Goal: Transaction & Acquisition: Book appointment/travel/reservation

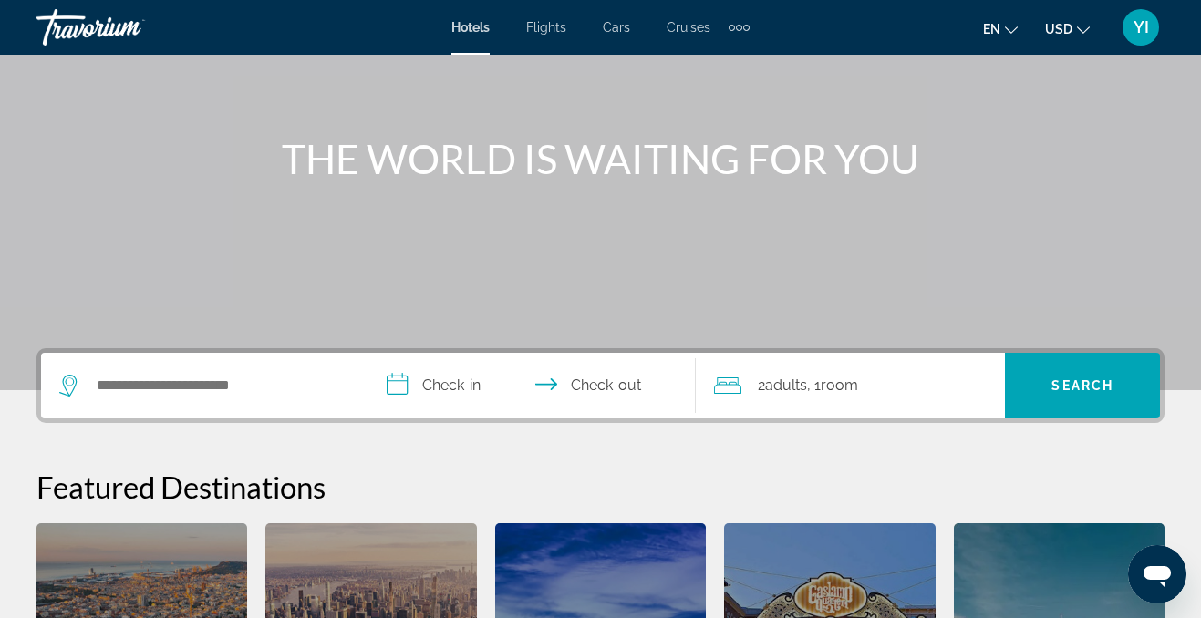
scroll to position [165, 0]
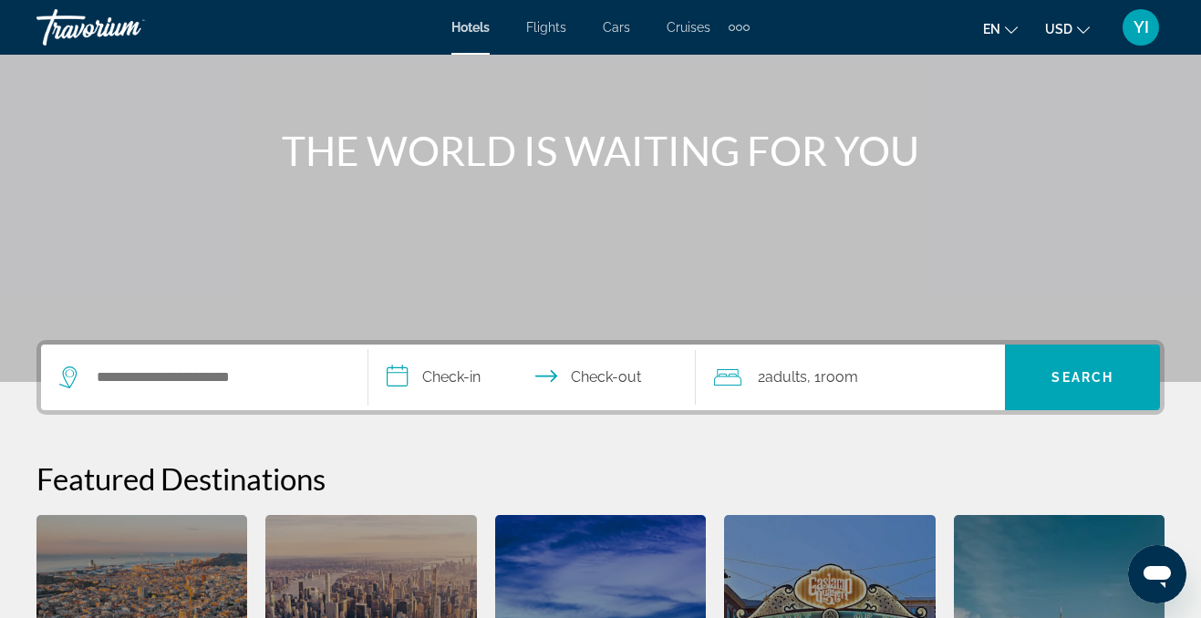
click at [246, 350] on div "Search widget" at bounding box center [204, 378] width 290 height 66
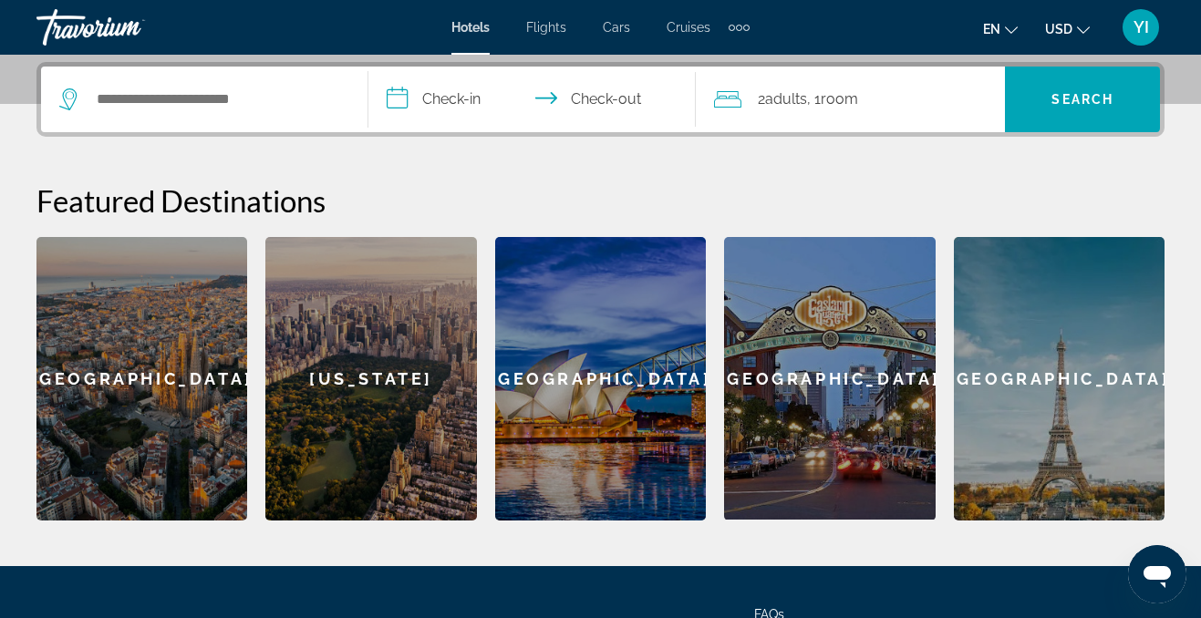
scroll to position [446, 0]
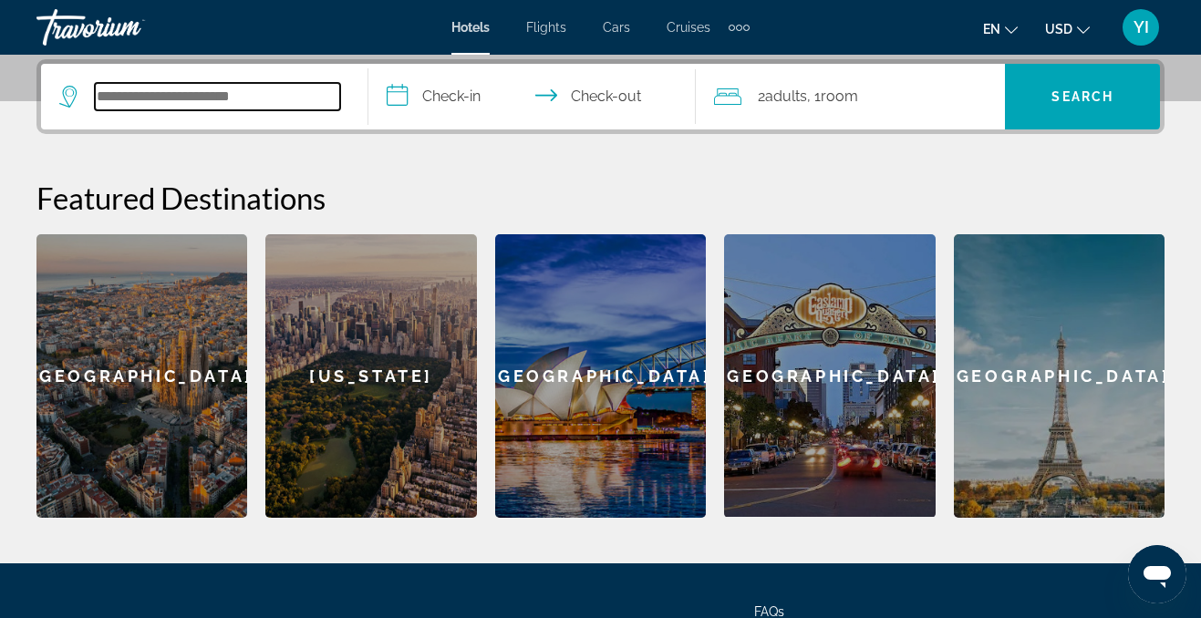
click at [191, 104] on input "Search hotel destination" at bounding box center [217, 96] width 245 height 27
click at [206, 87] on input "Search hotel destination" at bounding box center [217, 96] width 245 height 27
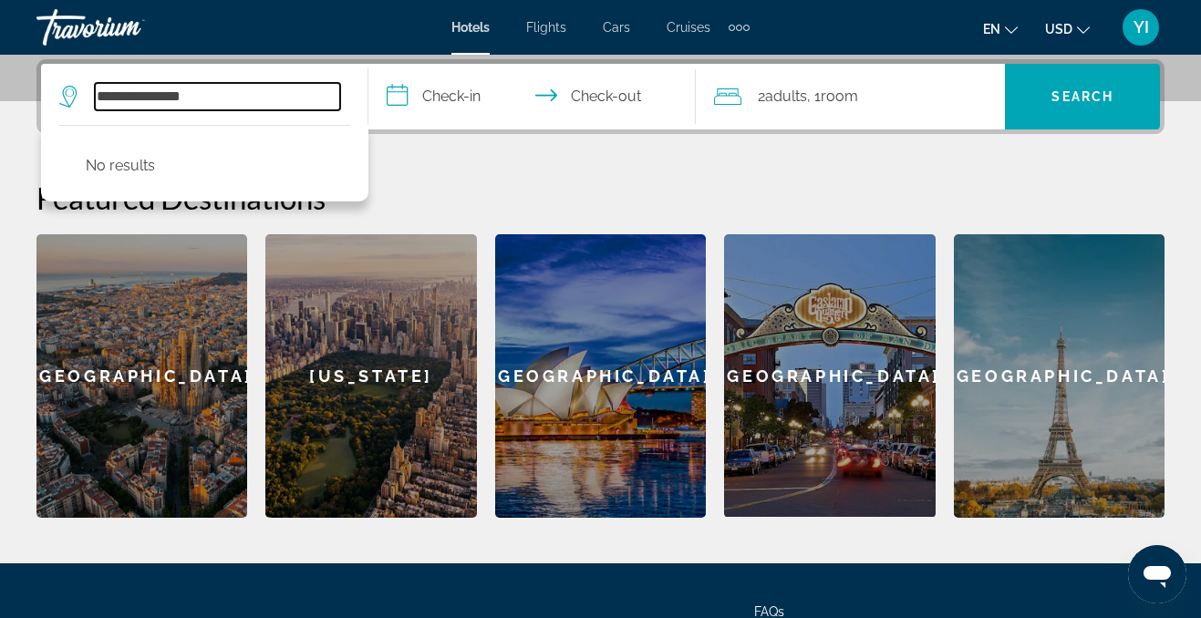
click at [102, 95] on input "**********" at bounding box center [217, 96] width 245 height 27
click at [115, 97] on input "**********" at bounding box center [217, 96] width 245 height 27
click at [123, 94] on input "**********" at bounding box center [217, 96] width 245 height 27
click at [123, 95] on input "**********" at bounding box center [217, 96] width 245 height 27
click at [149, 92] on input "**********" at bounding box center [217, 96] width 245 height 27
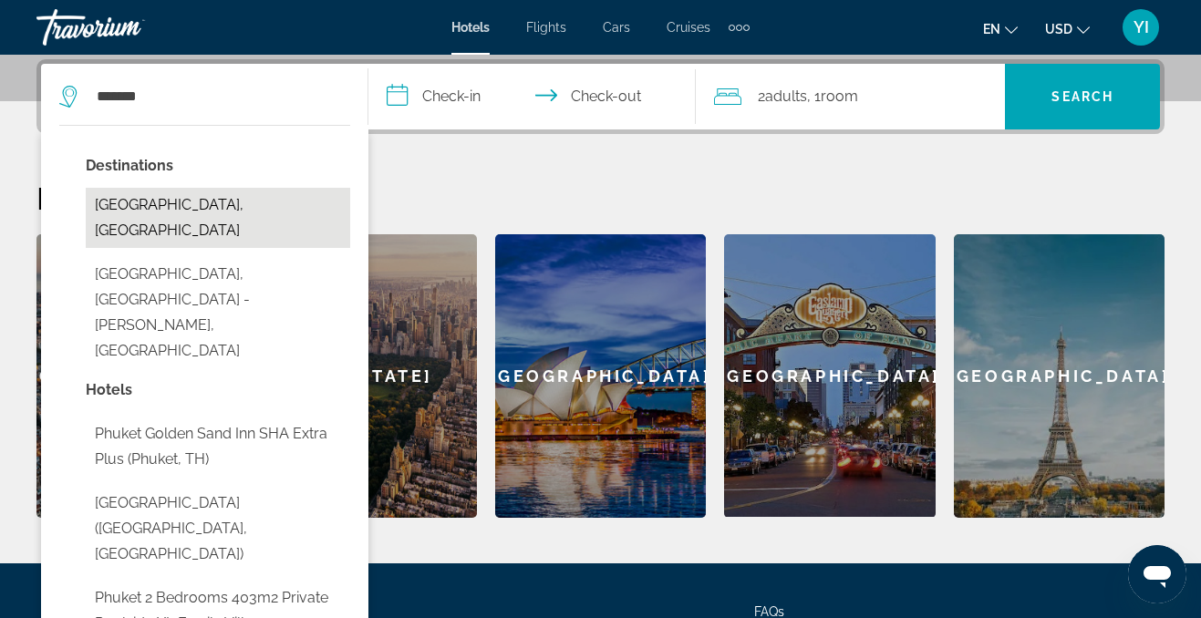
click at [197, 204] on button "[GEOGRAPHIC_DATA], [GEOGRAPHIC_DATA]" at bounding box center [218, 218] width 265 height 60
type input "**********"
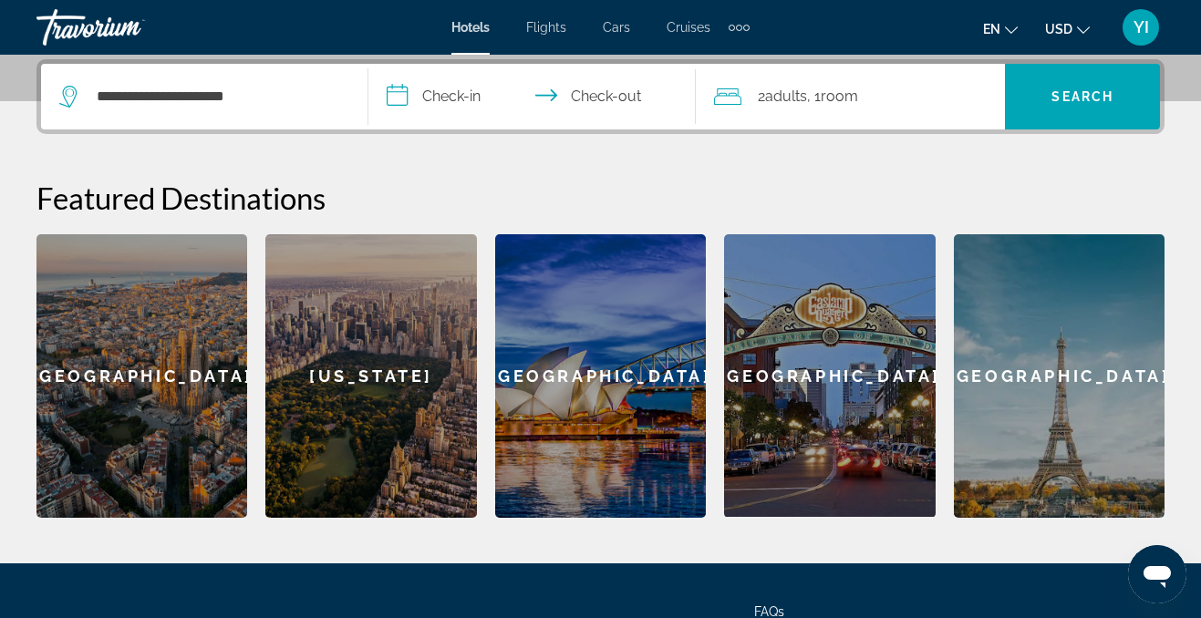
click at [438, 95] on input "**********" at bounding box center [536, 99] width 335 height 71
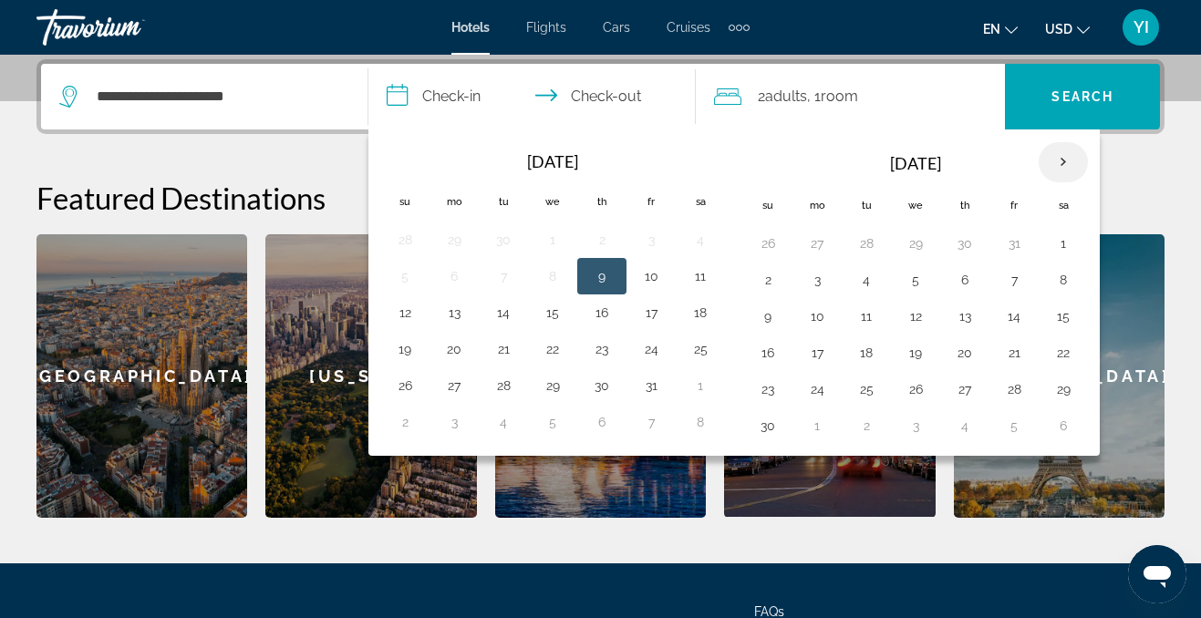
click at [1061, 163] on th "Next month" at bounding box center [1063, 162] width 49 height 40
click at [1015, 284] on button "9" at bounding box center [1014, 280] width 29 height 26
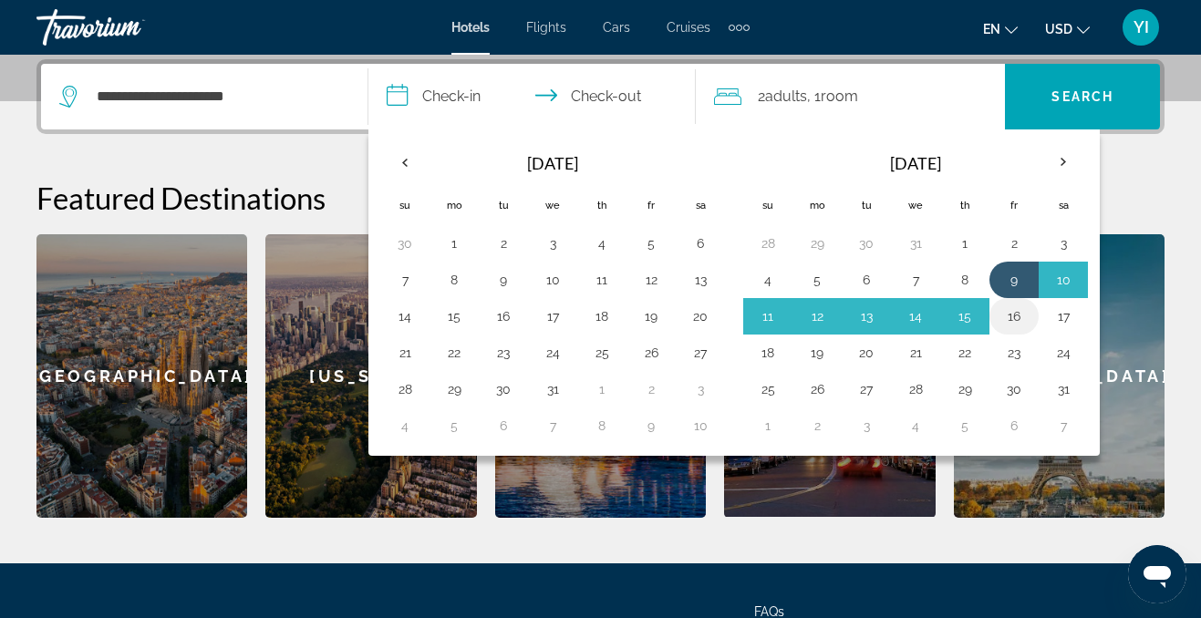
click at [1013, 317] on button "16" at bounding box center [1014, 317] width 29 height 26
type input "**********"
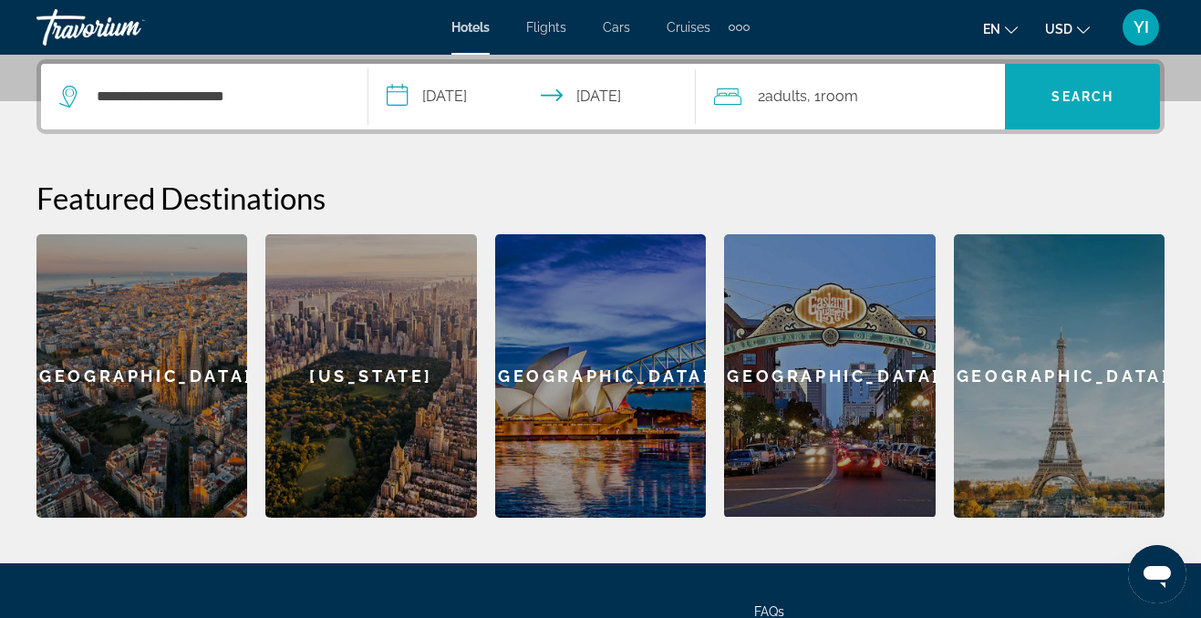
click at [1069, 93] on span "Search" at bounding box center [1083, 96] width 62 height 15
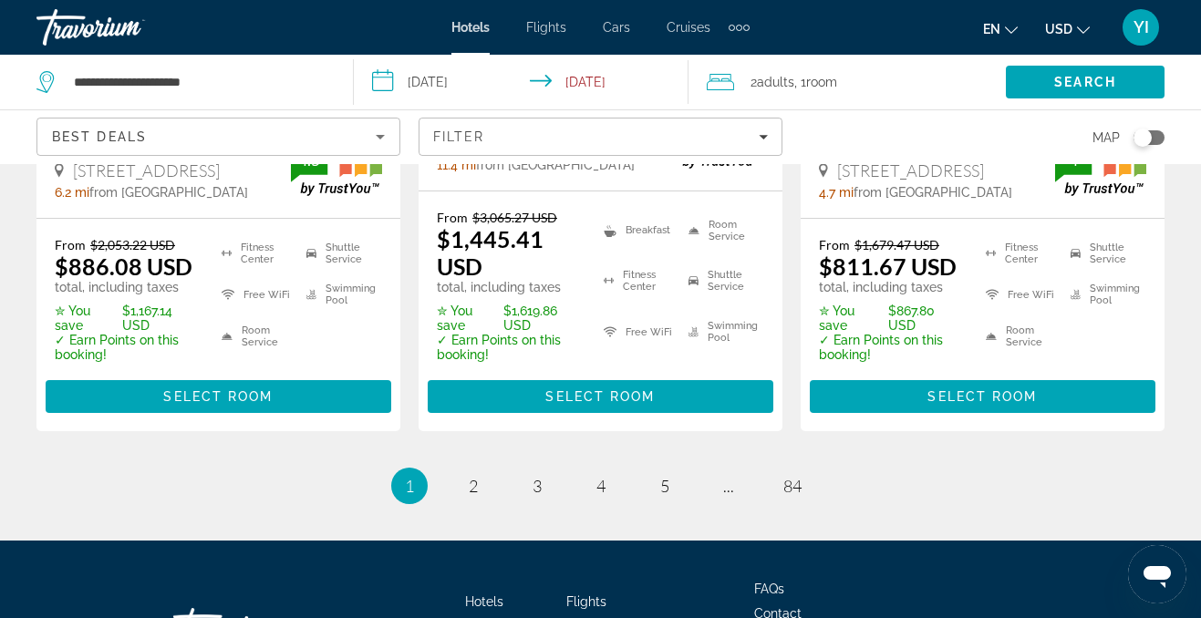
scroll to position [2883, 0]
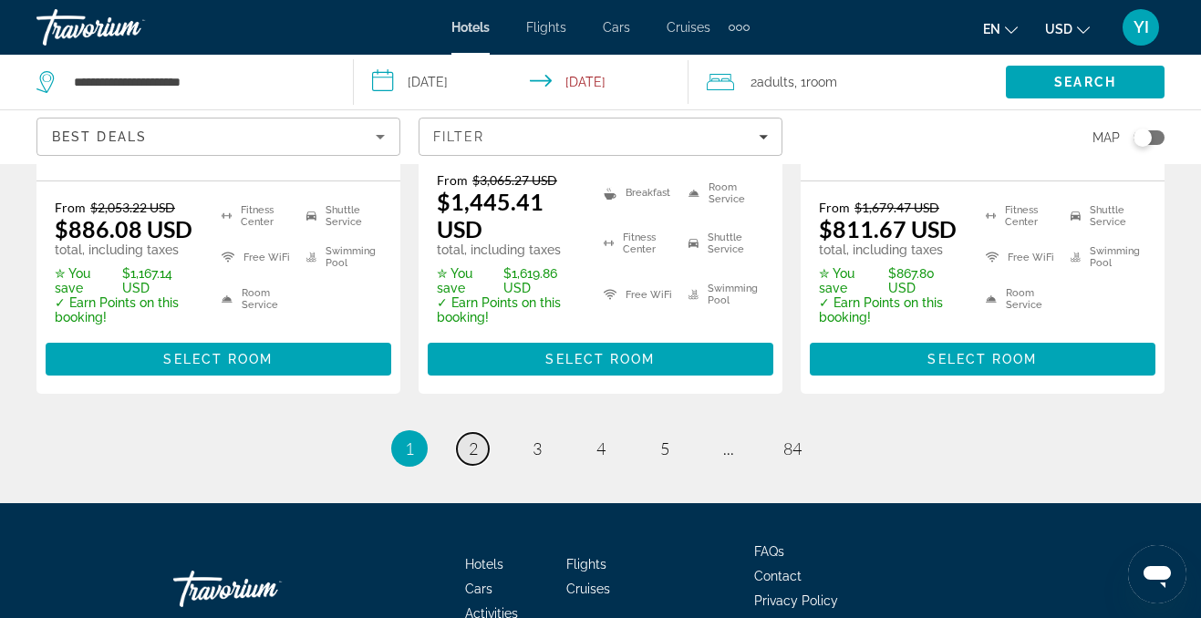
click at [477, 439] on span "2" at bounding box center [473, 449] width 9 height 20
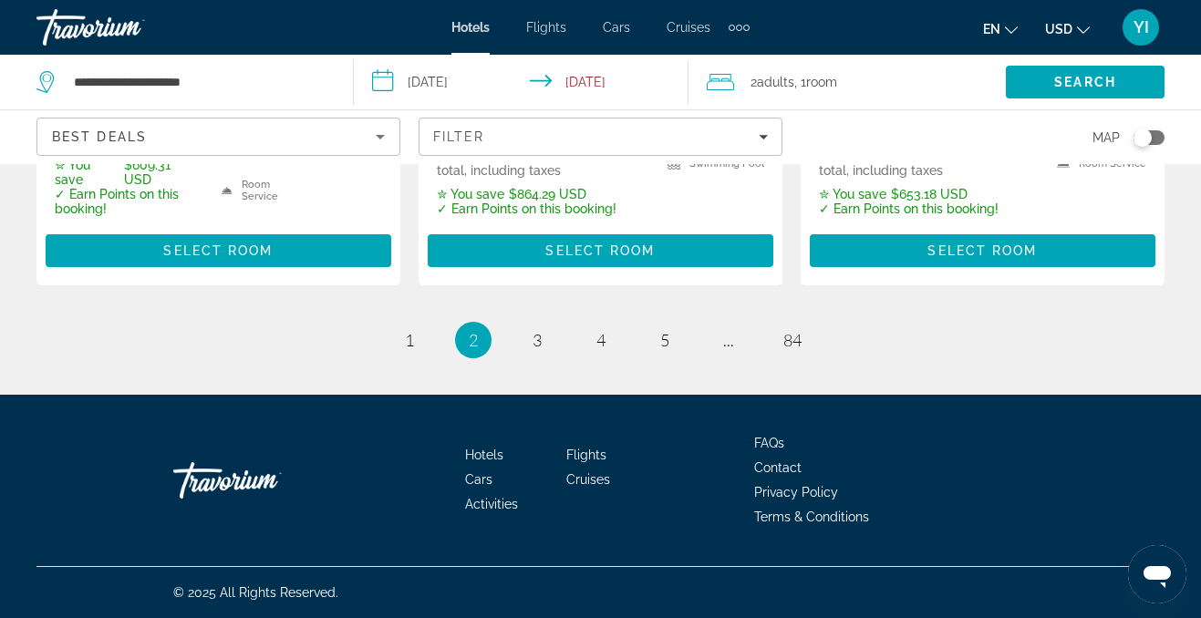
scroll to position [2896, 0]
click at [533, 338] on span "3" at bounding box center [537, 340] width 9 height 20
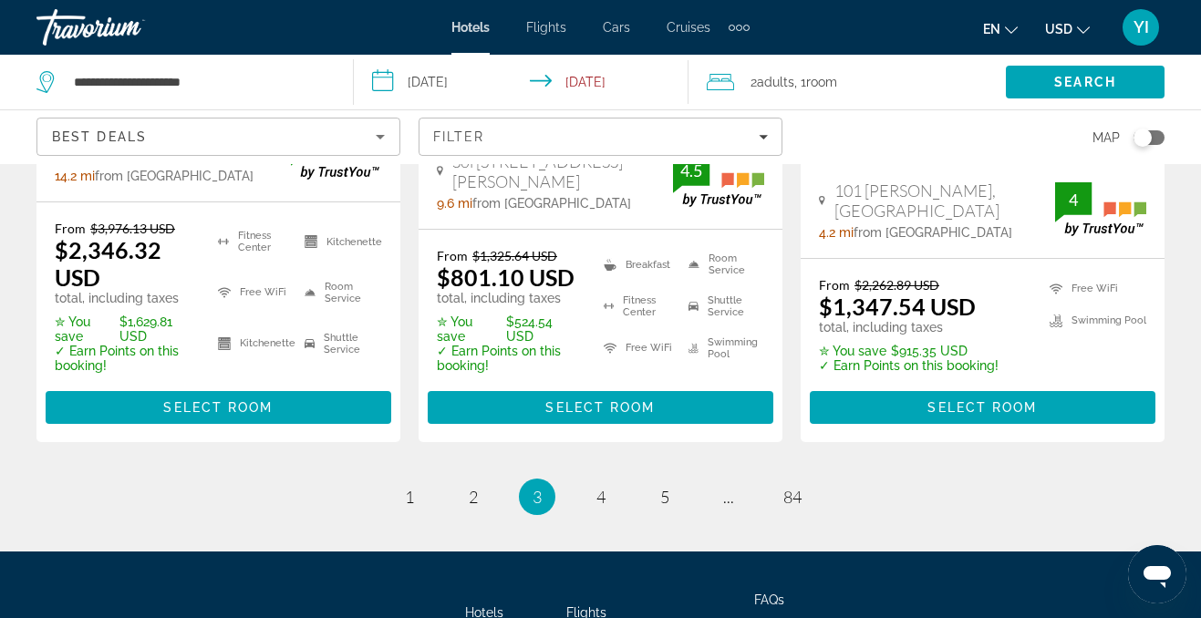
scroll to position [2806, 0]
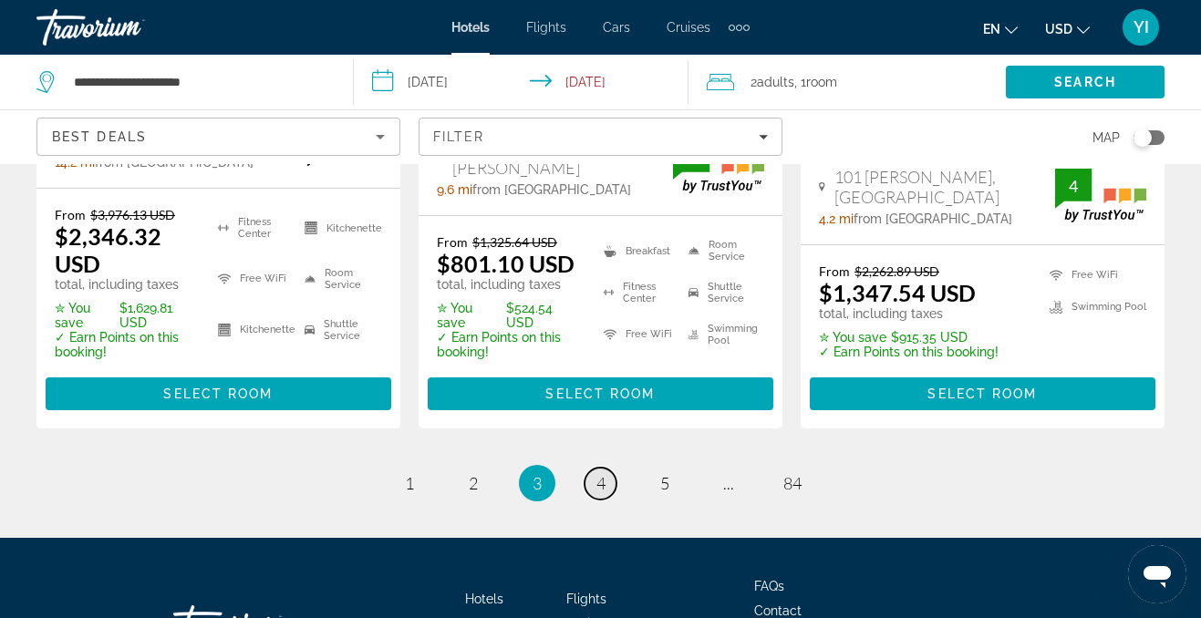
click at [598, 473] on span "4" at bounding box center [601, 483] width 9 height 20
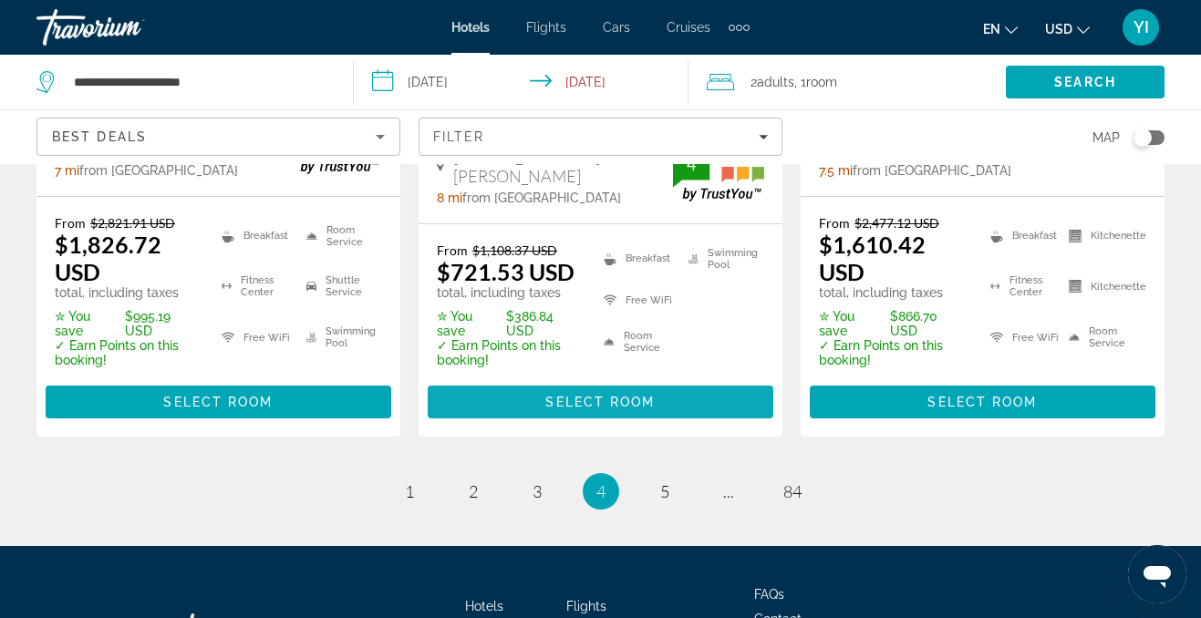
scroll to position [2898, 0]
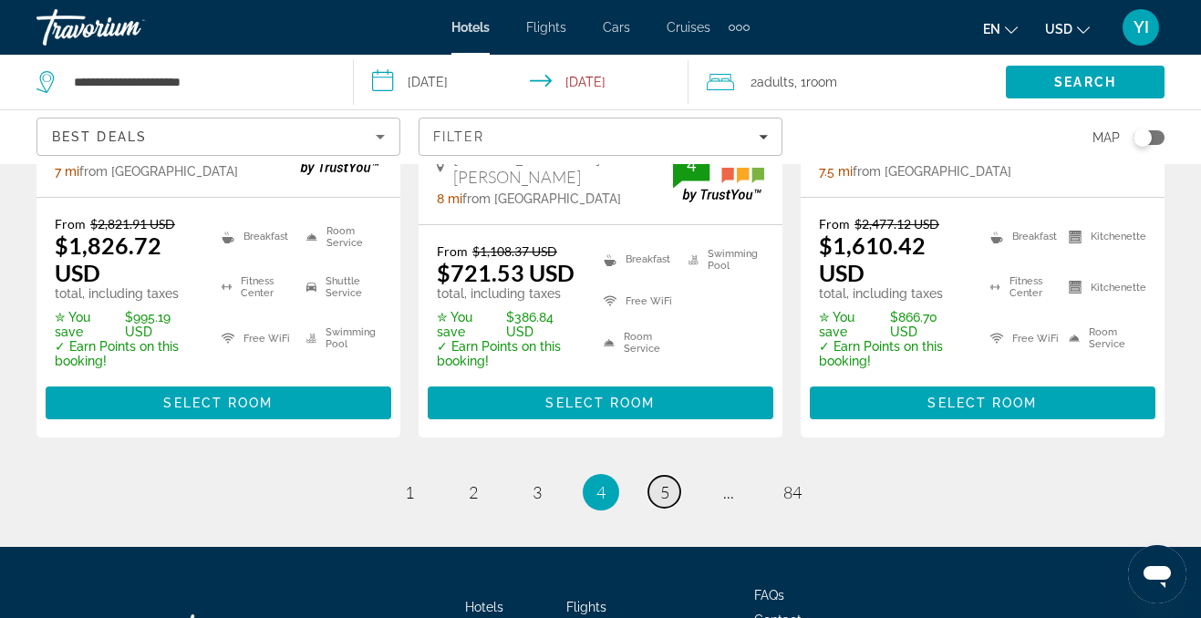
click at [660, 483] on span "5" at bounding box center [664, 493] width 9 height 20
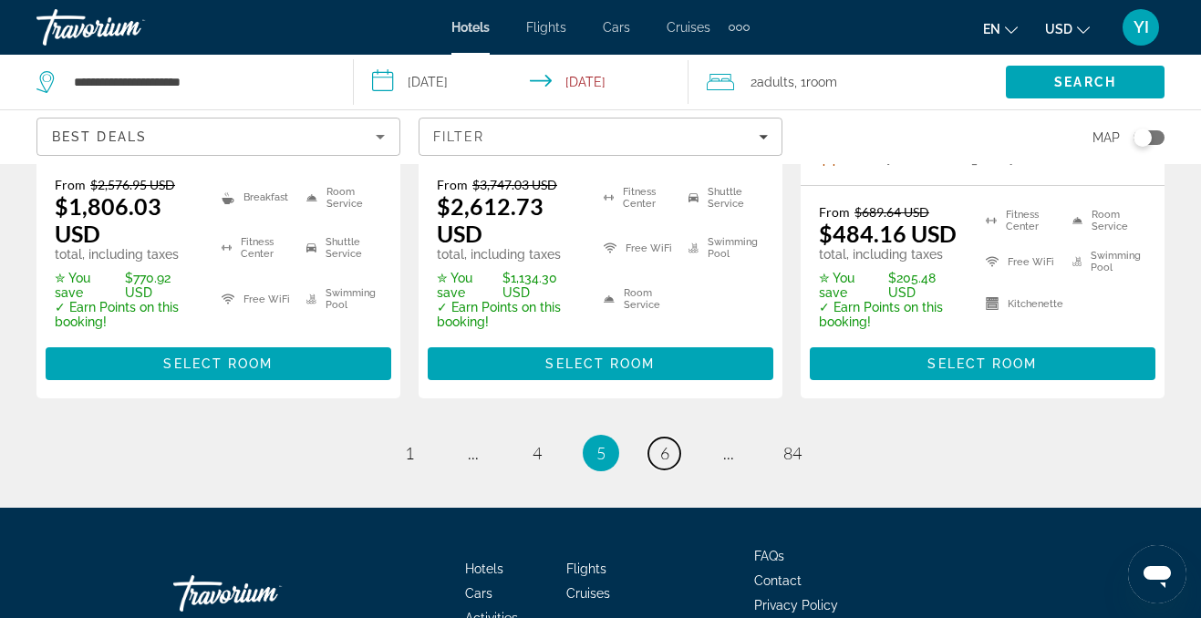
scroll to position [2883, 0]
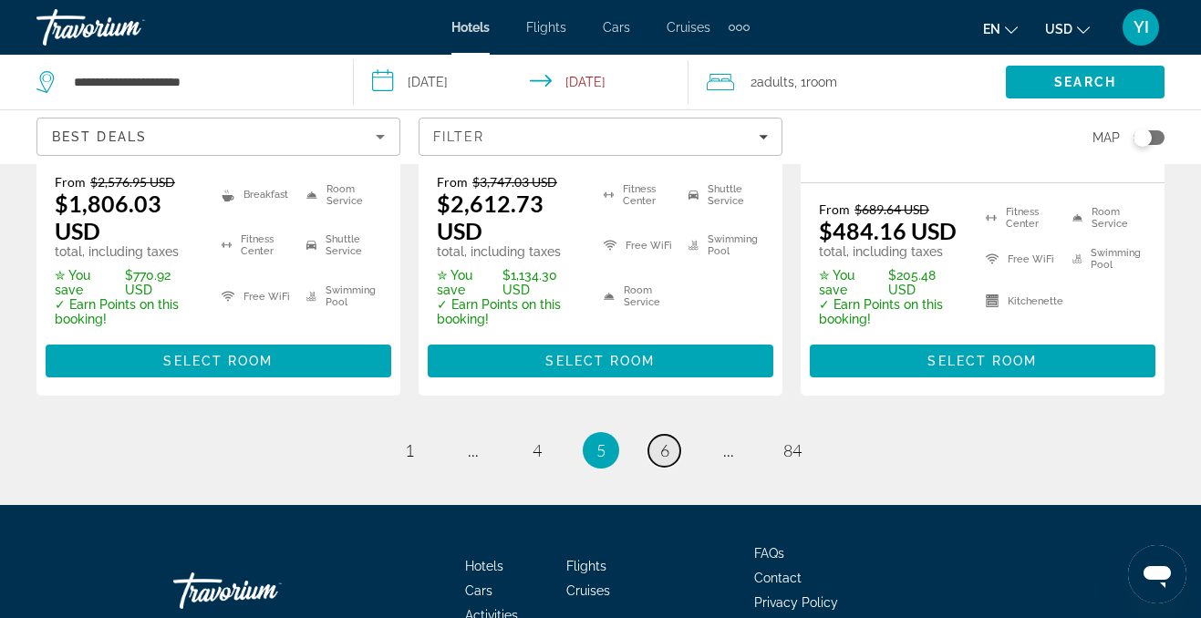
click at [667, 441] on span "6" at bounding box center [664, 451] width 9 height 20
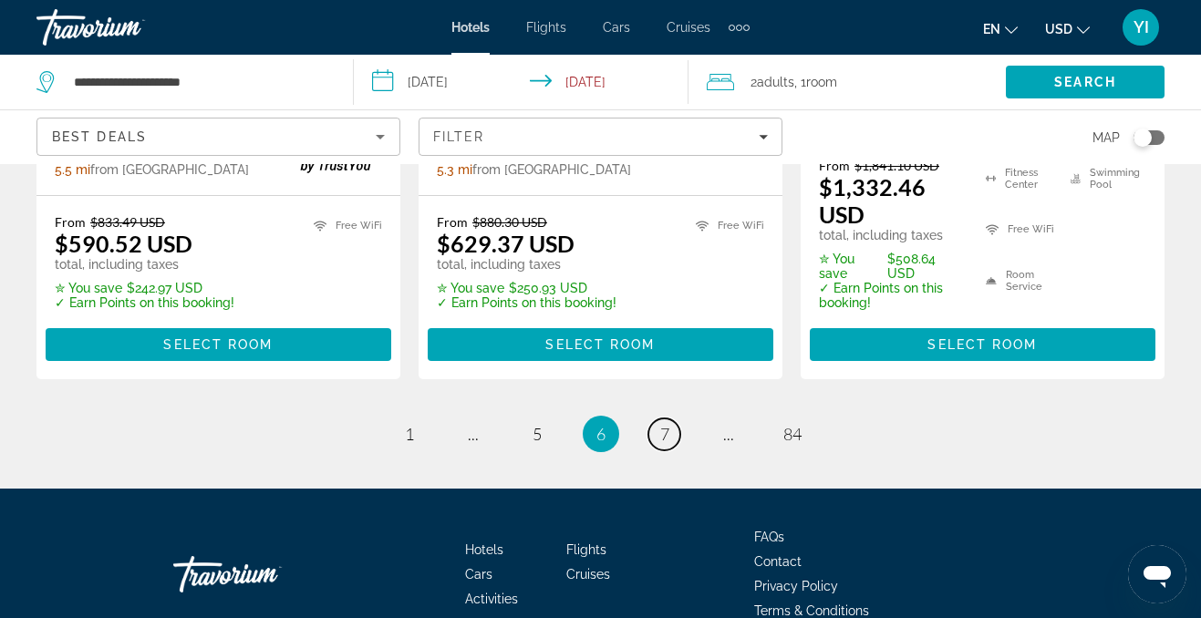
scroll to position [2761, 0]
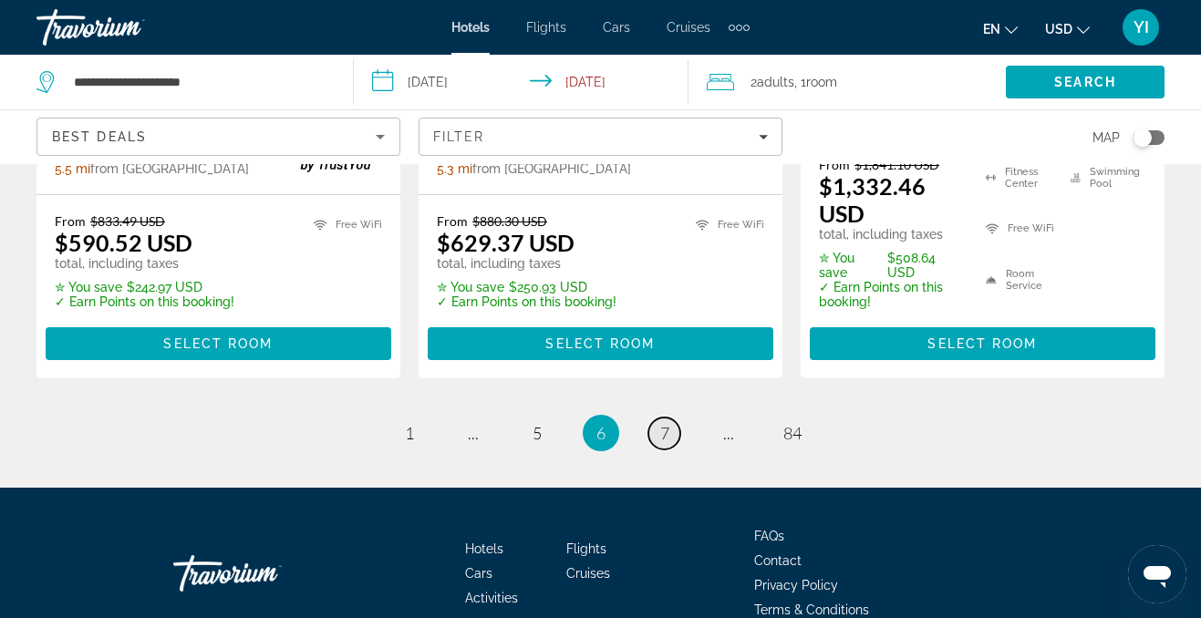
click at [662, 423] on span "7" at bounding box center [664, 433] width 9 height 20
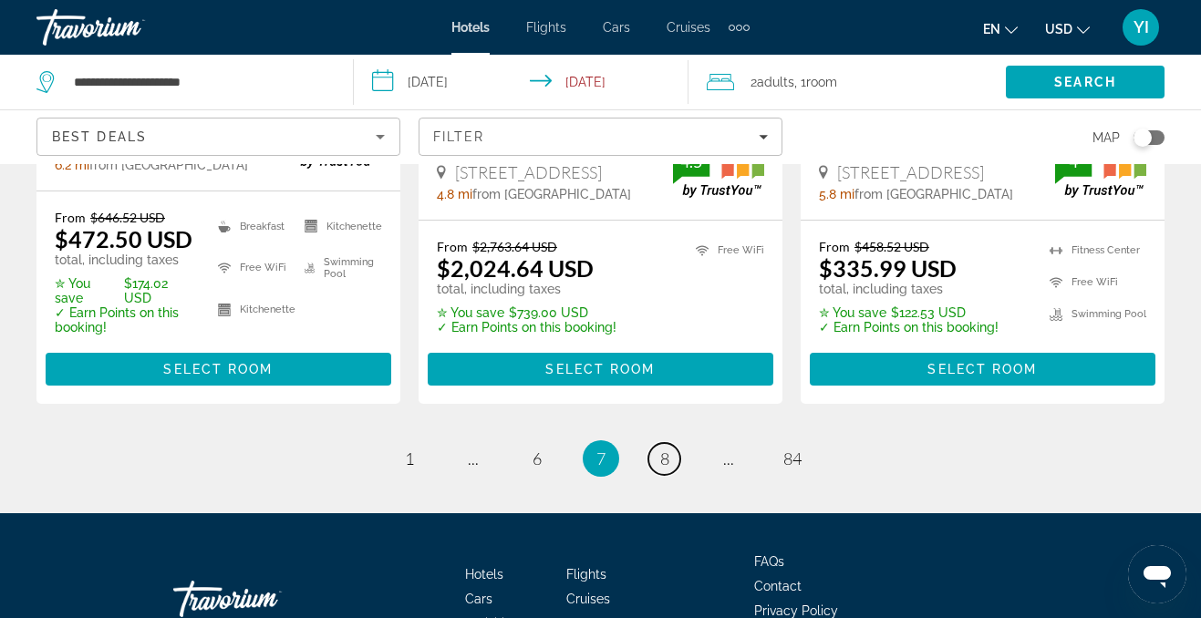
scroll to position [2742, 0]
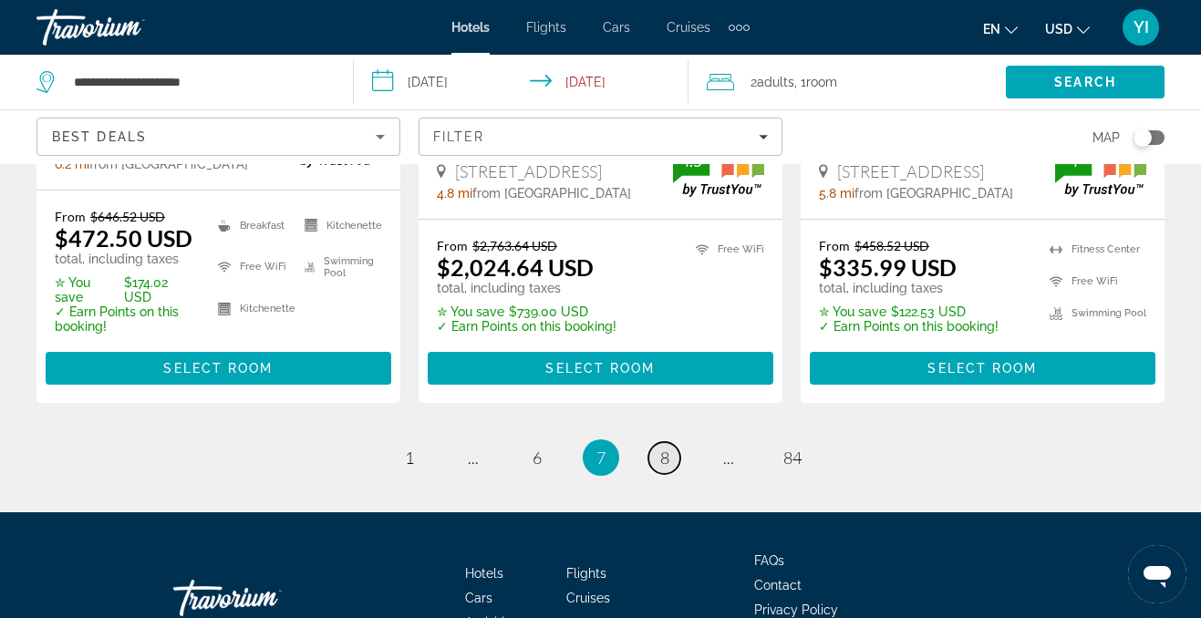
click at [663, 448] on span "8" at bounding box center [664, 458] width 9 height 20
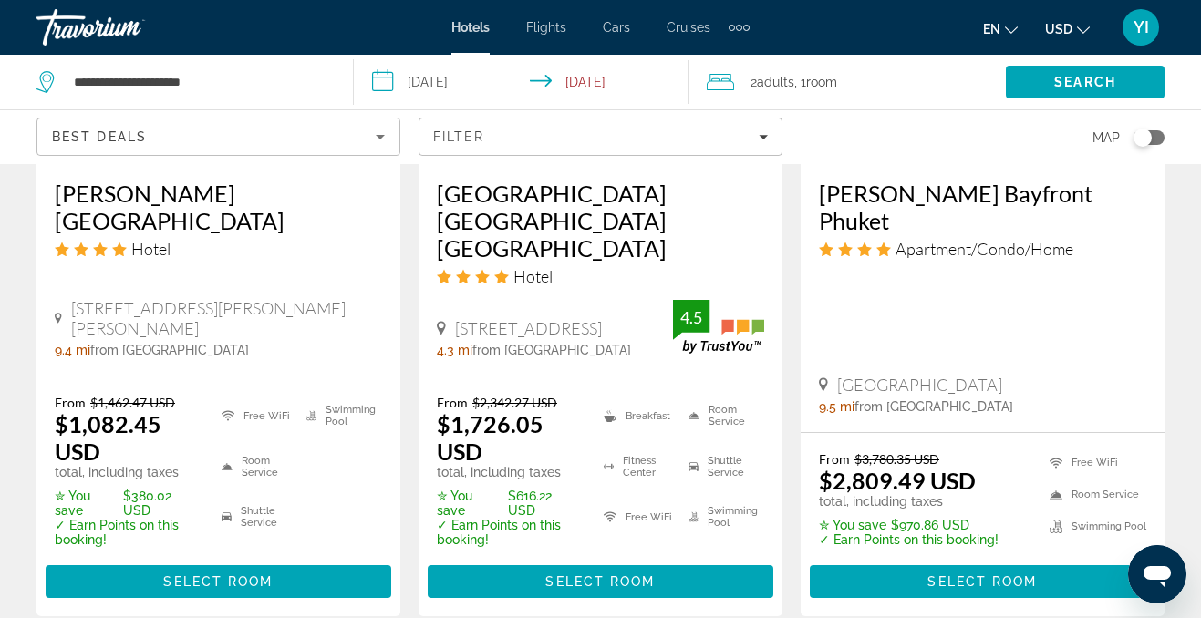
scroll to position [2792, 0]
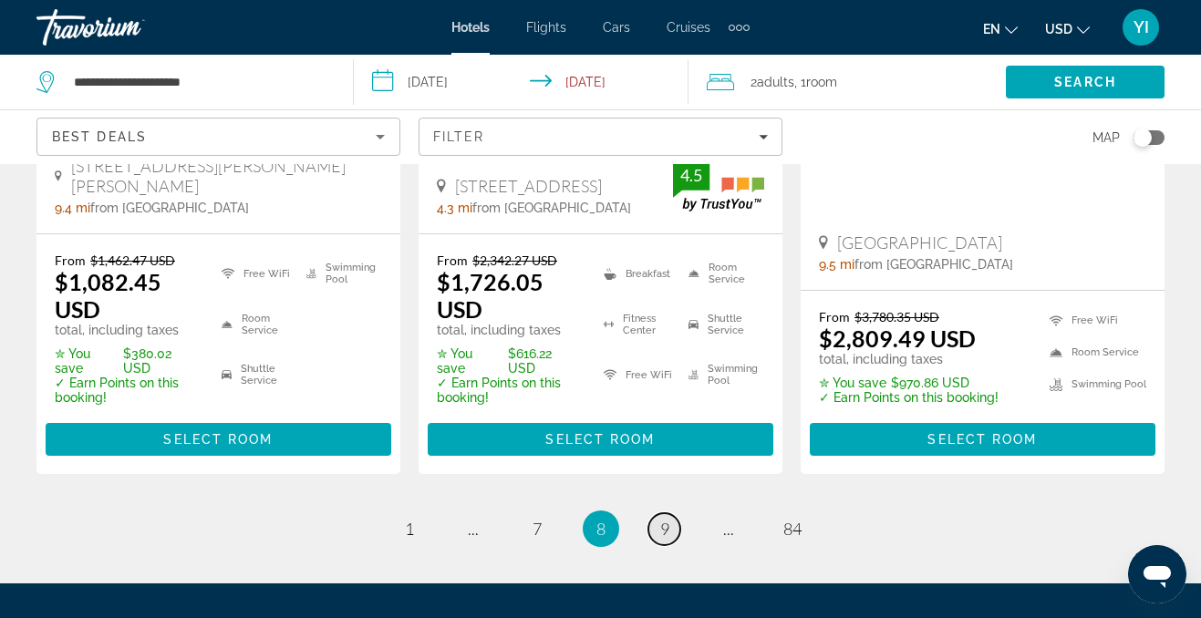
click at [669, 519] on span "9" at bounding box center [664, 529] width 9 height 20
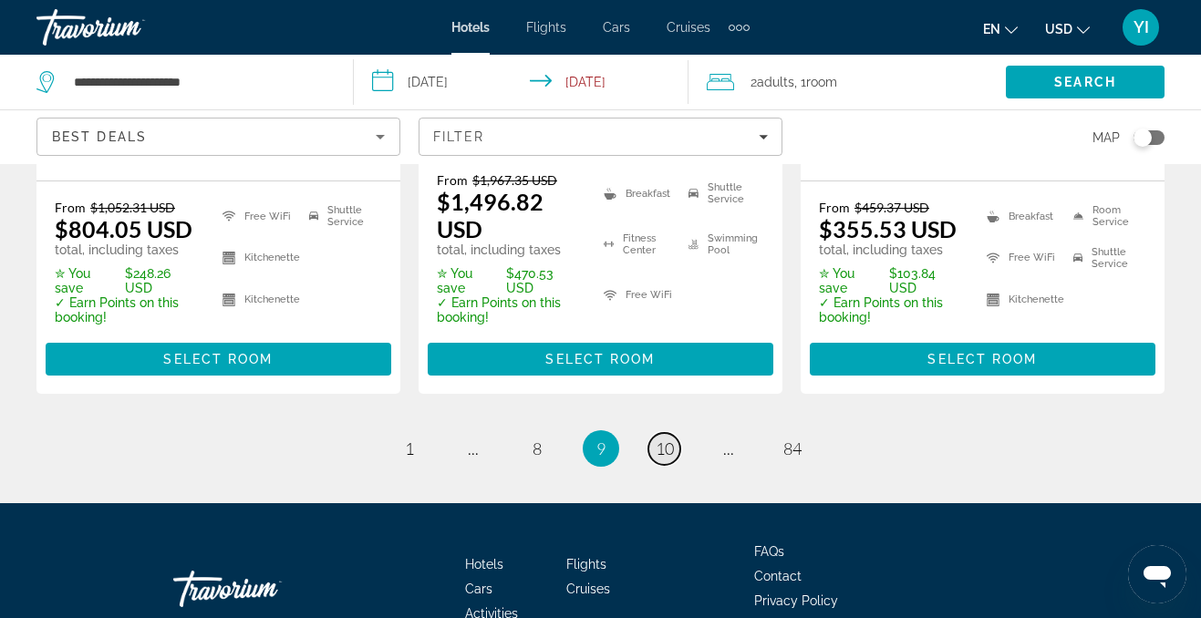
scroll to position [2739, 0]
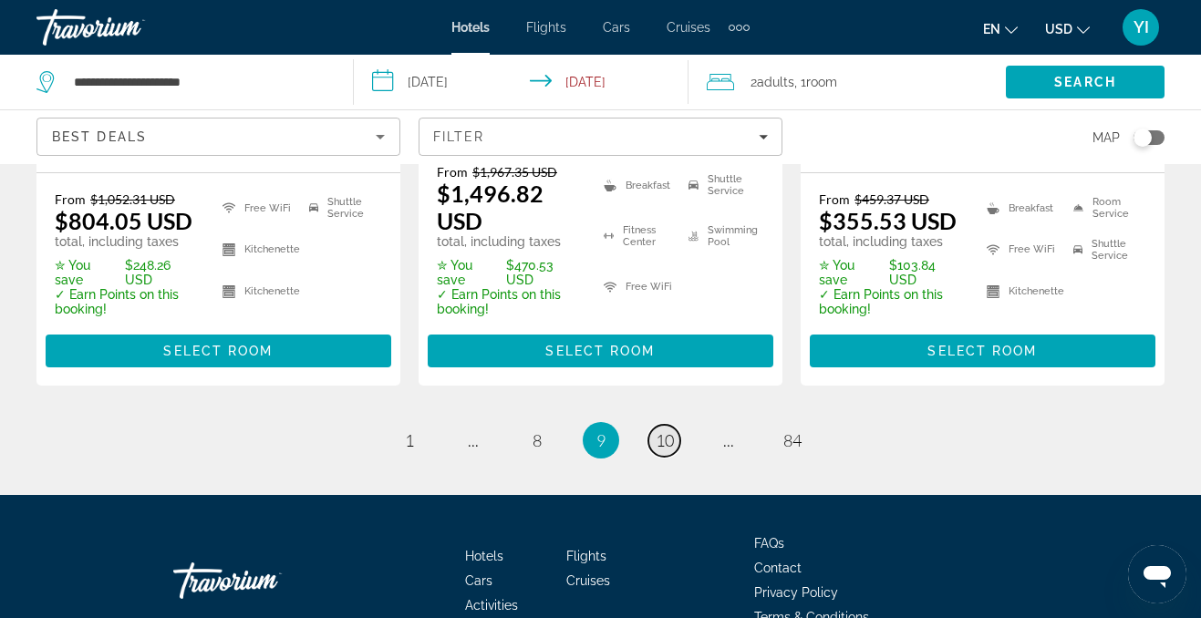
click at [670, 431] on span "10" at bounding box center [665, 441] width 18 height 20
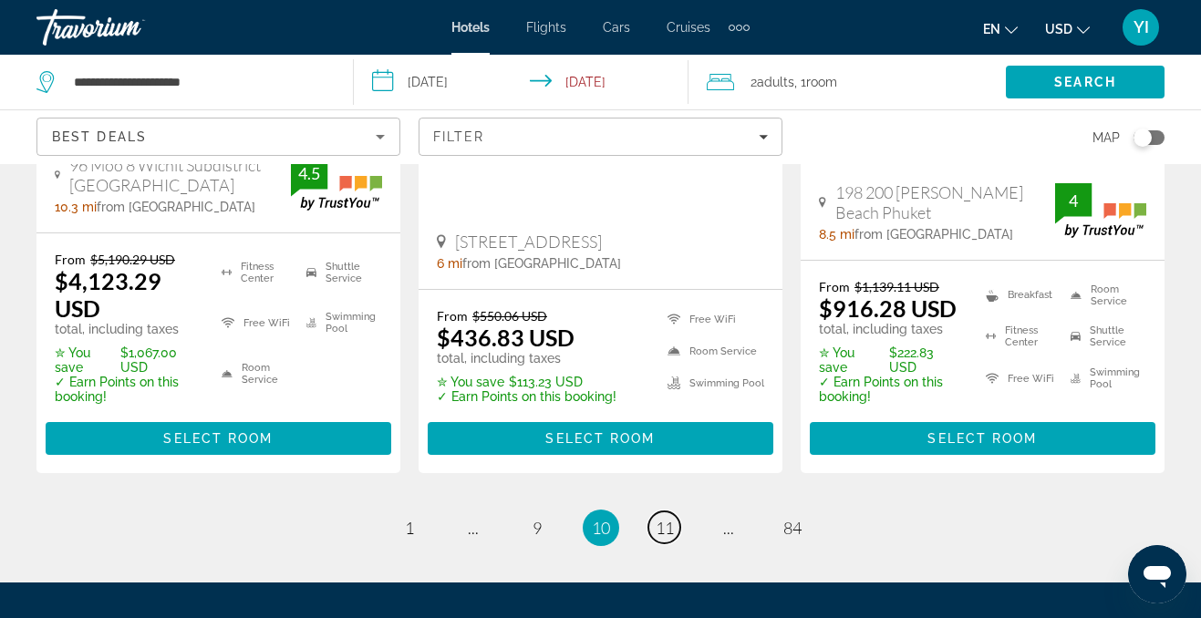
scroll to position [2827, 0]
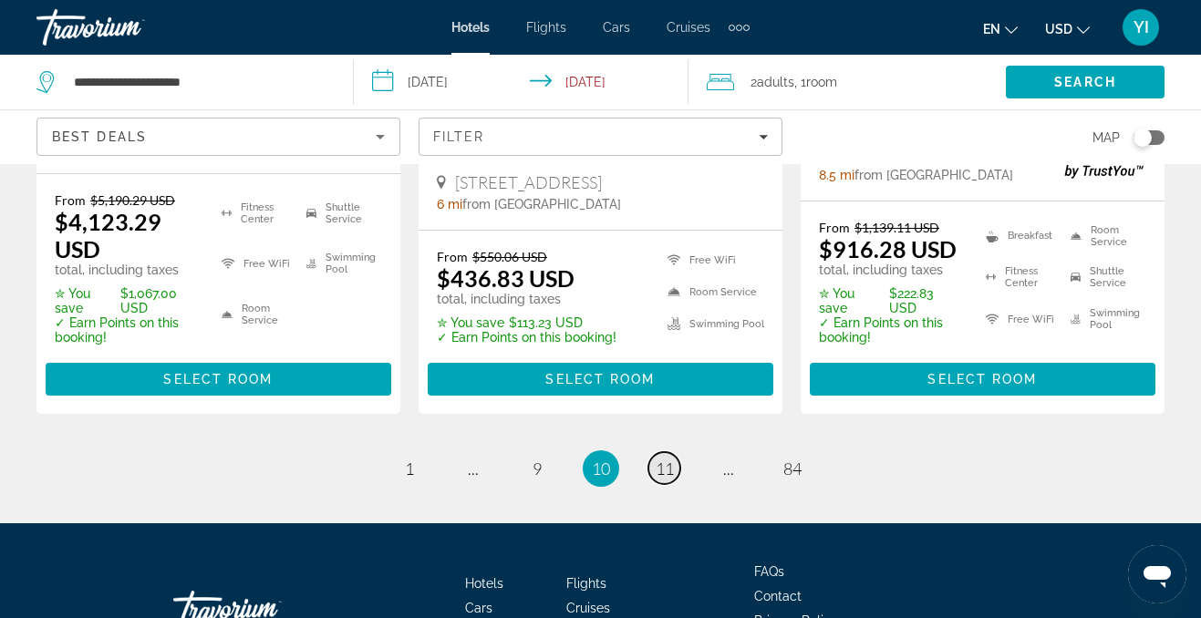
click at [671, 459] on span "11" at bounding box center [665, 469] width 18 height 20
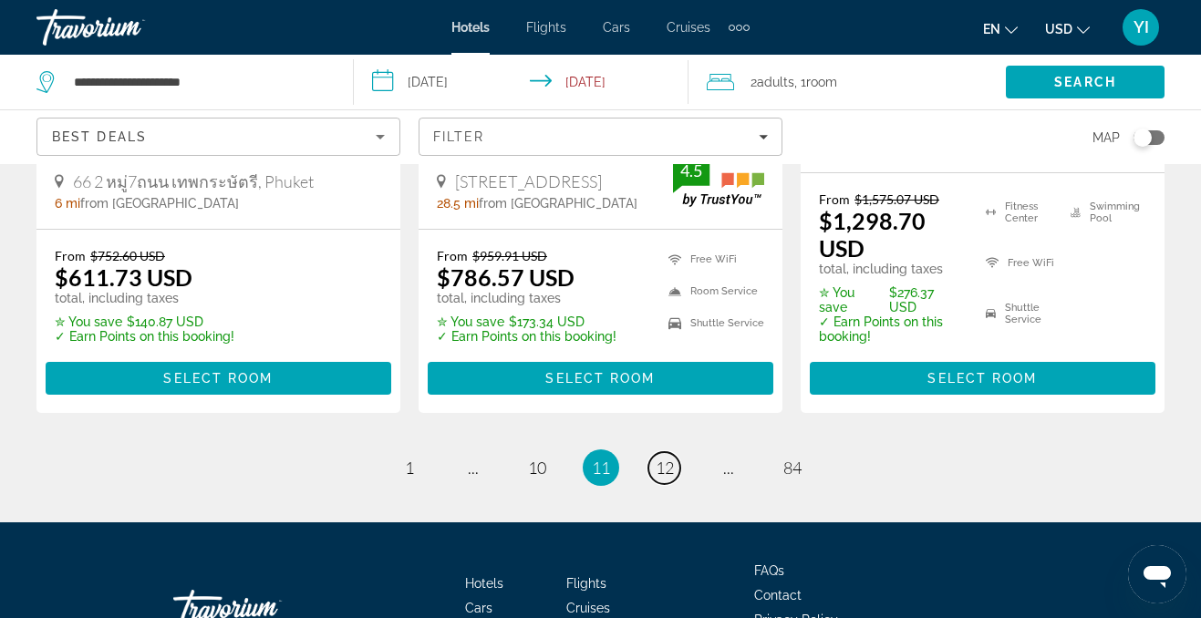
scroll to position [2783, 0]
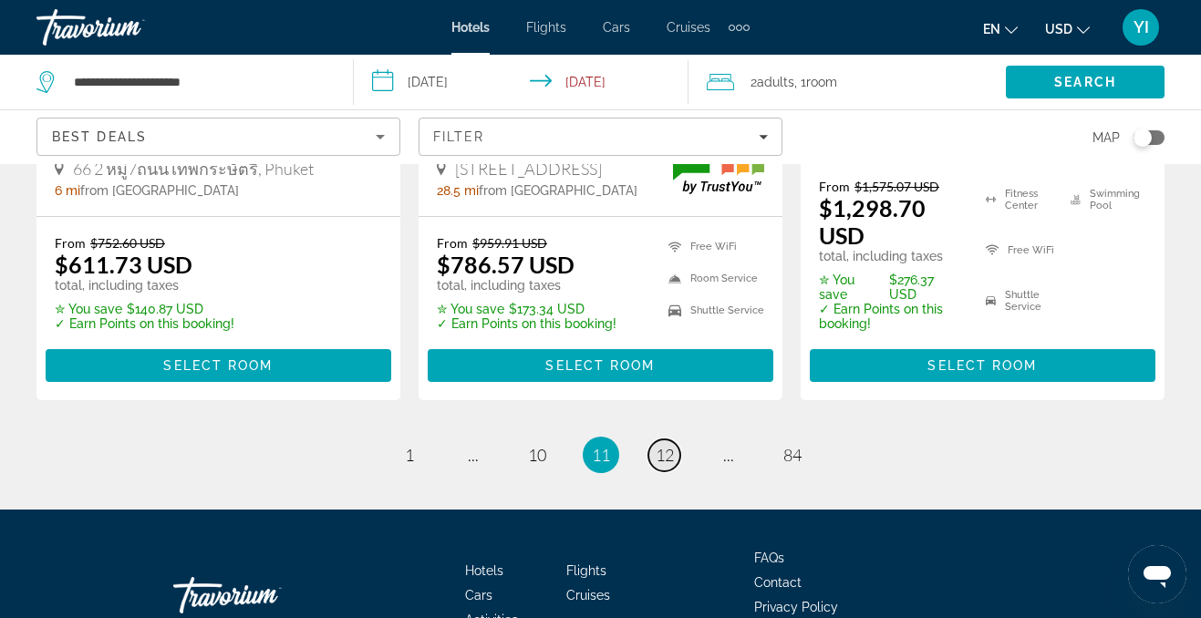
click at [669, 445] on span "12" at bounding box center [665, 455] width 18 height 20
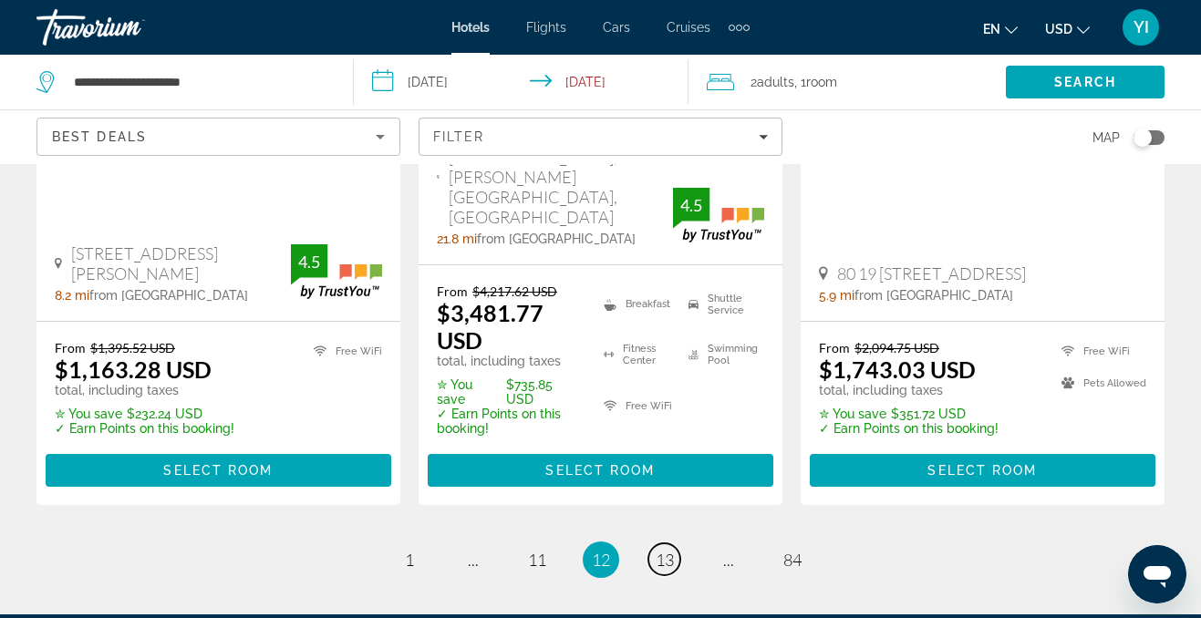
scroll to position [2725, 0]
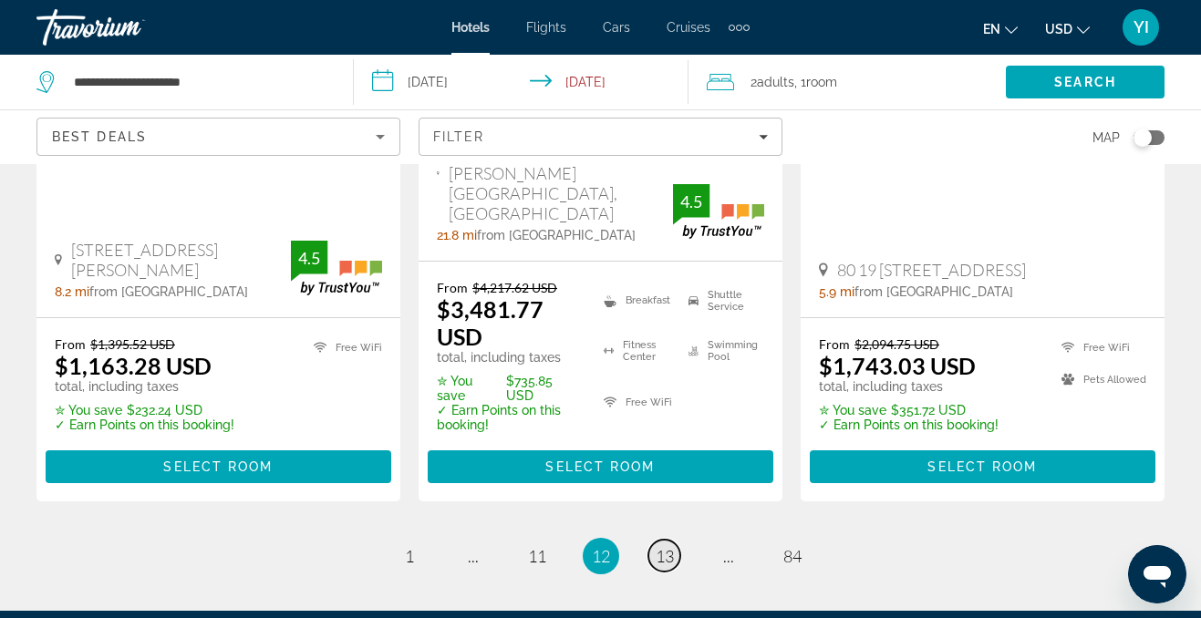
click at [661, 546] on span "13" at bounding box center [665, 556] width 18 height 20
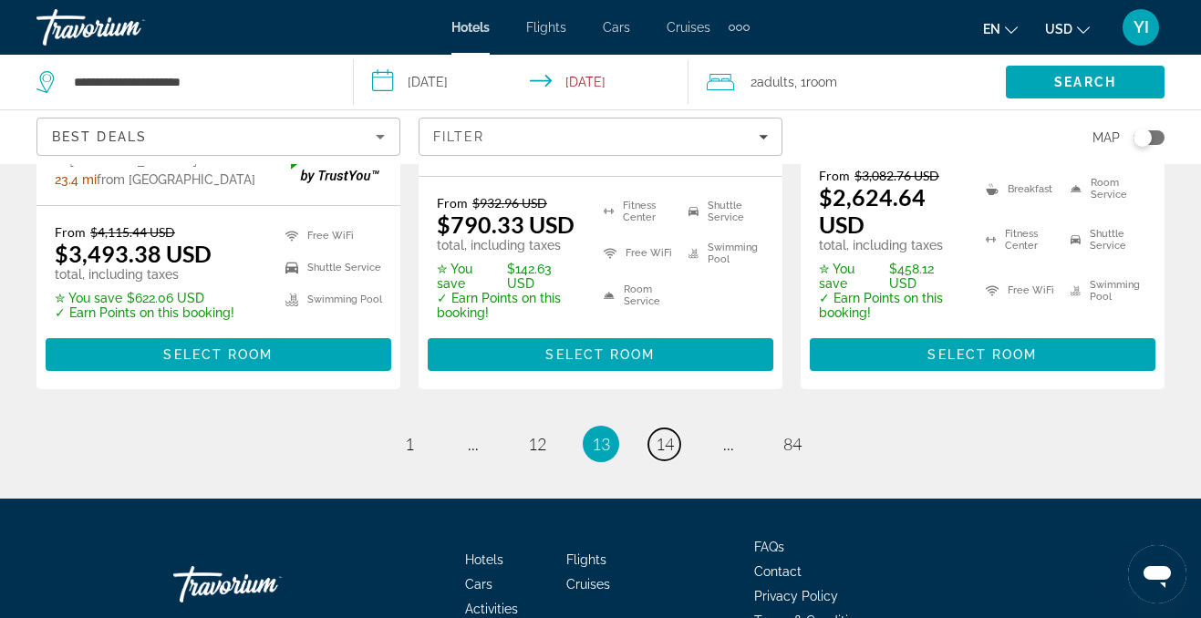
scroll to position [2841, 0]
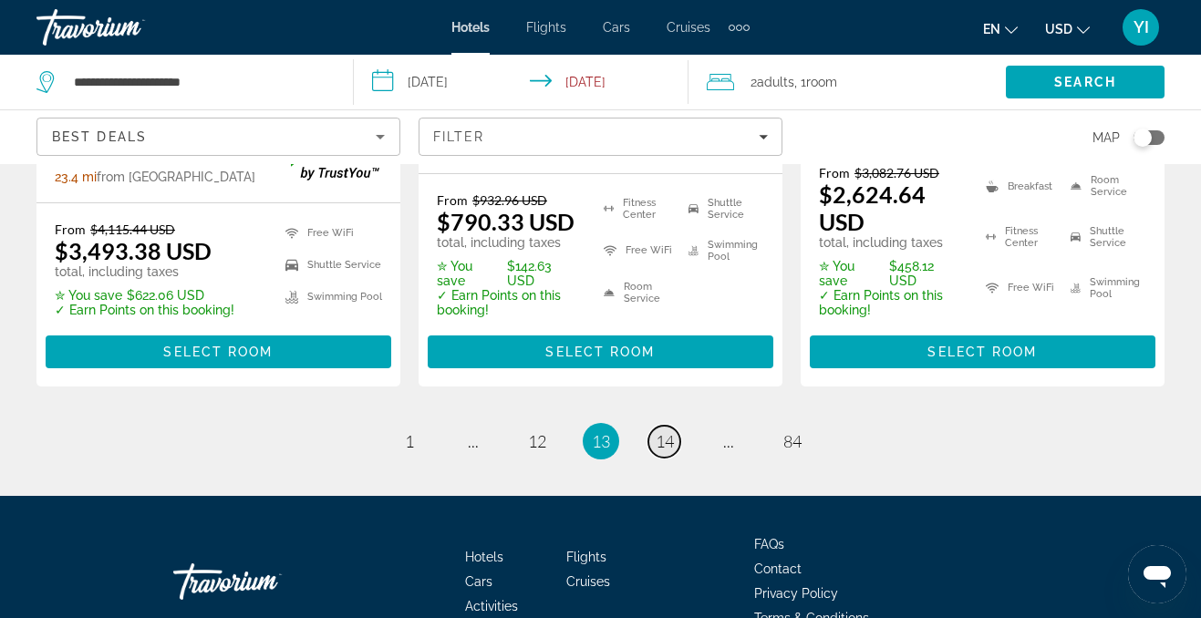
click at [670, 431] on span "14" at bounding box center [665, 441] width 18 height 20
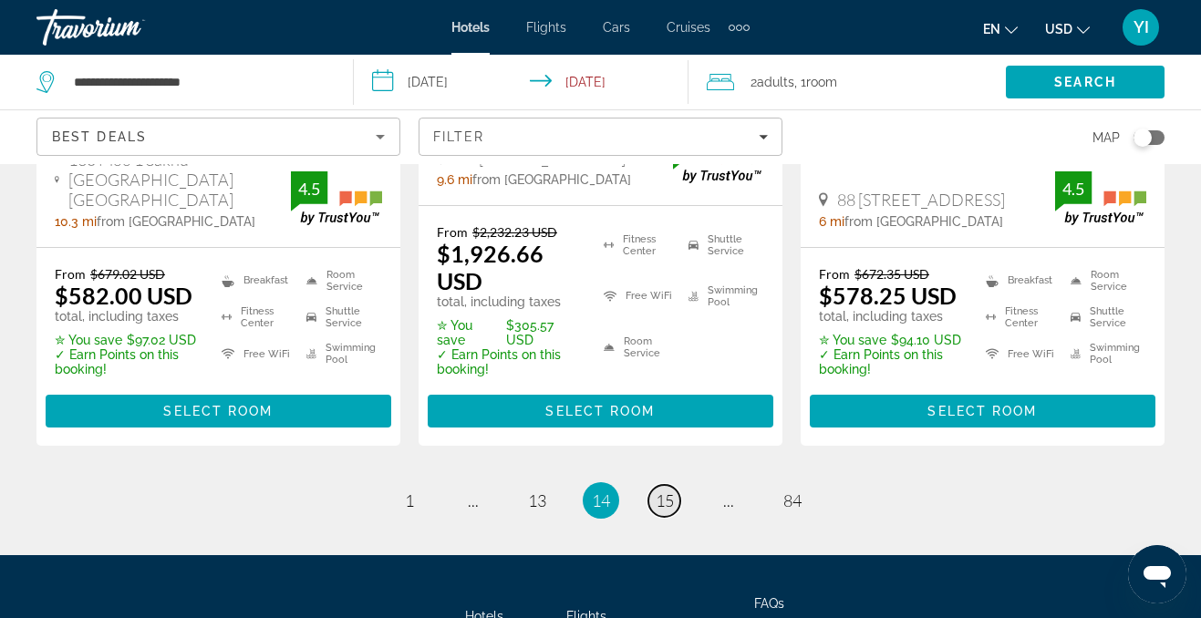
scroll to position [2773, 0]
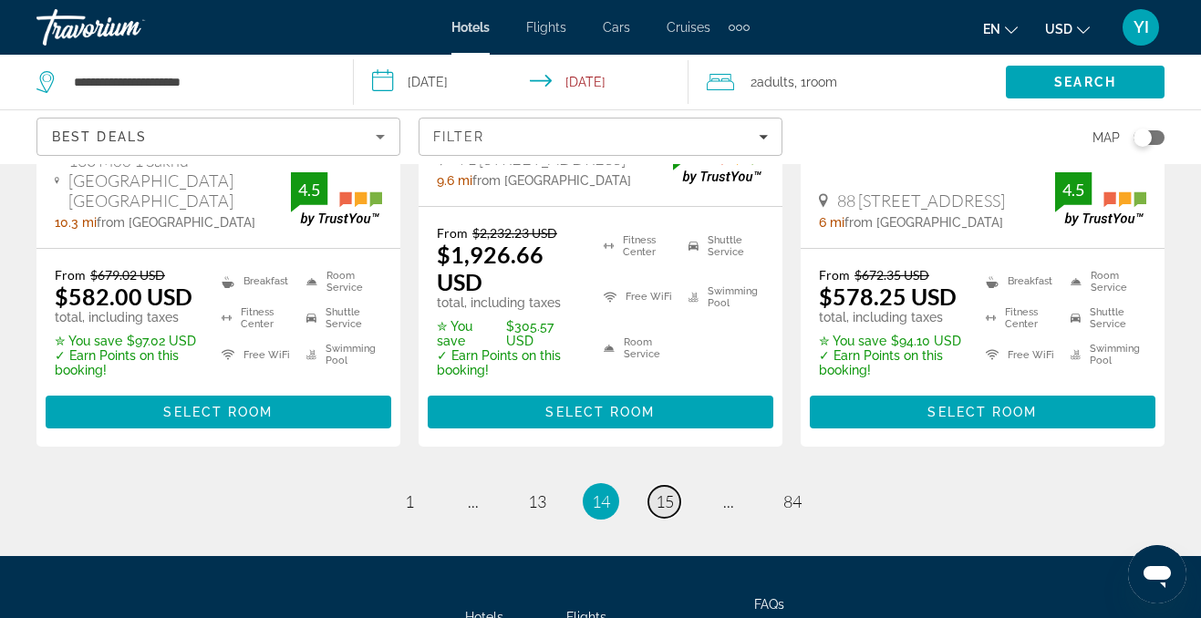
click at [663, 492] on span "15" at bounding box center [665, 502] width 18 height 20
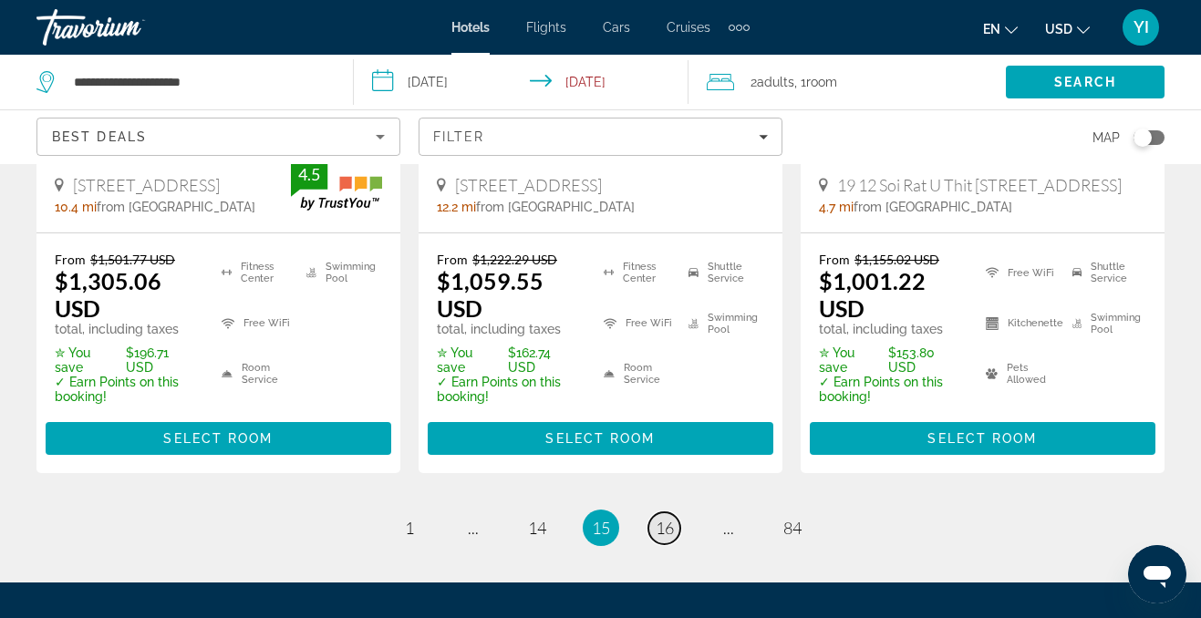
scroll to position [2681, 0]
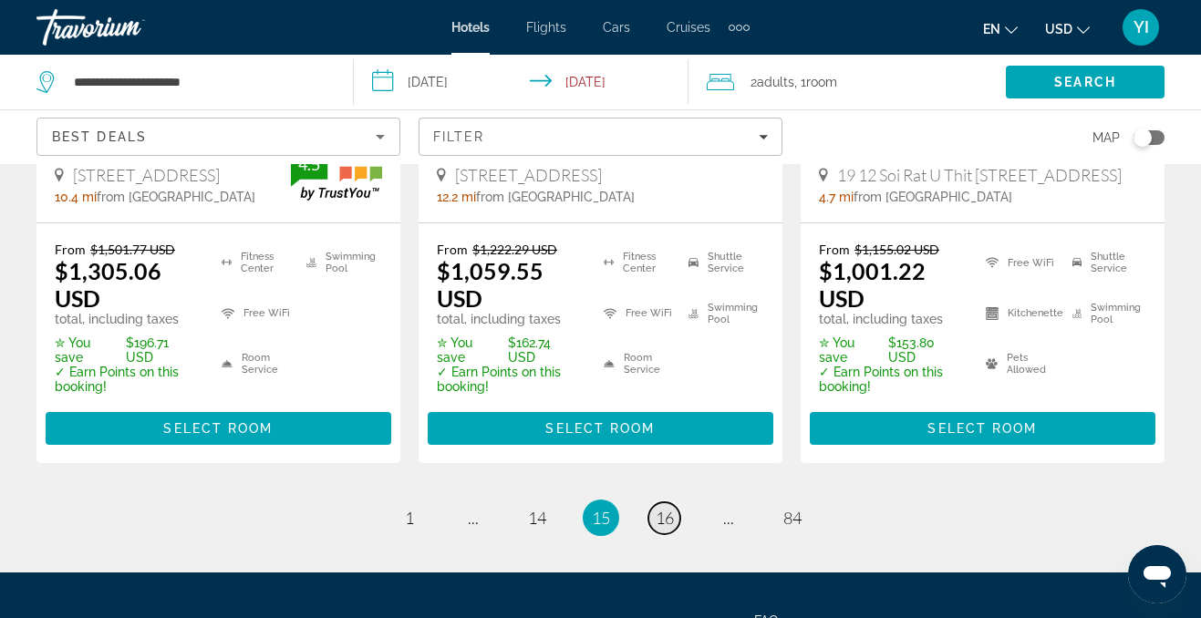
click at [659, 508] on span "16" at bounding box center [665, 518] width 18 height 20
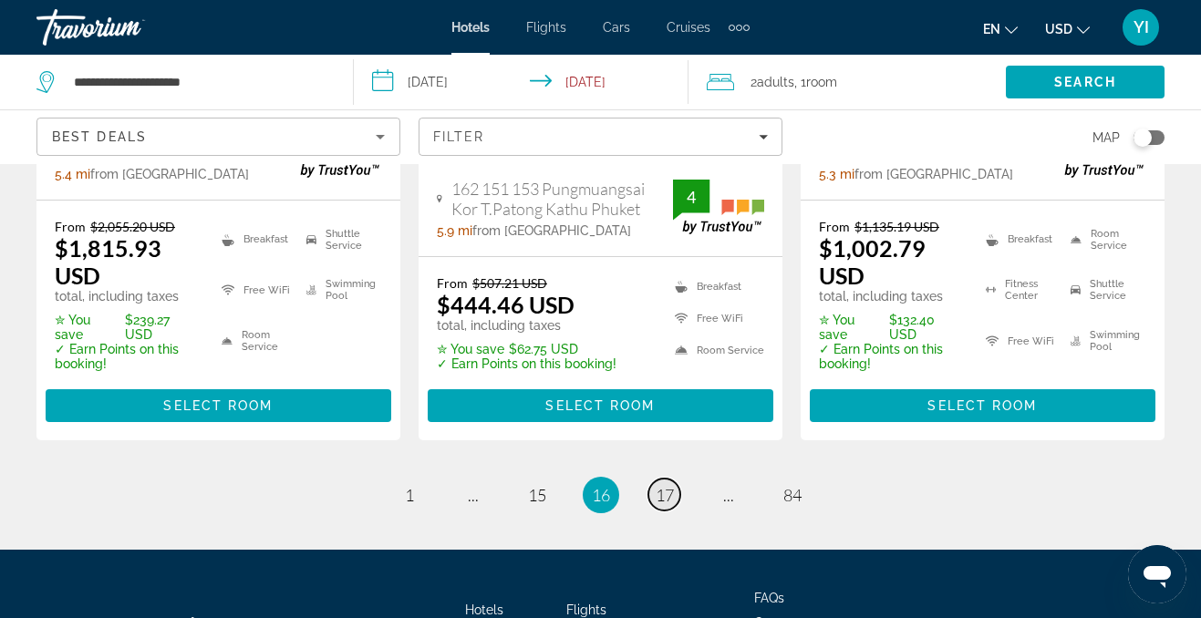
scroll to position [2697, 0]
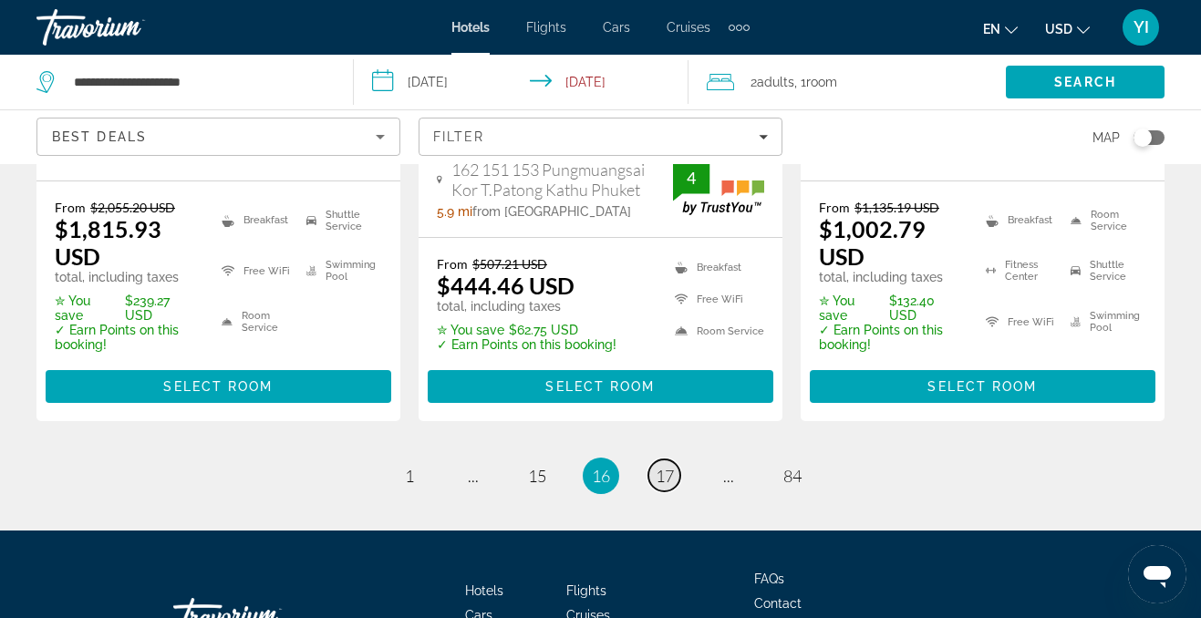
click at [670, 466] on span "17" at bounding box center [665, 476] width 18 height 20
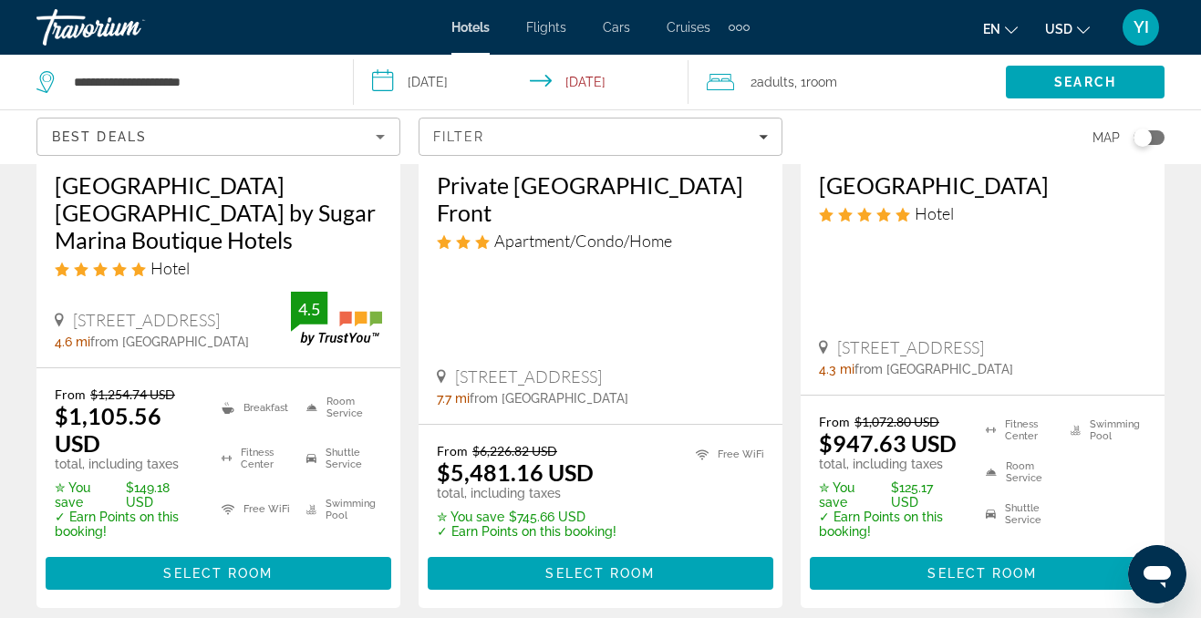
scroll to position [1078, 0]
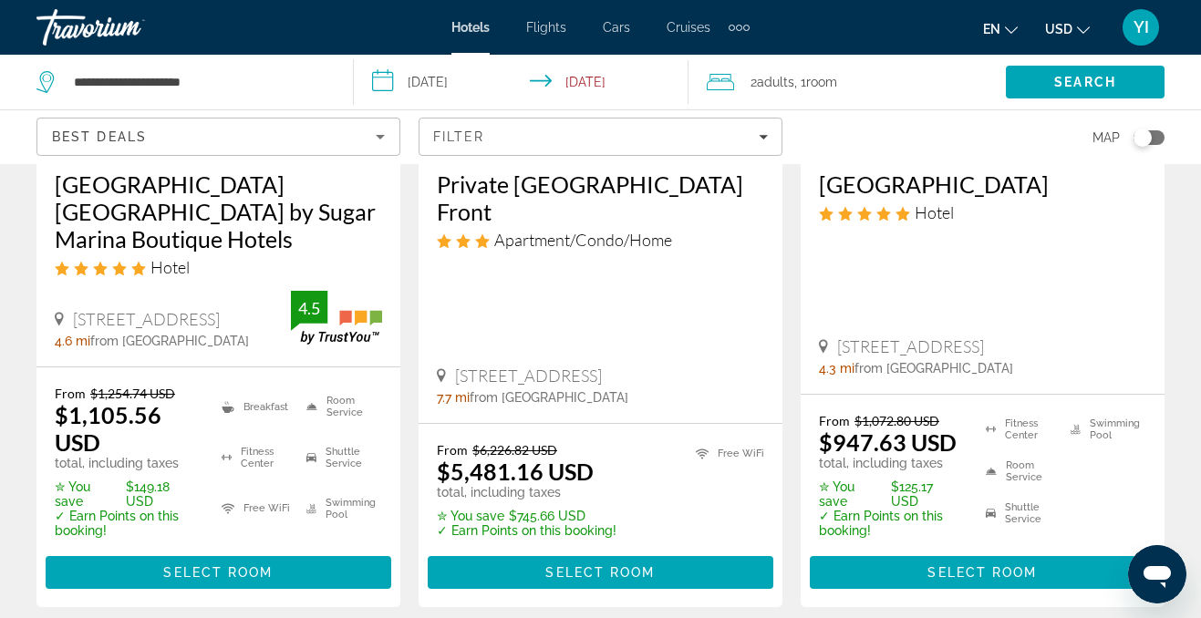
click at [774, 423] on div "Private [GEOGRAPHIC_DATA] Front Apartment/Condo/Home [STREET_ADDRESS] 7.7 mi fr…" at bounding box center [601, 287] width 364 height 271
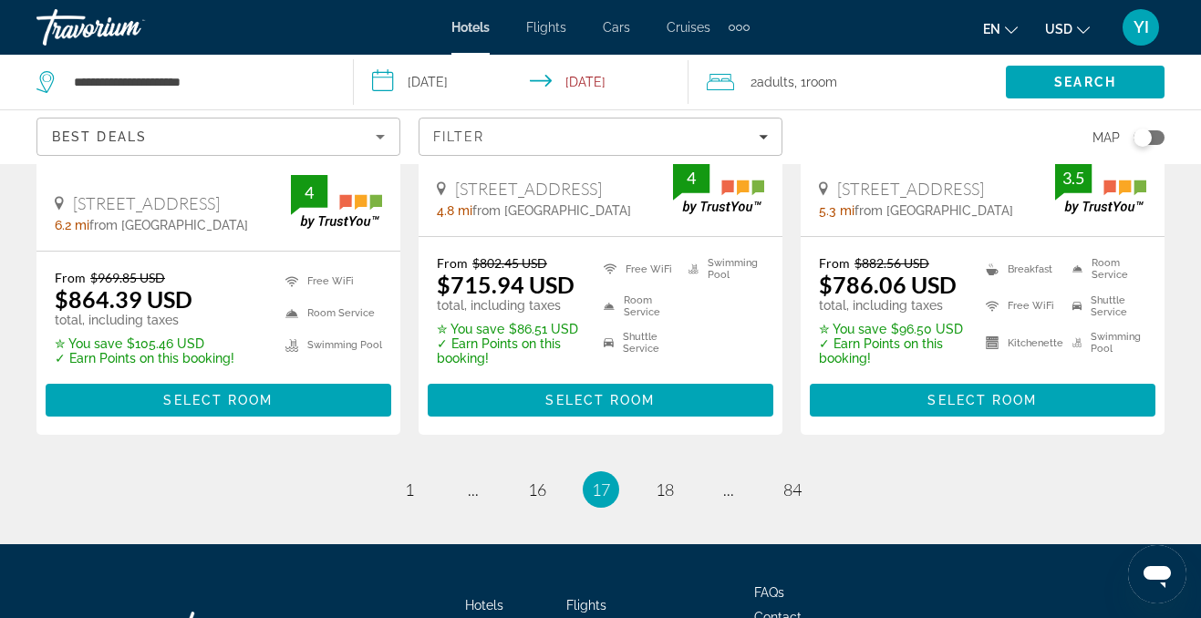
scroll to position [2670, 0]
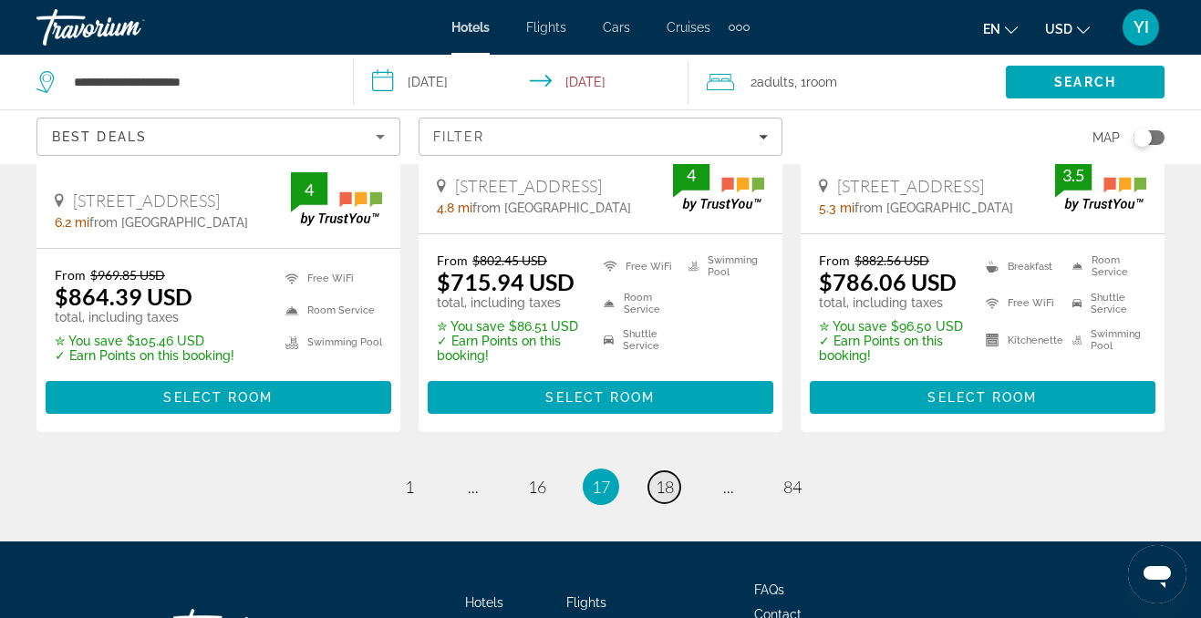
click at [679, 482] on link "page 18" at bounding box center [665, 488] width 32 height 32
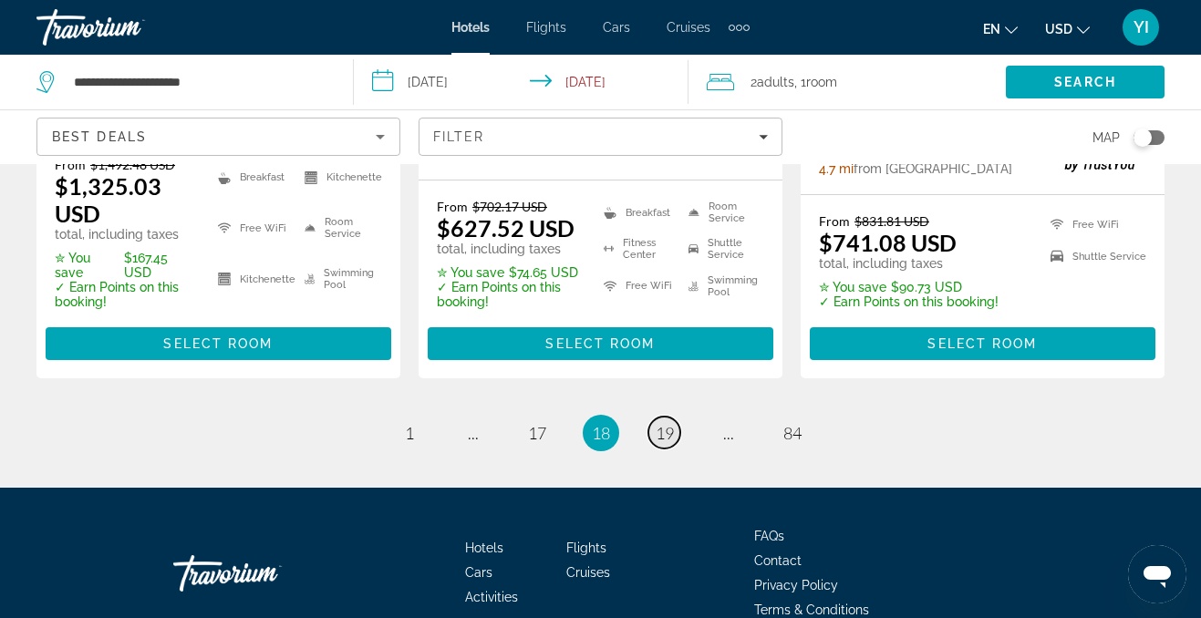
scroll to position [2816, 0]
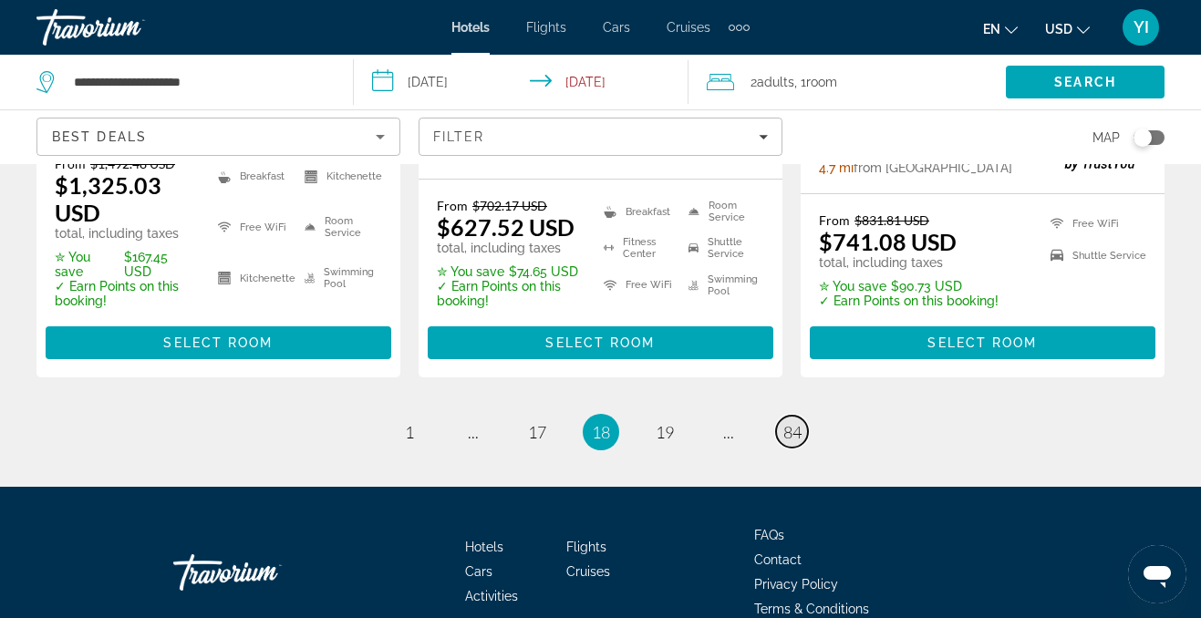
click at [792, 442] on span "84" at bounding box center [793, 432] width 18 height 20
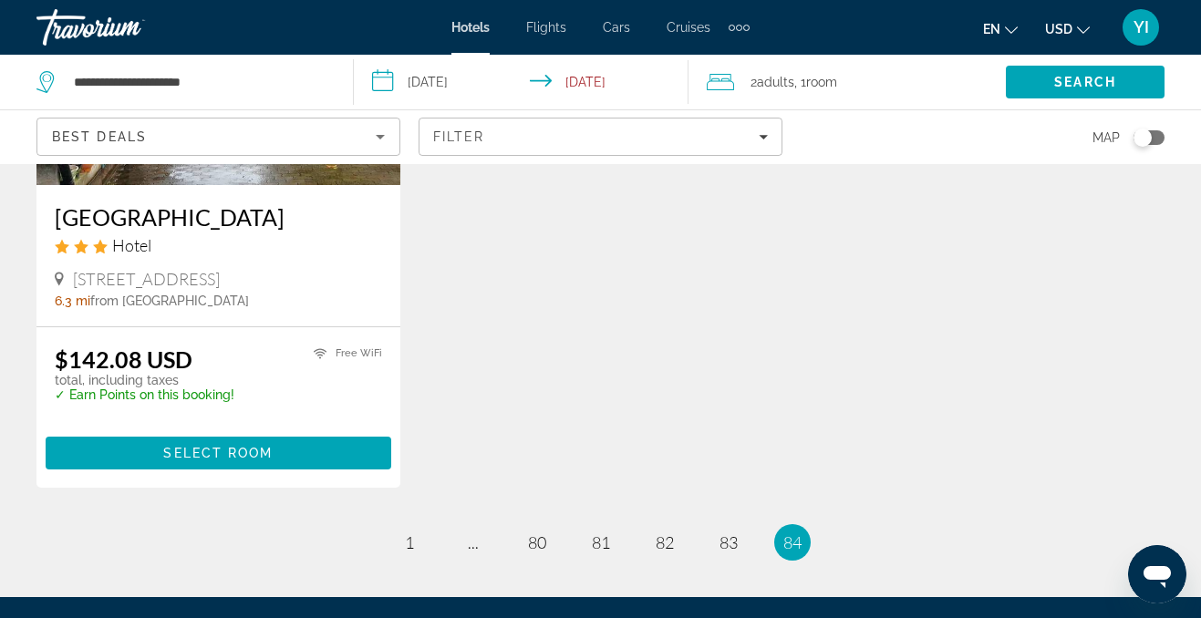
scroll to position [2324, 0]
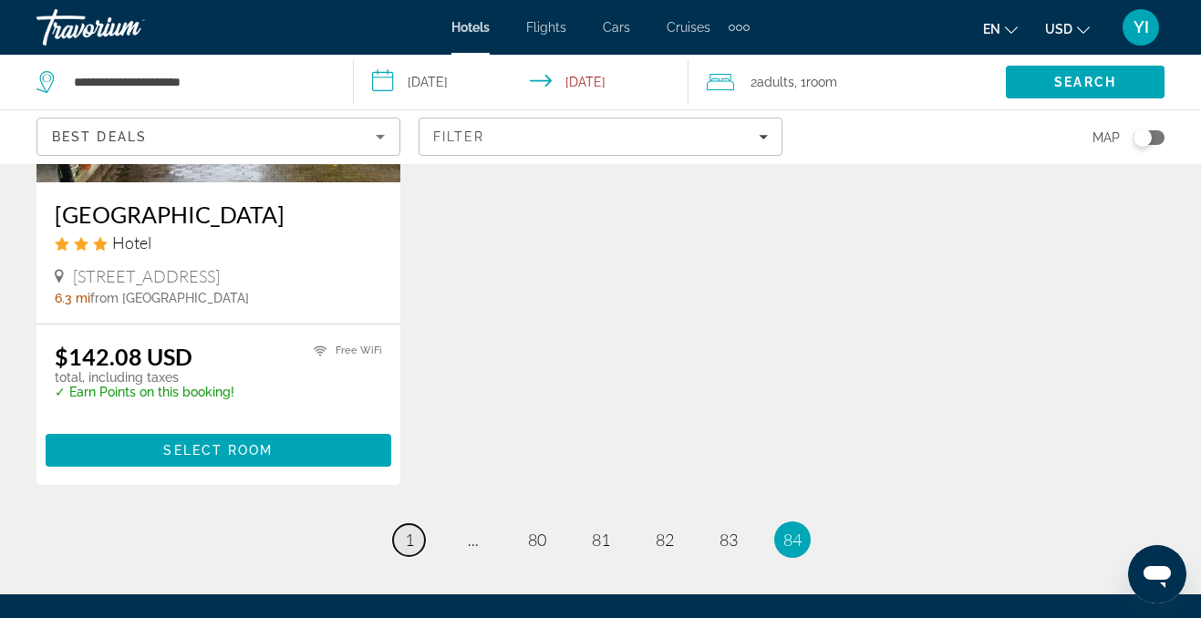
click at [413, 556] on link "page 1" at bounding box center [409, 541] width 32 height 32
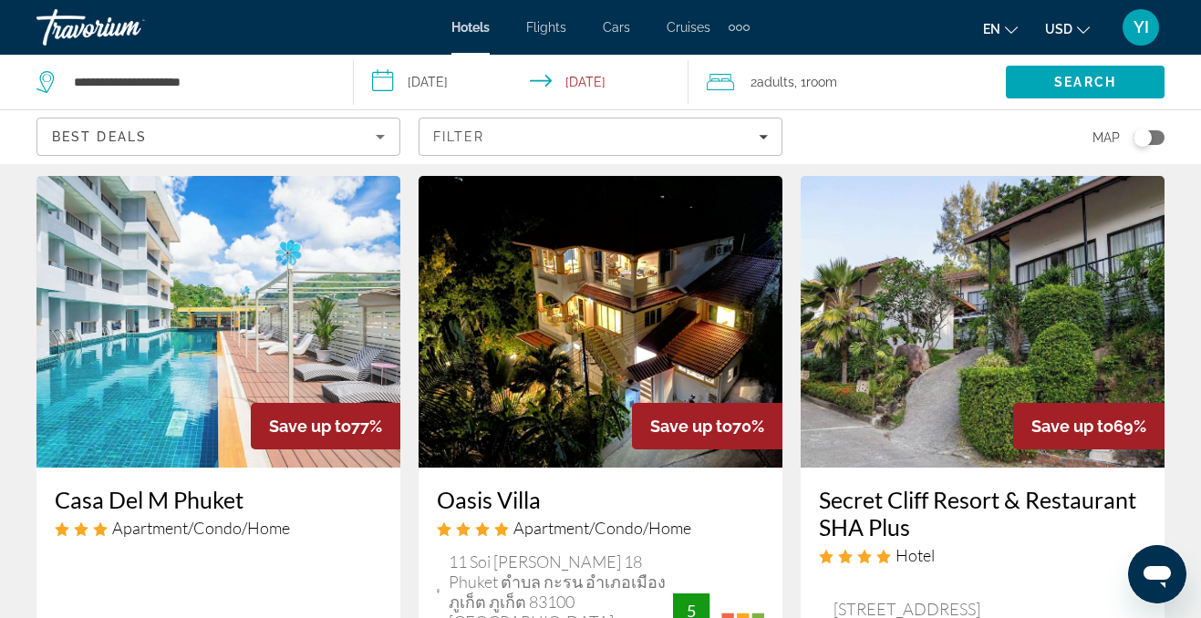
scroll to position [31, 0]
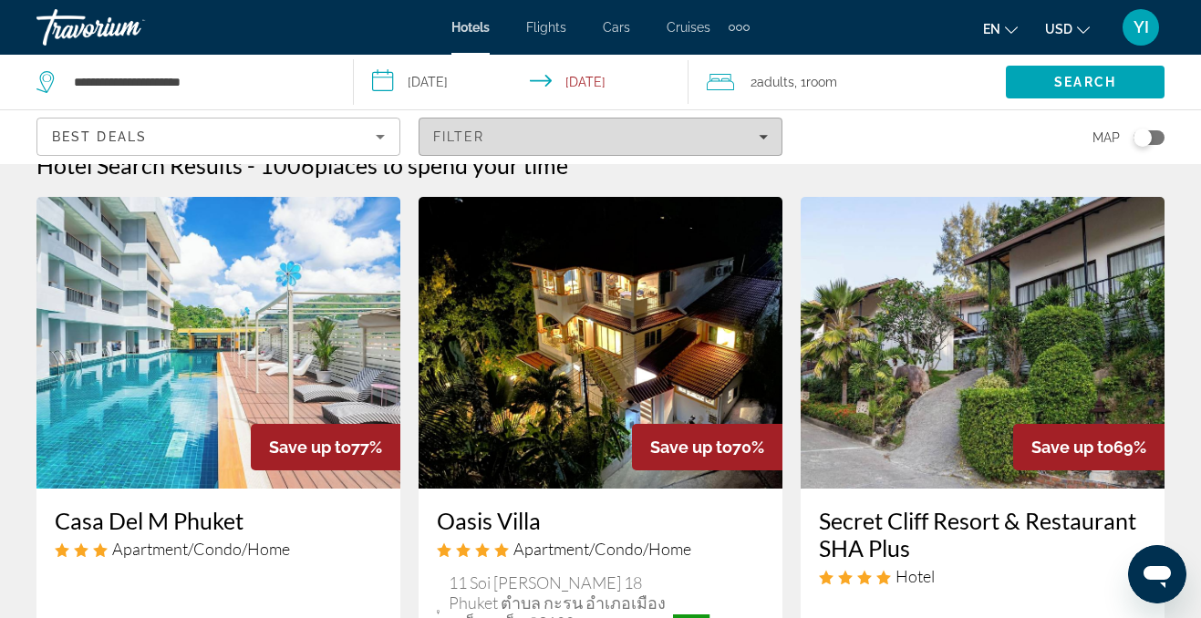
click at [765, 140] on icon "Filters" at bounding box center [763, 136] width 9 height 9
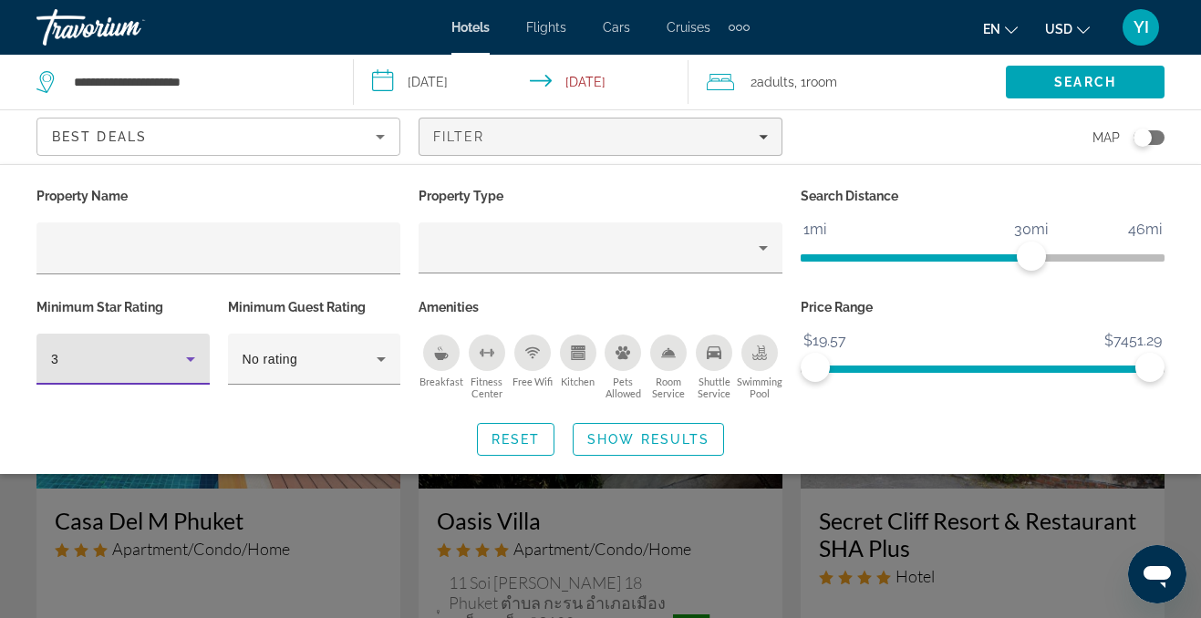
click at [192, 353] on icon "Hotel Filters" at bounding box center [191, 359] width 22 height 22
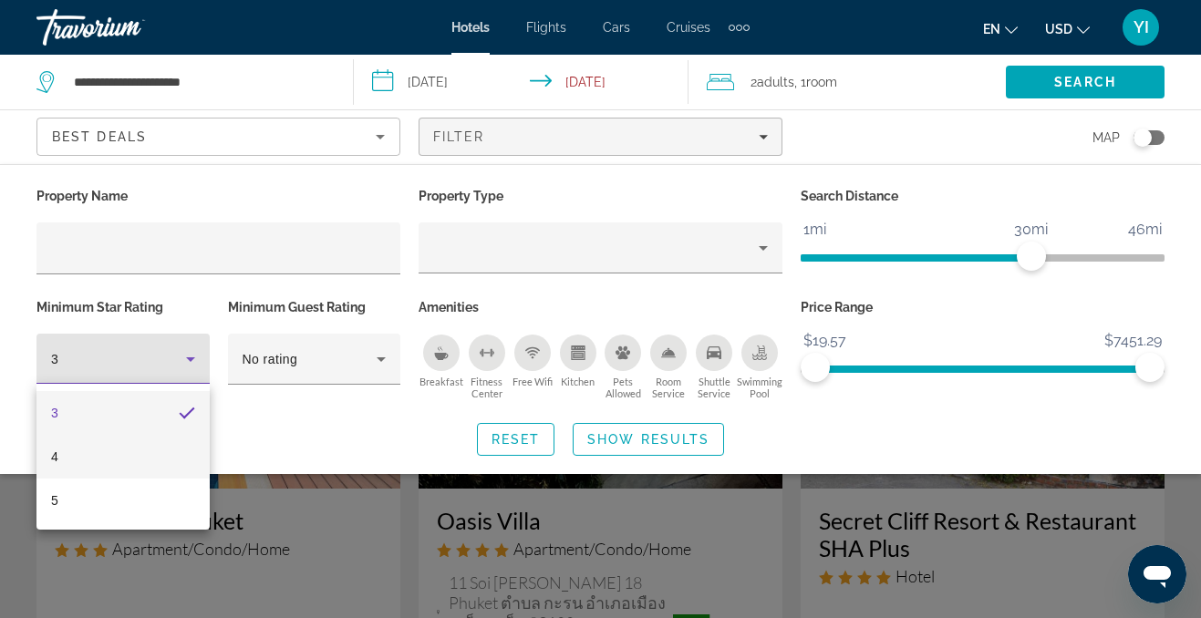
click at [148, 457] on mat-option "4" at bounding box center [122, 457] width 173 height 44
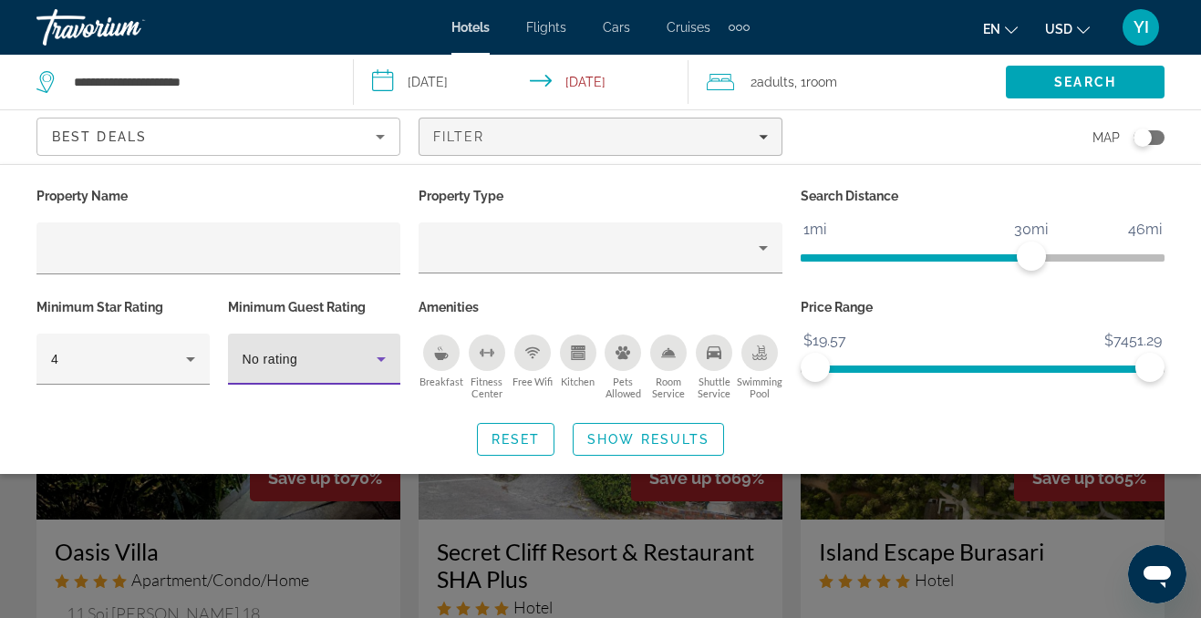
click at [375, 356] on icon "Hotel Filters" at bounding box center [381, 359] width 22 height 22
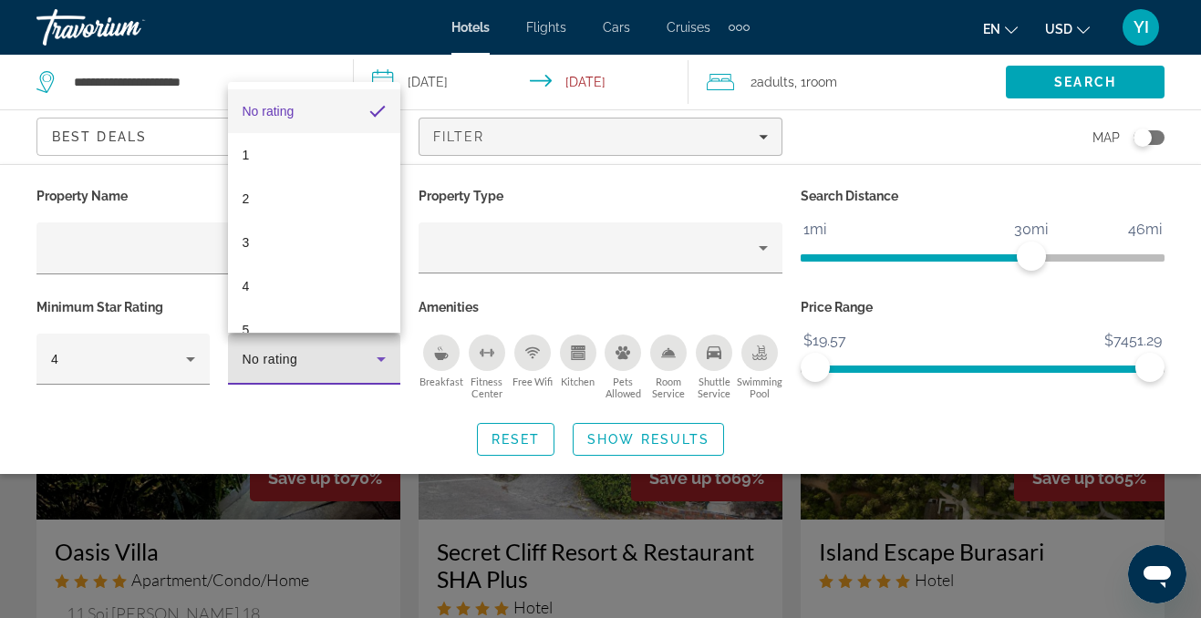
click at [375, 356] on div at bounding box center [600, 309] width 1201 height 618
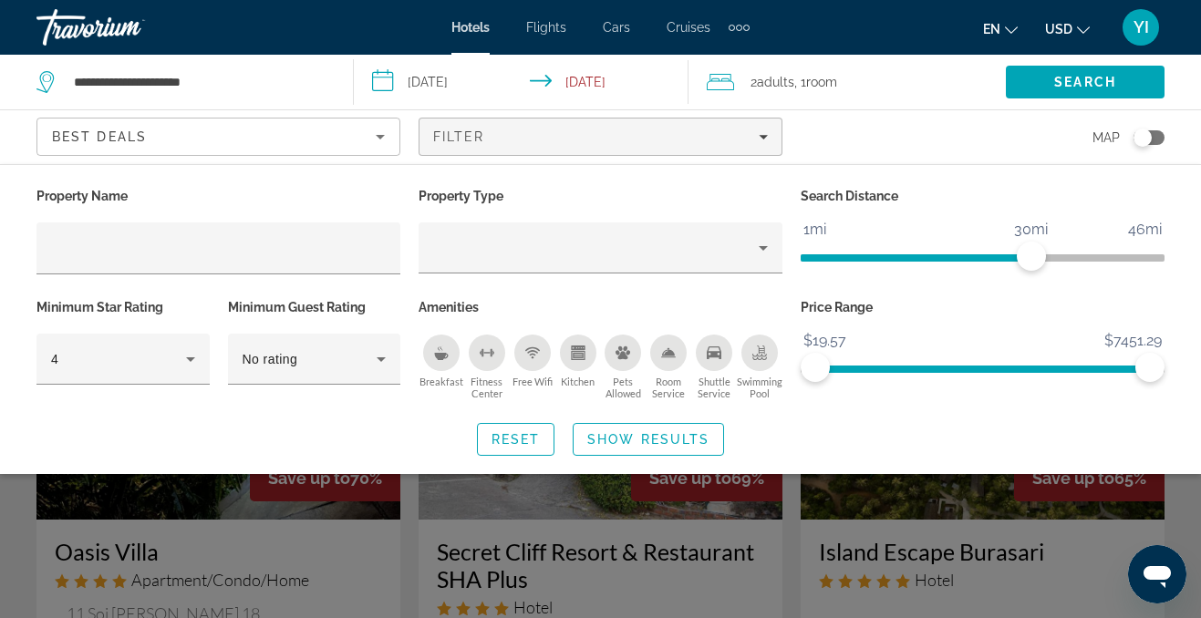
click at [441, 354] on icon "Breakfast" at bounding box center [441, 356] width 14 height 7
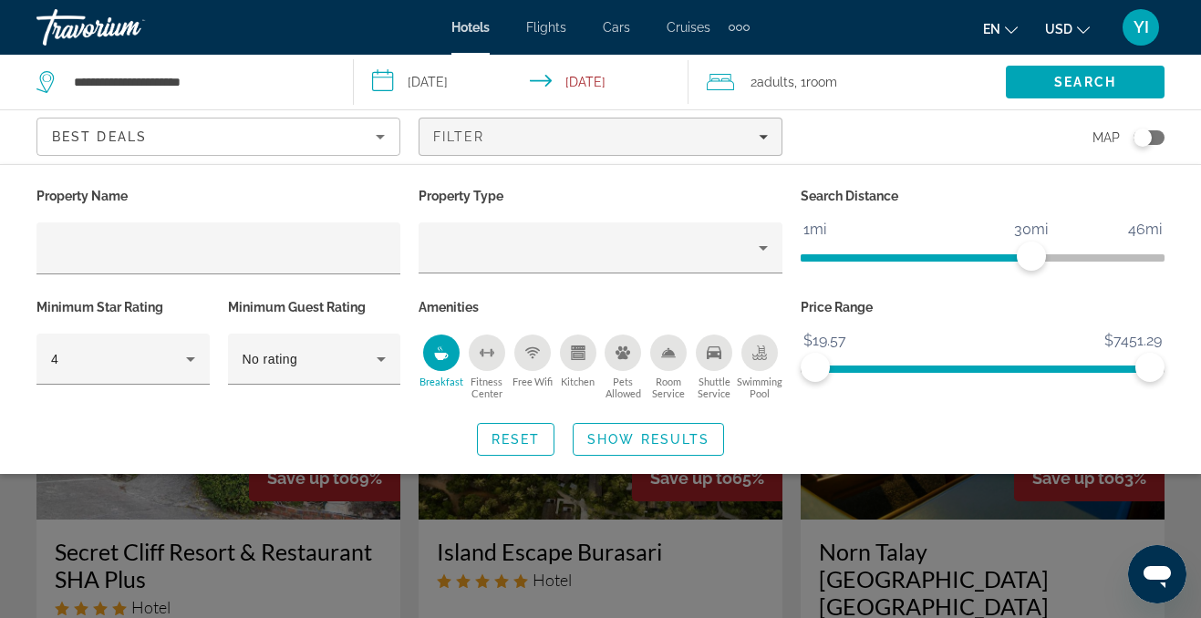
click at [532, 351] on icon "Free Wifi" at bounding box center [532, 353] width 15 height 15
click at [664, 364] on div "Room Service" at bounding box center [668, 353] width 36 height 36
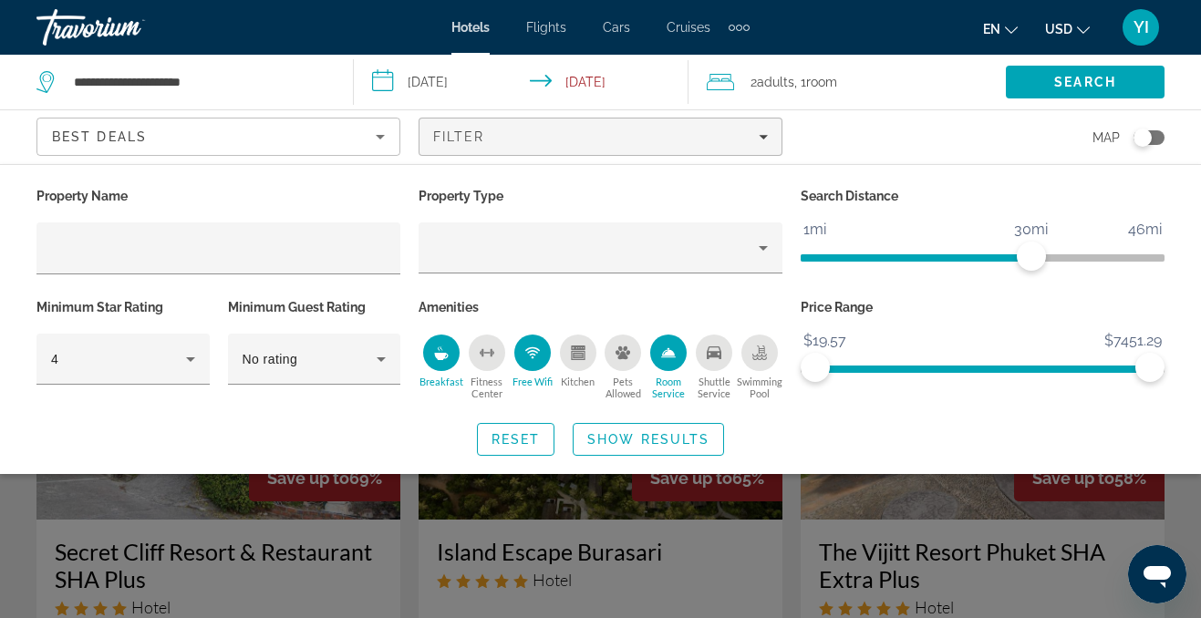
click at [704, 354] on div "Shuttle Service" at bounding box center [714, 353] width 36 height 36
click at [753, 358] on icon "Swimming Pool" at bounding box center [760, 359] width 15 height 4
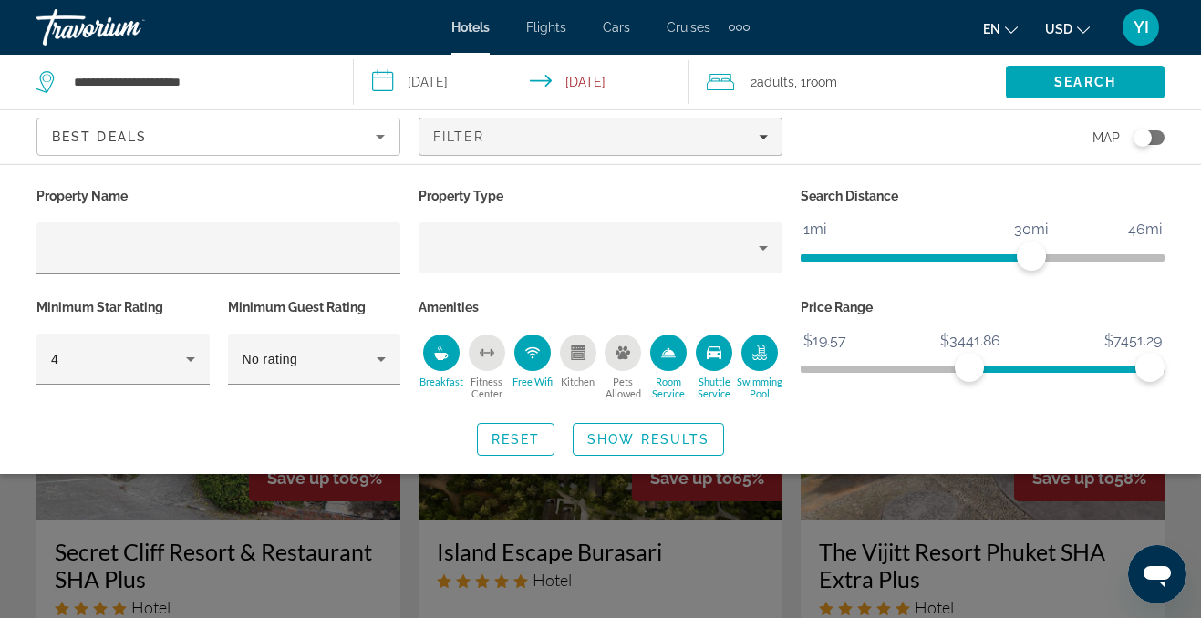
click at [970, 369] on span "ngx-slider" at bounding box center [1060, 369] width 181 height 7
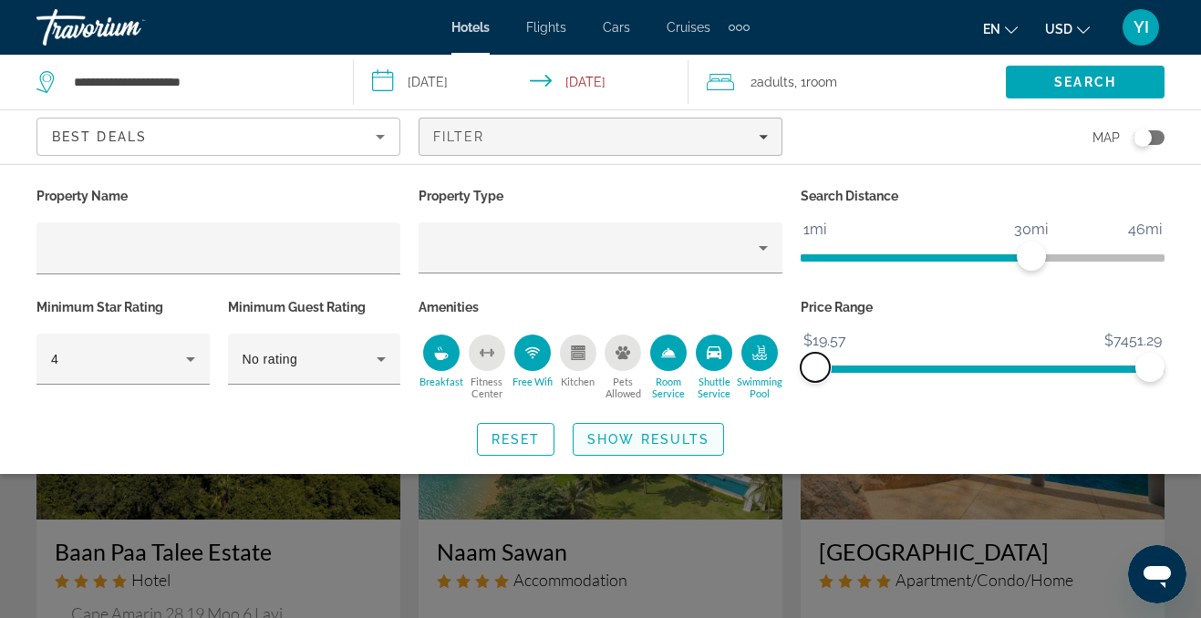
drag, startPoint x: 970, startPoint y: 369, endPoint x: 714, endPoint y: 435, distance: 263.7
click at [716, 432] on div "Property Name Property Type Search Distance 1mi 46mi 30mi Minimum Star Rating 4…" at bounding box center [600, 319] width 1201 height 273
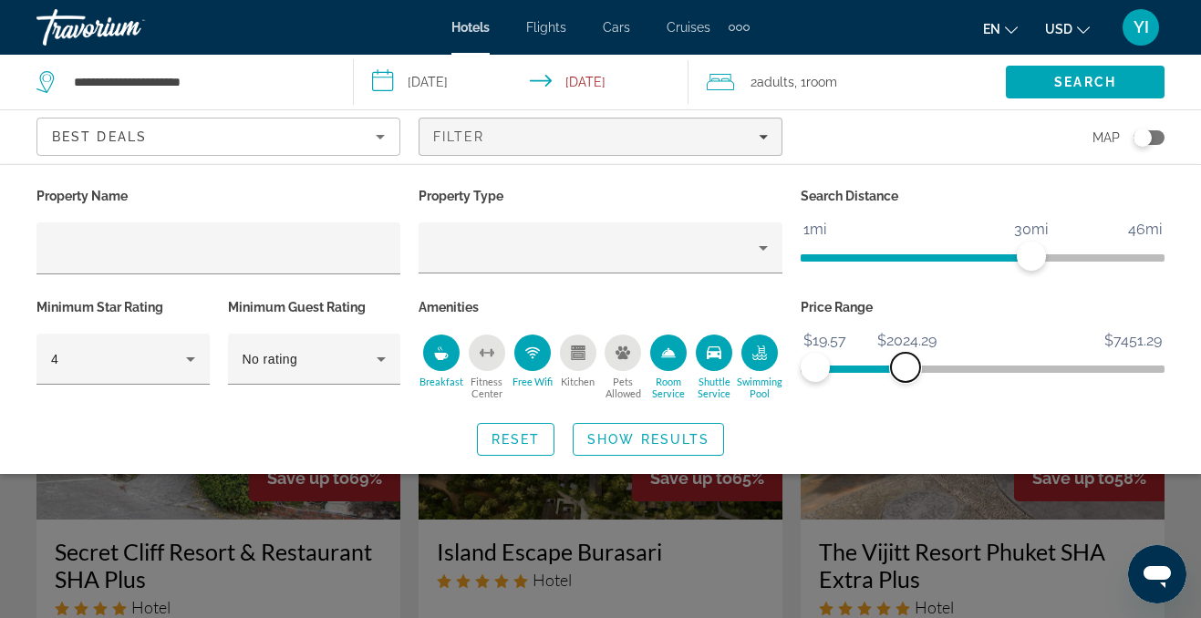
drag, startPoint x: 1138, startPoint y: 361, endPoint x: 906, endPoint y: 369, distance: 231.8
click at [906, 369] on span "ngx-slider-max" at bounding box center [905, 367] width 29 height 29
click at [902, 369] on span "ngx-slider-max" at bounding box center [901, 367] width 29 height 29
click at [905, 369] on span "ngx-slider-max" at bounding box center [904, 367] width 29 height 29
click at [1070, 86] on span "Search" at bounding box center [1086, 82] width 62 height 15
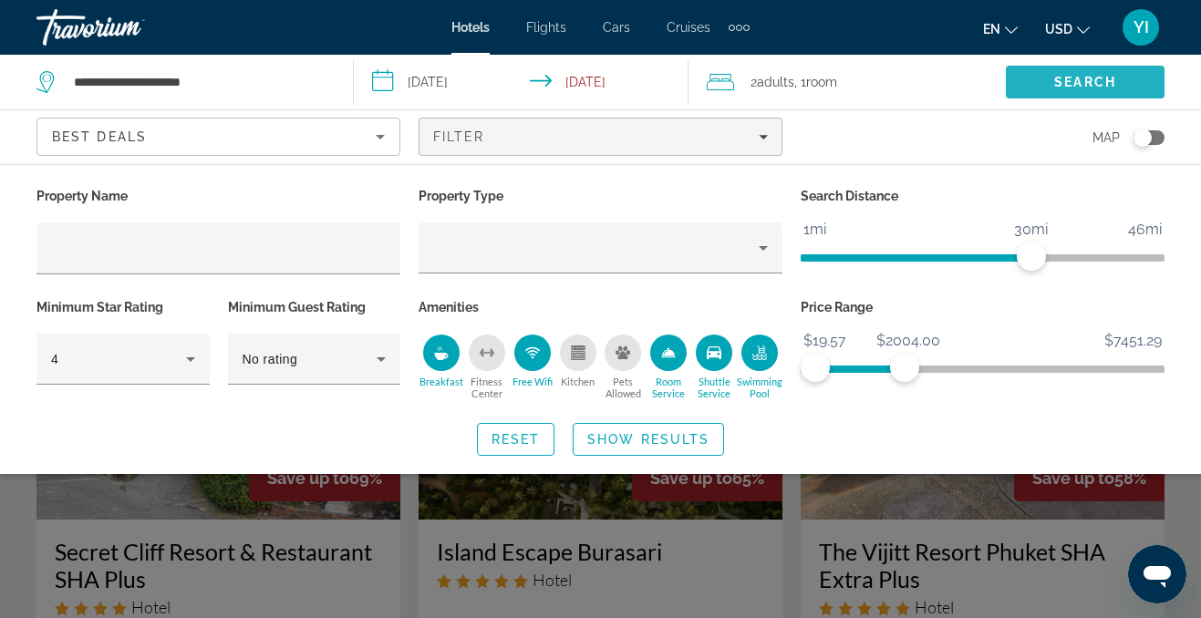
click at [1065, 78] on span "Search" at bounding box center [1086, 82] width 62 height 15
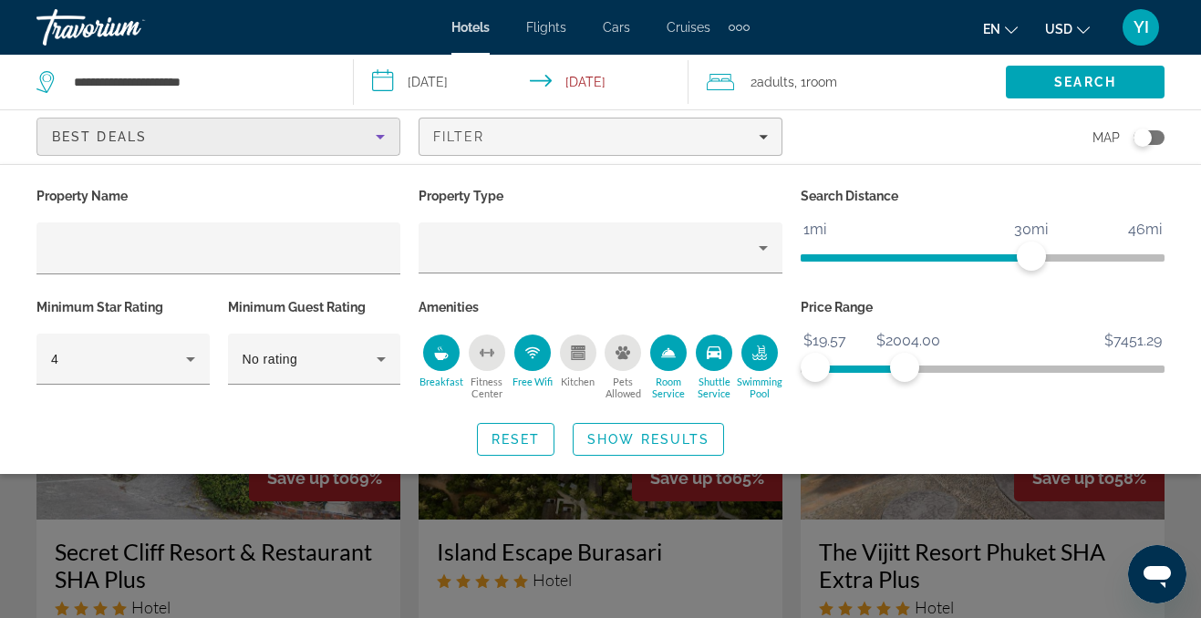
click at [380, 143] on icon "Sort by" at bounding box center [380, 137] width 22 height 22
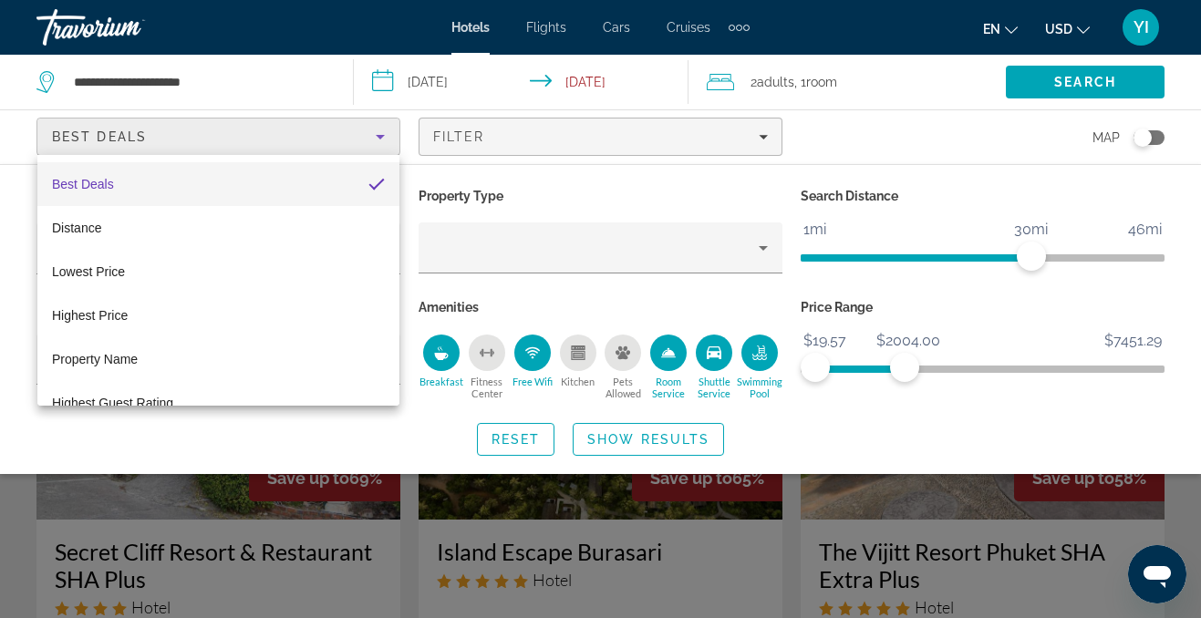
click at [380, 143] on div at bounding box center [600, 309] width 1201 height 618
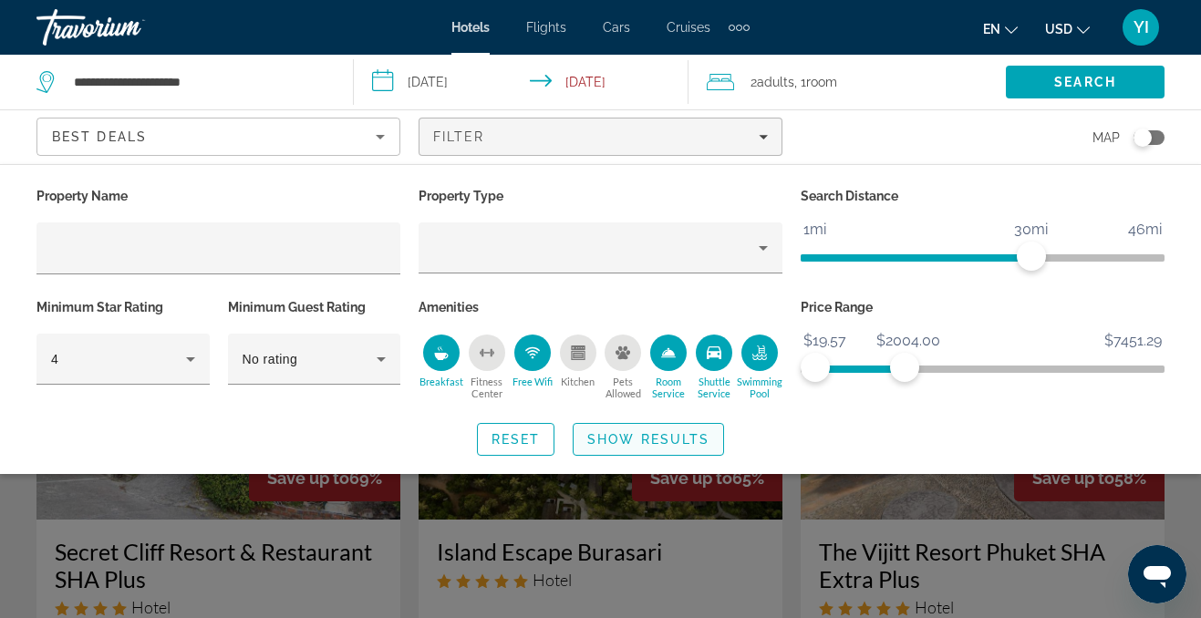
click at [633, 432] on span "Show Results" at bounding box center [648, 439] width 122 height 15
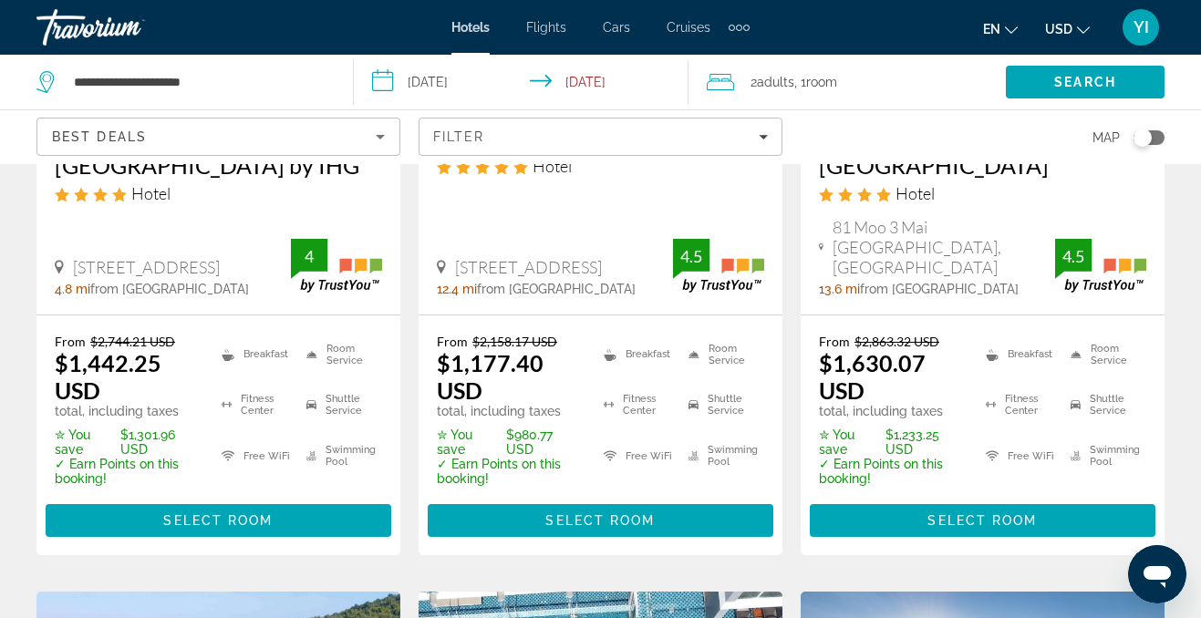
scroll to position [1949, 0]
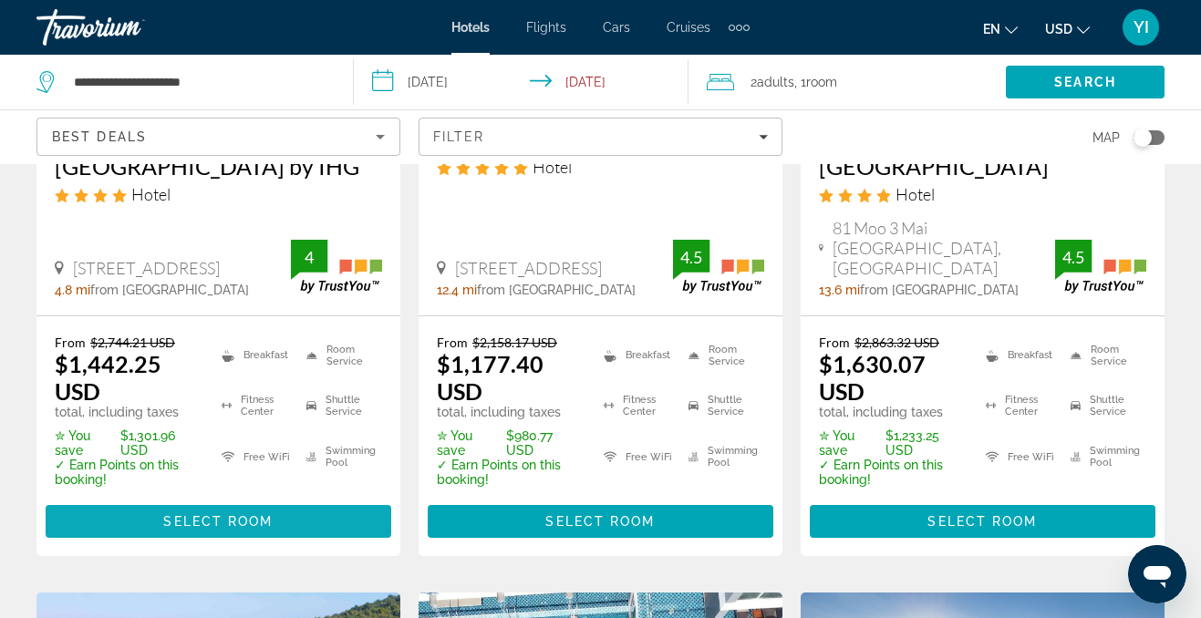
click at [264, 500] on span "Main content" at bounding box center [219, 522] width 346 height 44
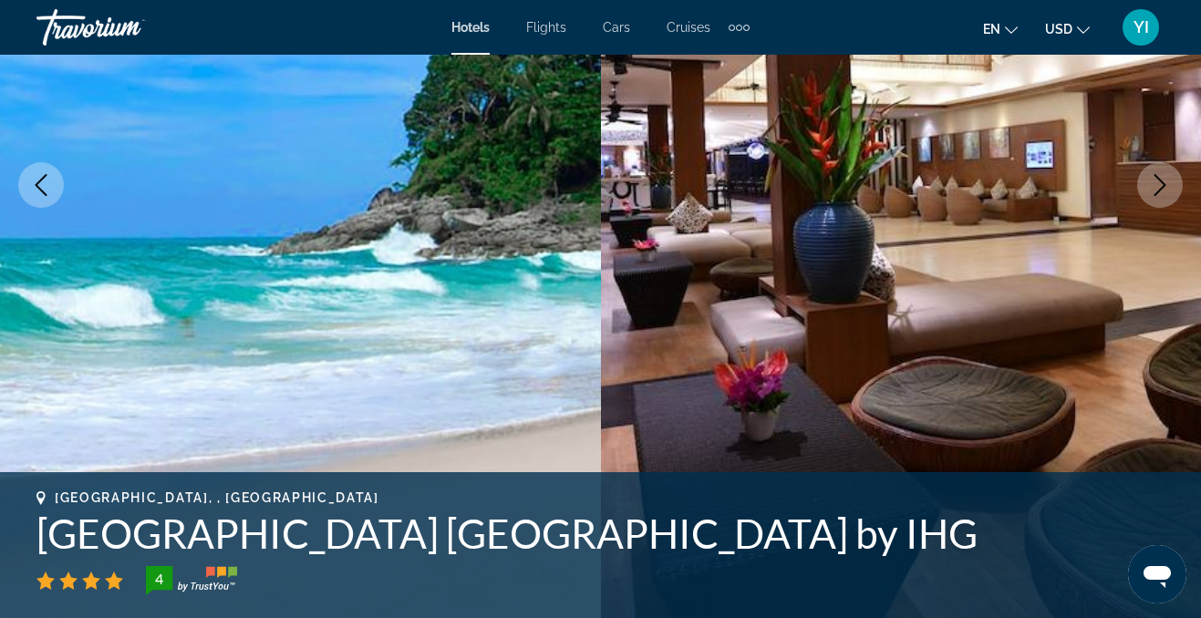
scroll to position [227, 0]
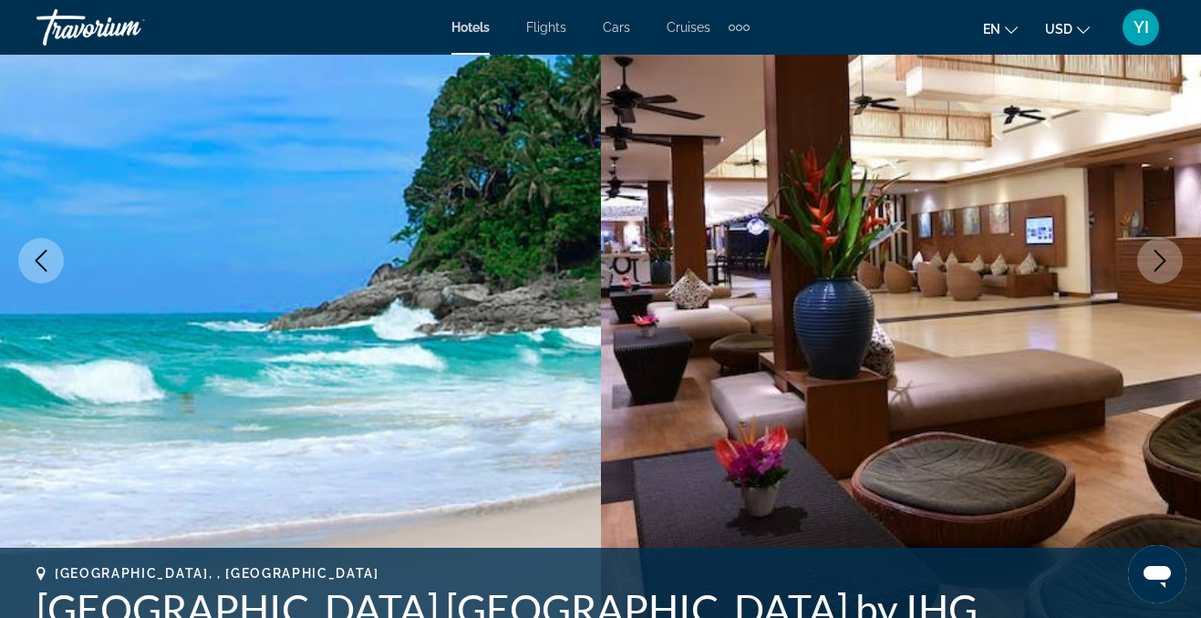
click at [1169, 268] on icon "Next image" at bounding box center [1160, 261] width 22 height 22
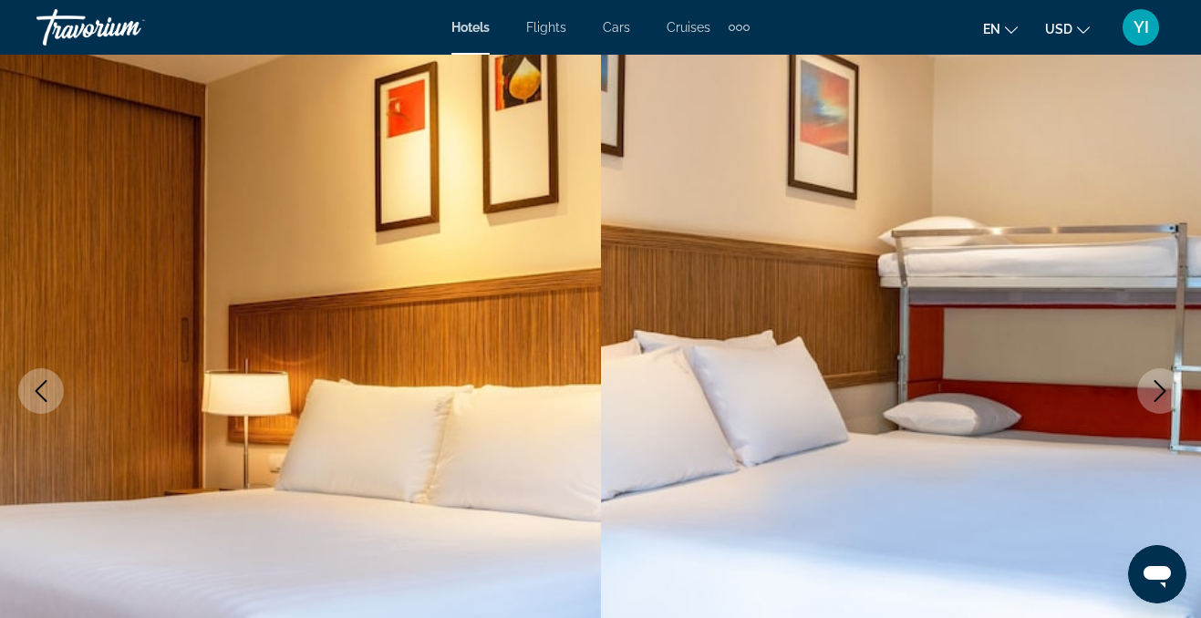
scroll to position [203, 0]
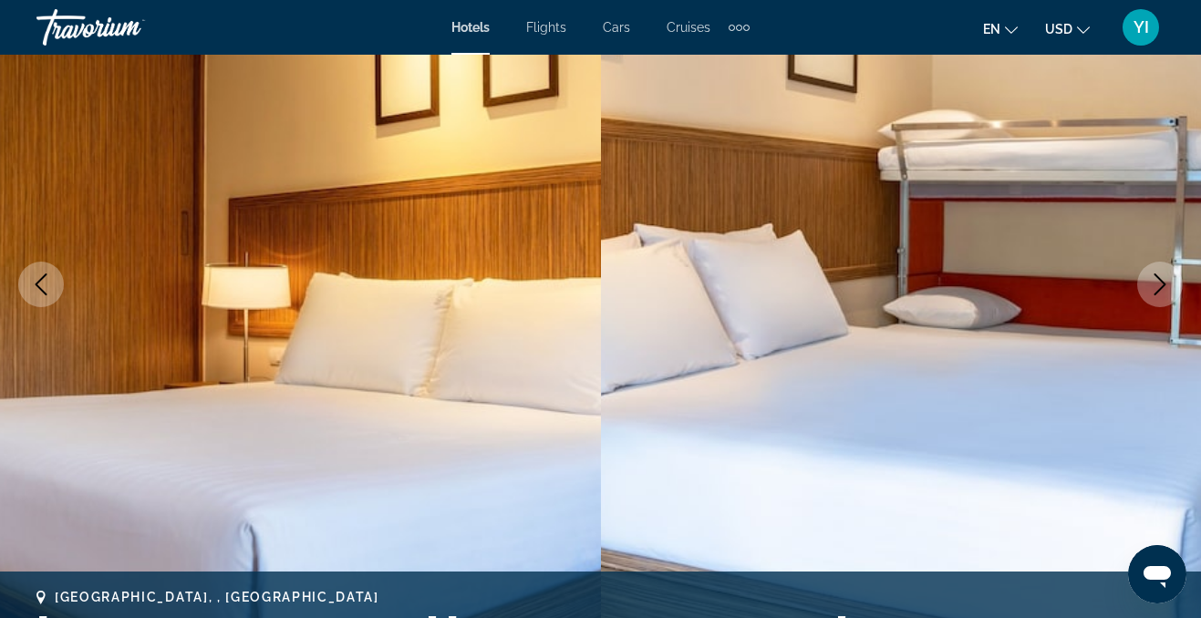
click at [1165, 276] on icon "Next image" at bounding box center [1160, 285] width 22 height 22
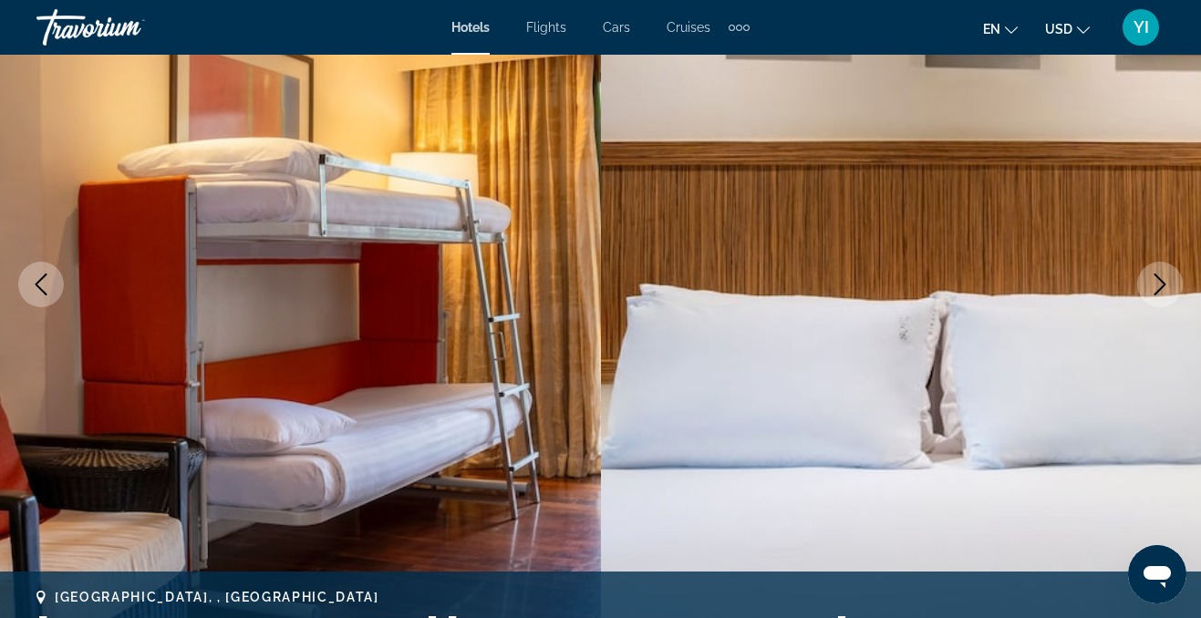
click at [1165, 278] on icon "Next image" at bounding box center [1160, 285] width 22 height 22
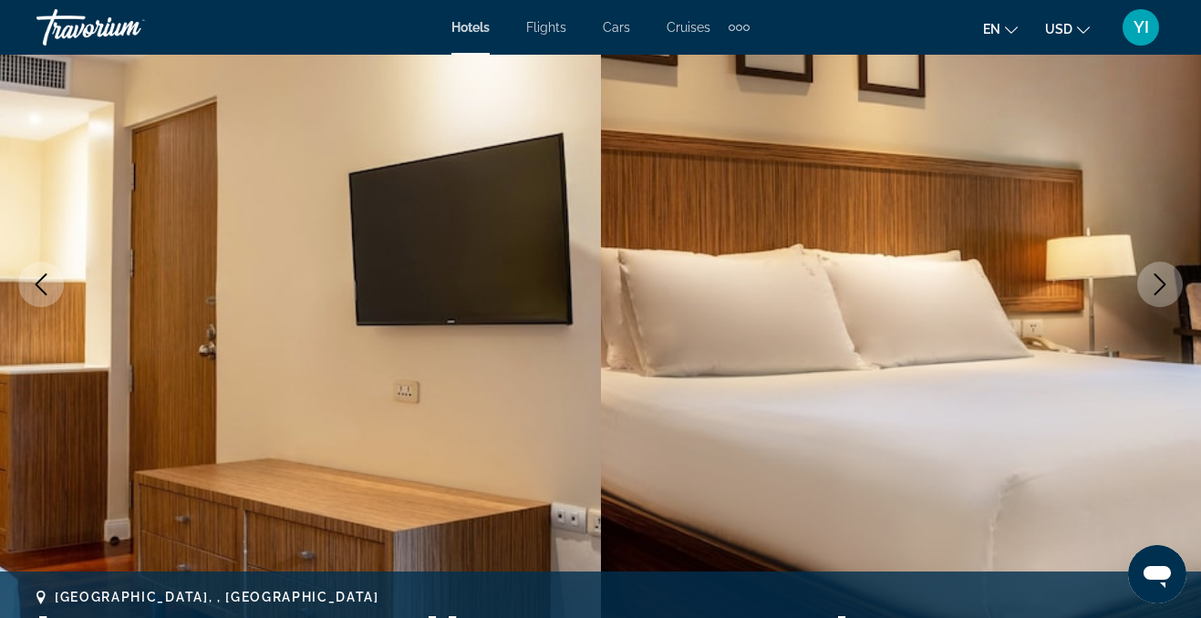
click at [1165, 278] on icon "Next image" at bounding box center [1160, 285] width 22 height 22
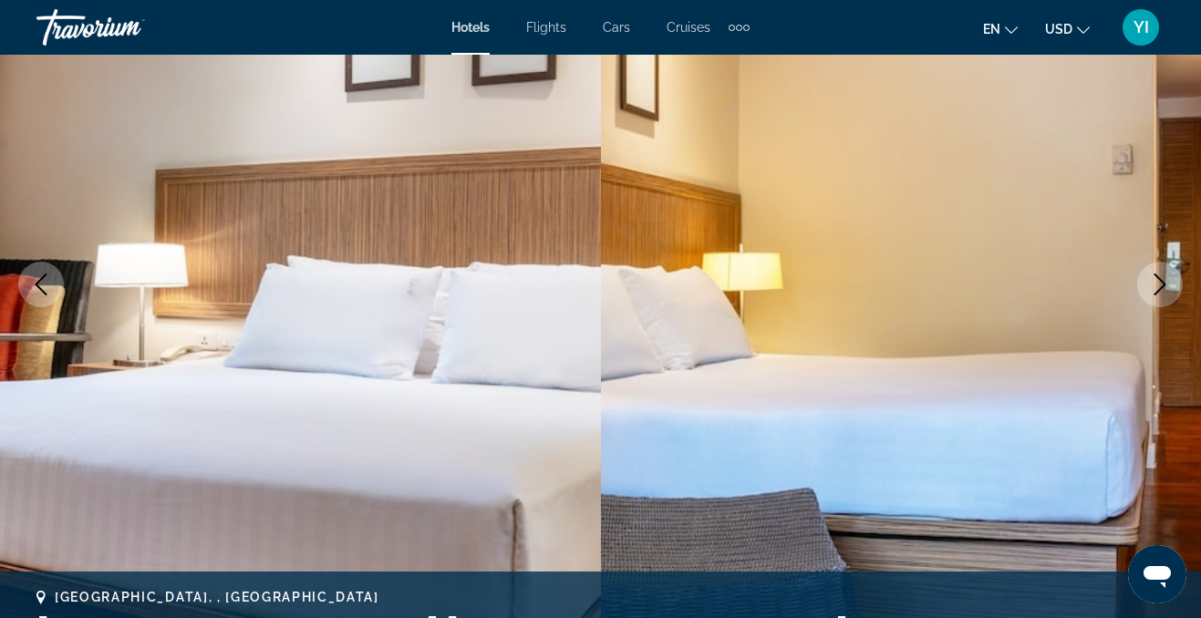
click at [1165, 278] on icon "Next image" at bounding box center [1160, 285] width 22 height 22
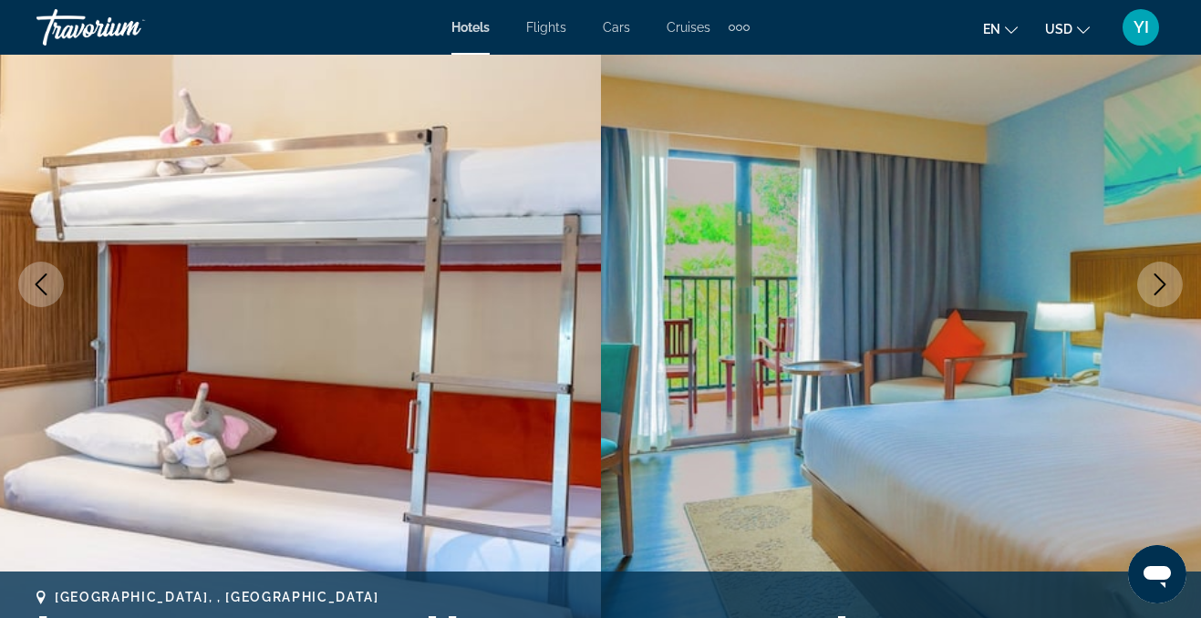
click at [1165, 279] on icon "Next image" at bounding box center [1160, 285] width 22 height 22
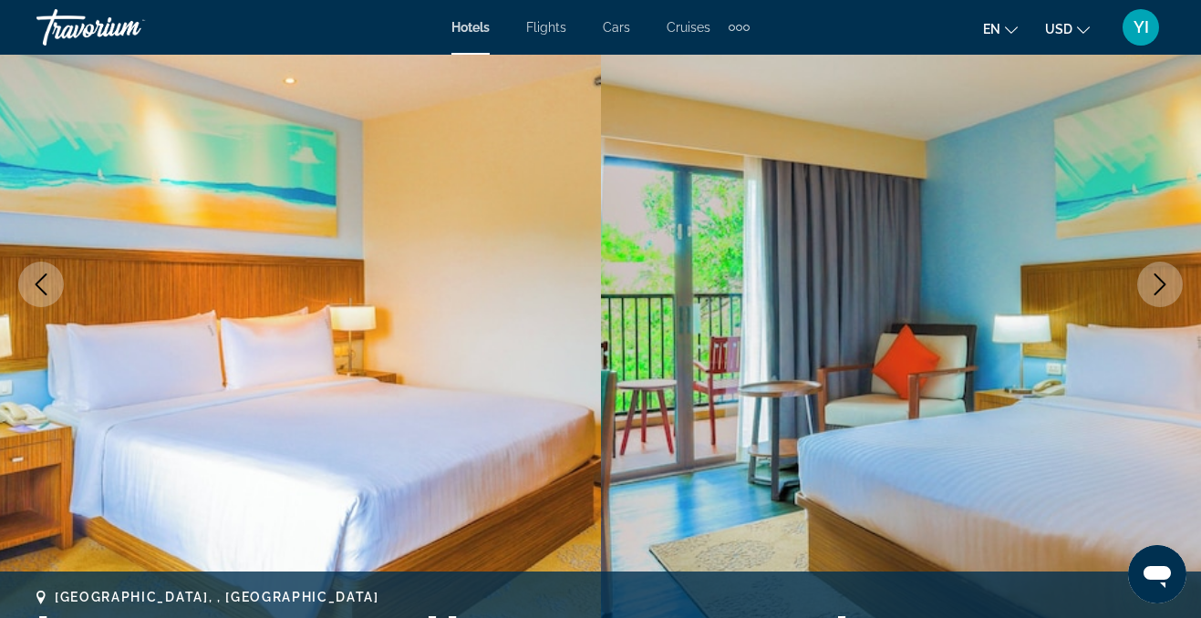
click at [1165, 279] on icon "Next image" at bounding box center [1160, 285] width 22 height 22
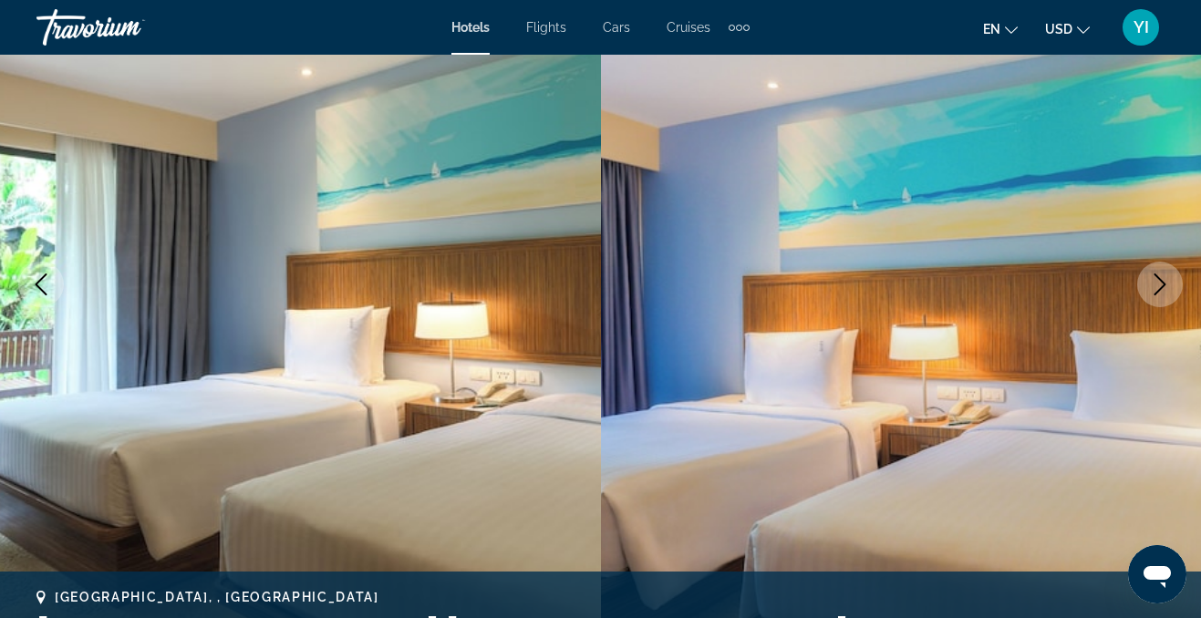
click at [1165, 279] on icon "Next image" at bounding box center [1160, 285] width 22 height 22
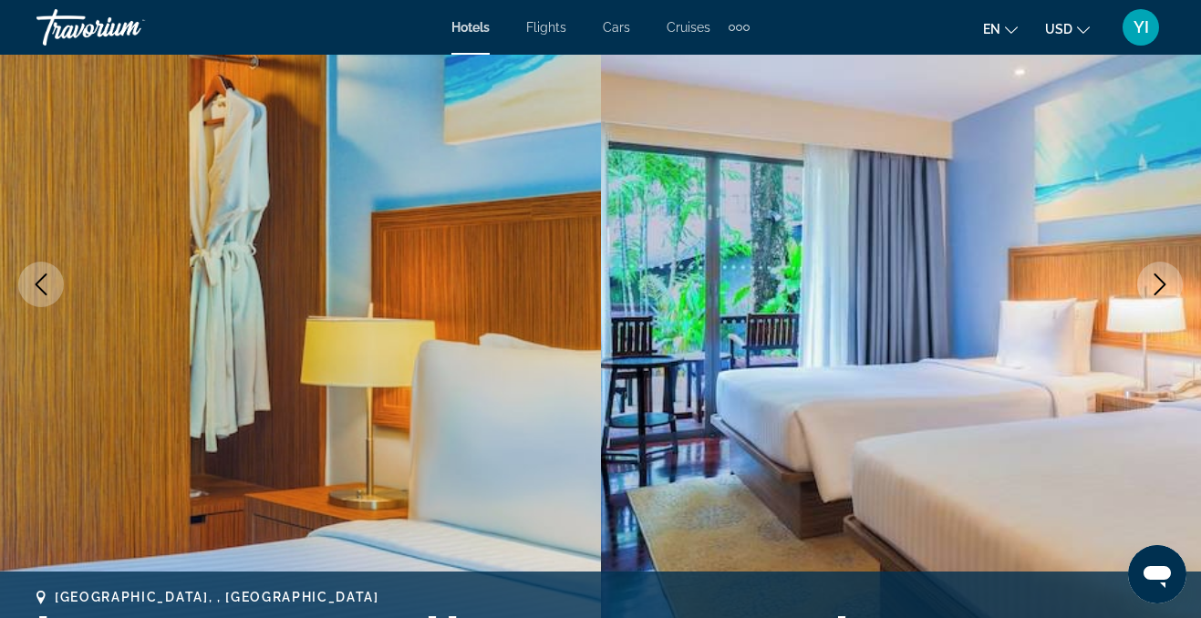
click at [1165, 279] on icon "Next image" at bounding box center [1160, 285] width 22 height 22
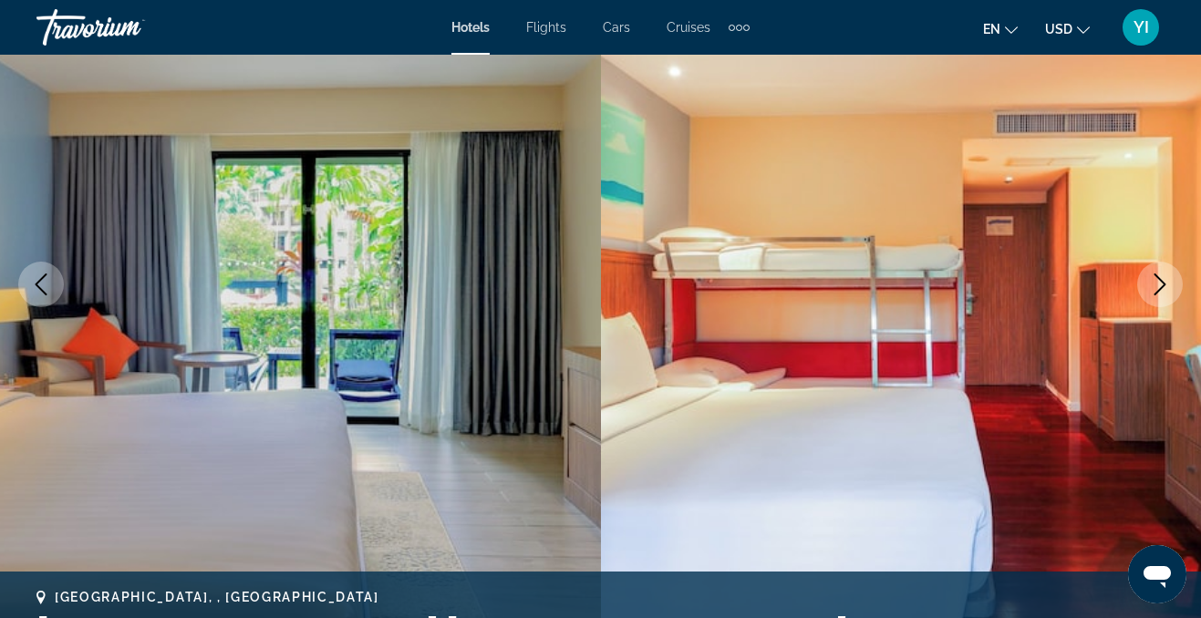
click at [1165, 280] on icon "Next image" at bounding box center [1160, 285] width 22 height 22
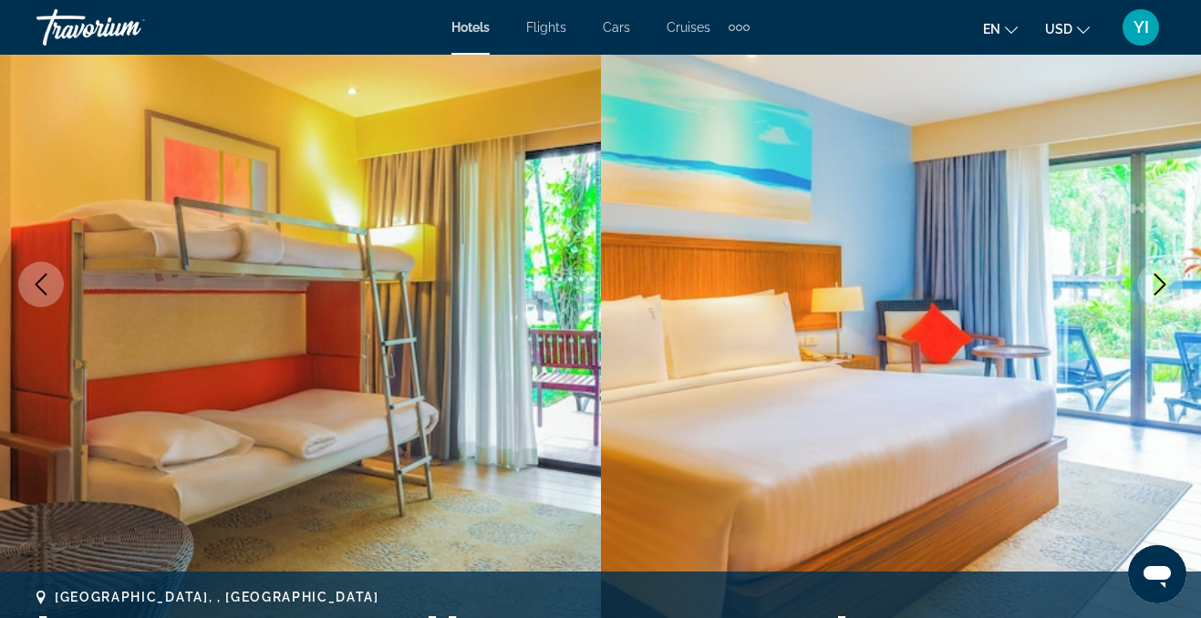
click at [1165, 280] on icon "Next image" at bounding box center [1160, 285] width 22 height 22
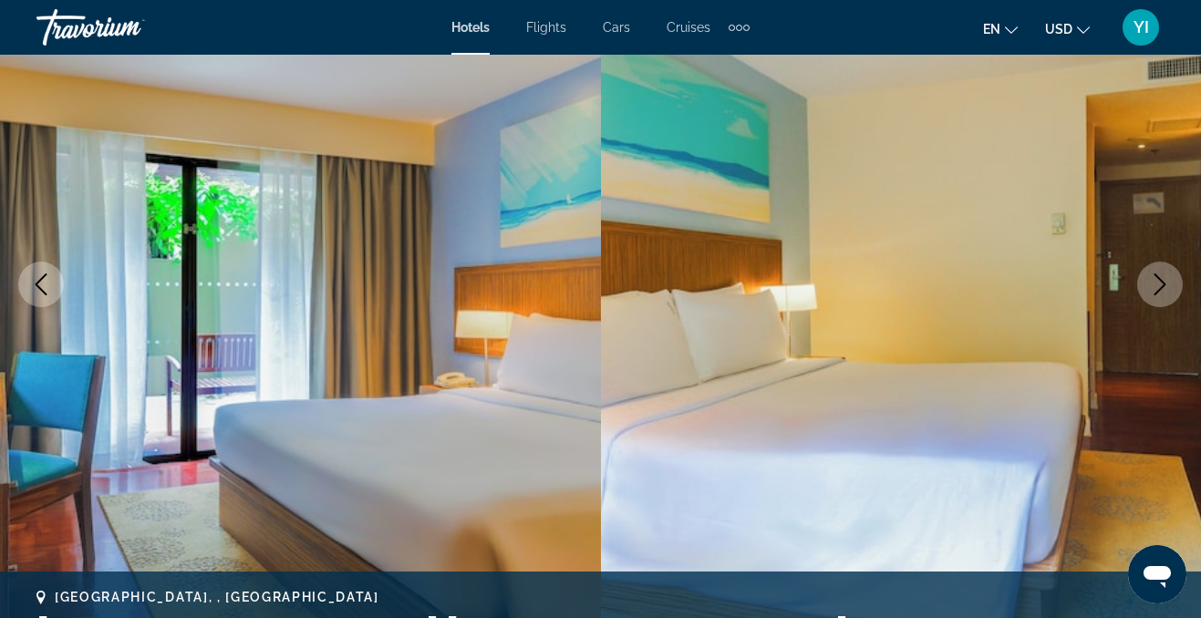
click at [1165, 280] on icon "Next image" at bounding box center [1160, 285] width 22 height 22
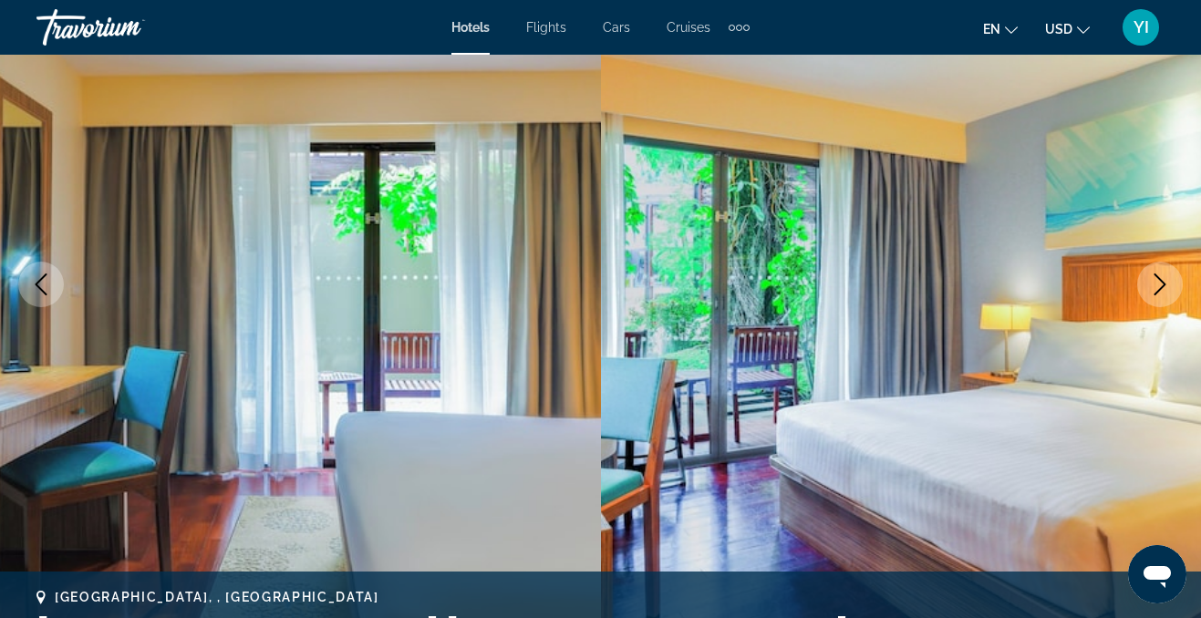
click at [1165, 281] on icon "Next image" at bounding box center [1160, 285] width 22 height 22
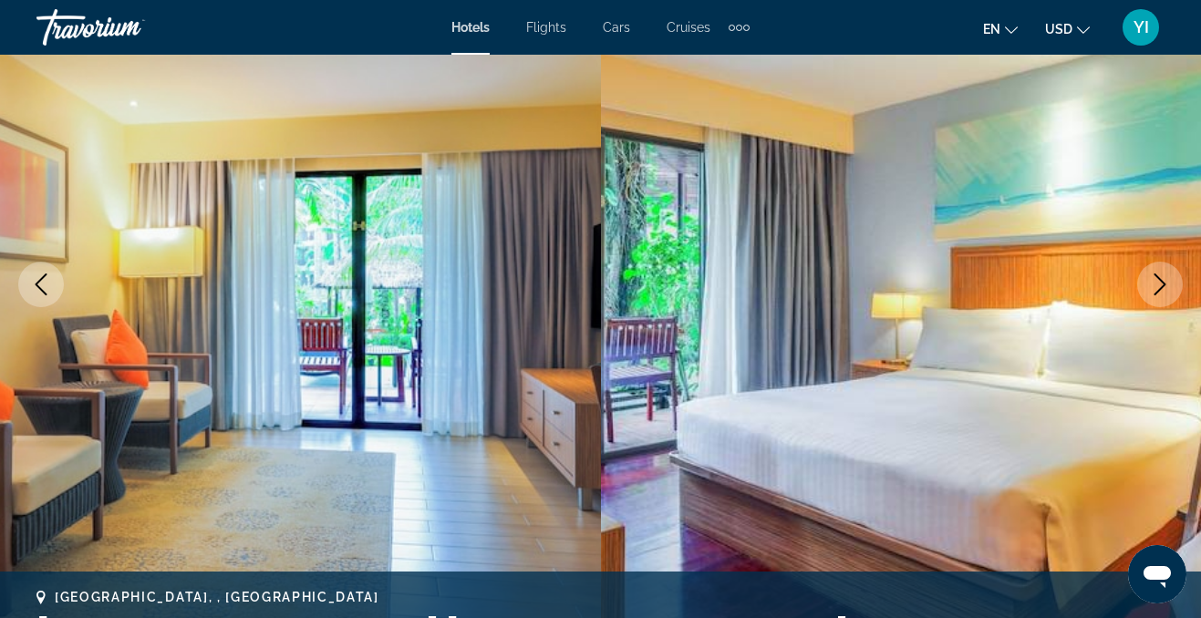
click at [1165, 281] on icon "Next image" at bounding box center [1160, 285] width 22 height 22
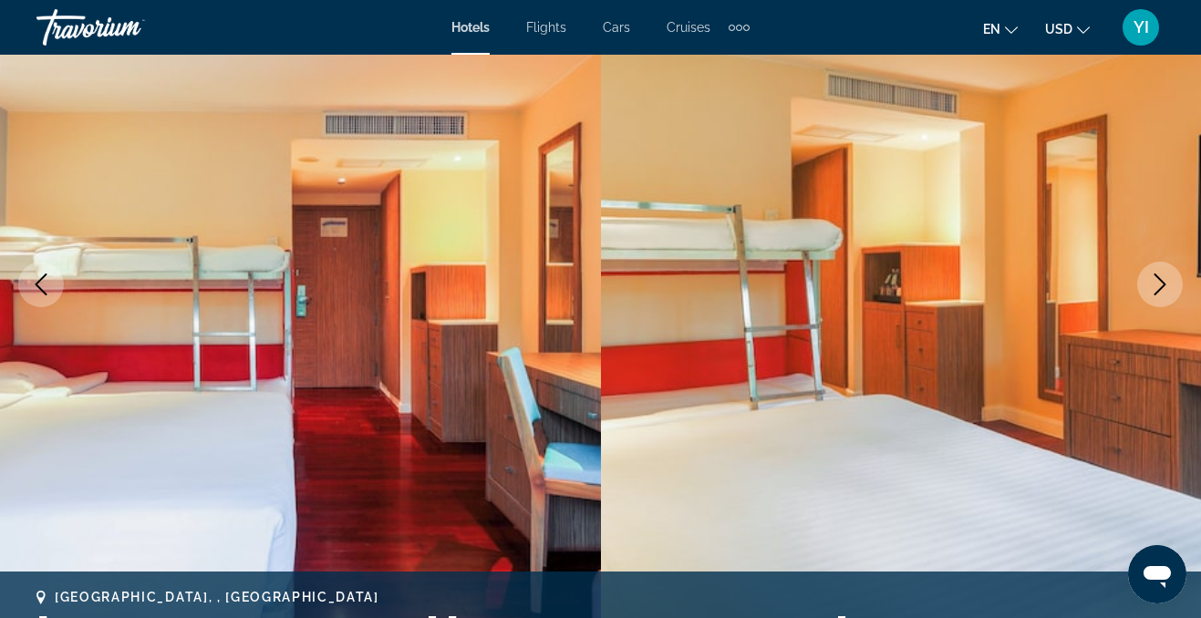
click at [1165, 282] on icon "Next image" at bounding box center [1160, 285] width 22 height 22
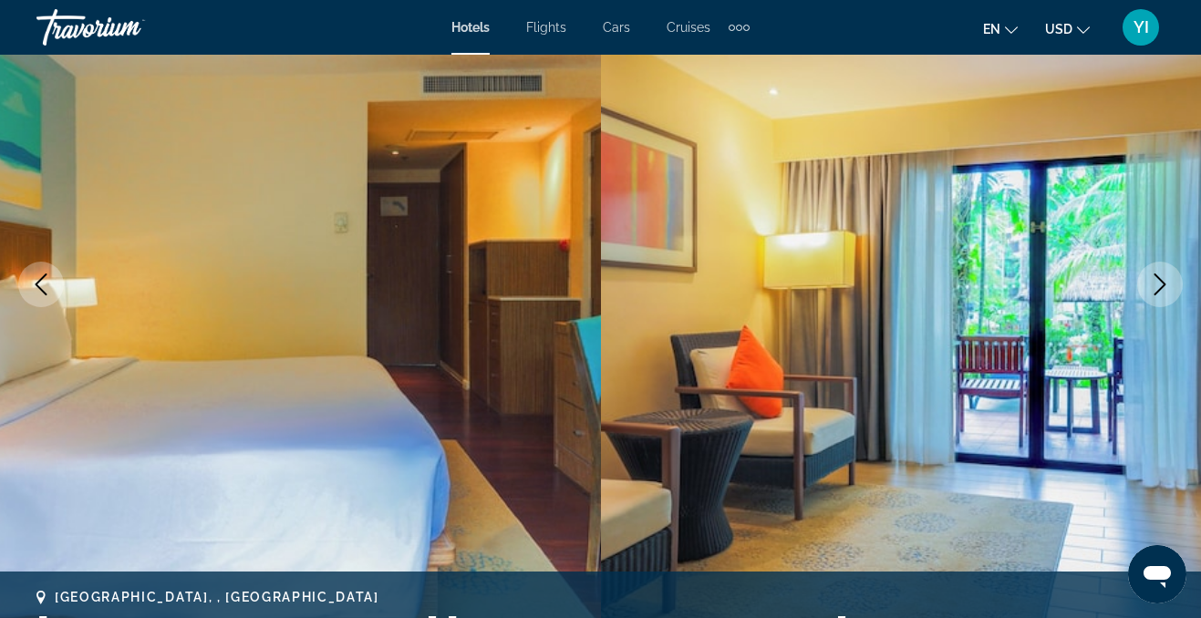
click at [1165, 282] on icon "Next image" at bounding box center [1160, 285] width 22 height 22
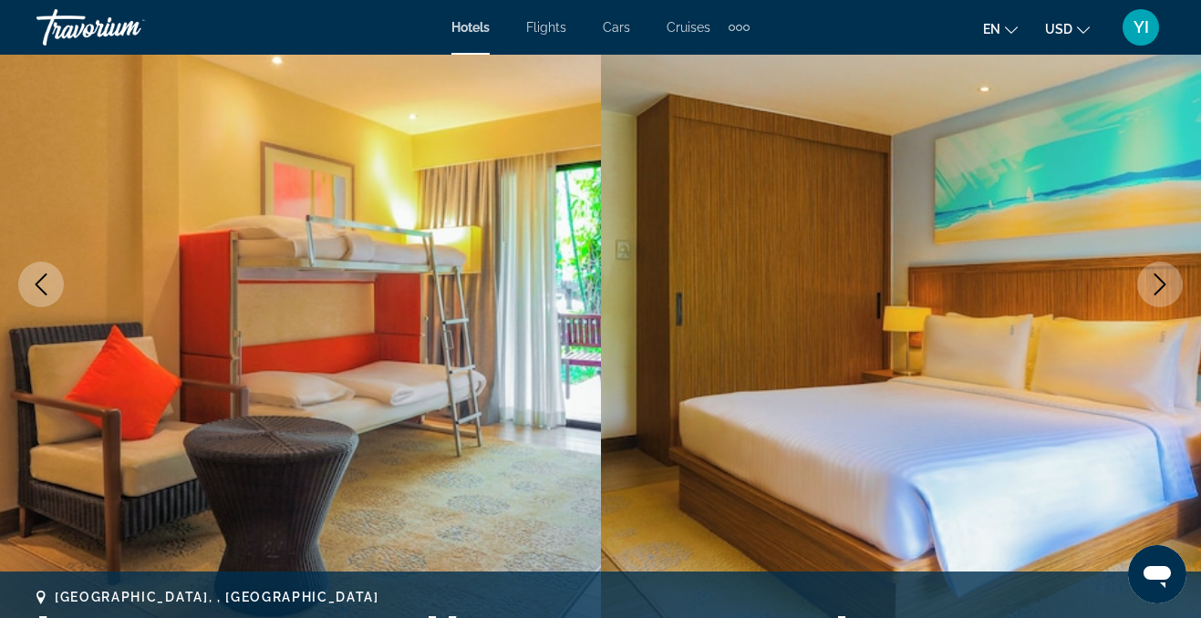
click at [1165, 282] on icon "Next image" at bounding box center [1160, 285] width 22 height 22
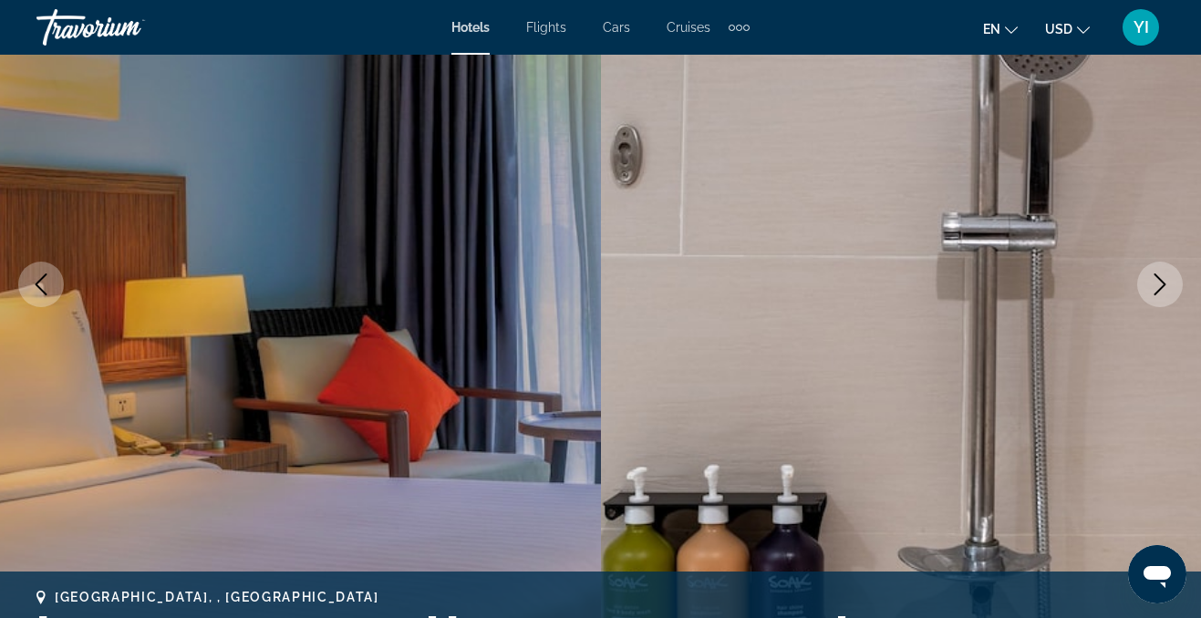
click at [1165, 282] on icon "Next image" at bounding box center [1160, 285] width 22 height 22
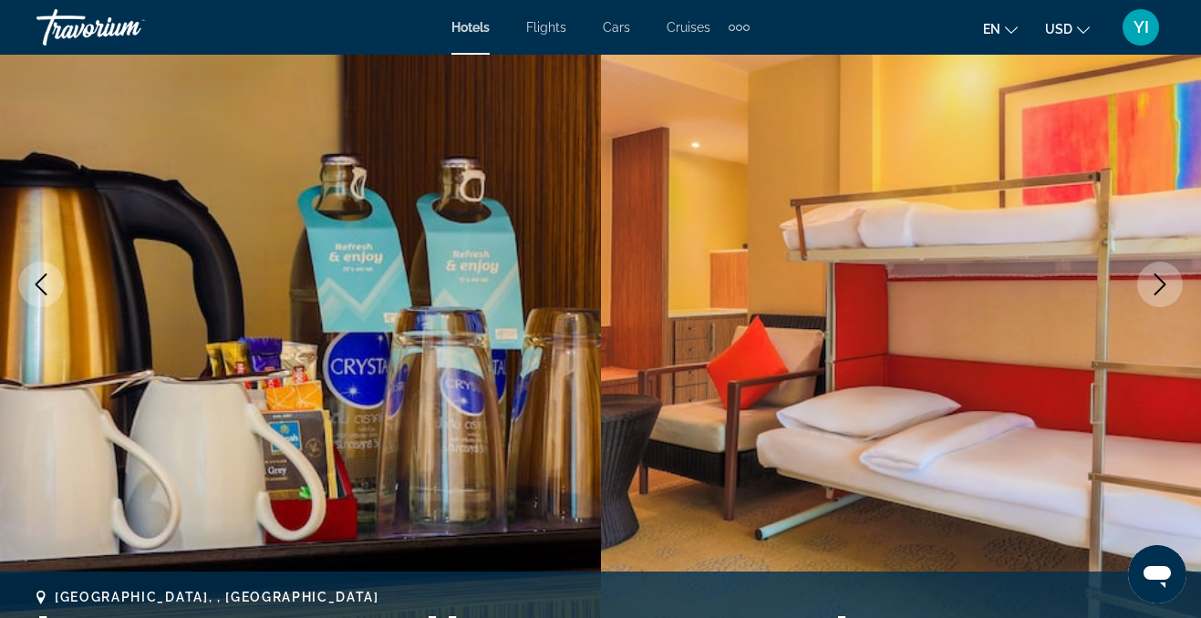
click at [1165, 282] on icon "Next image" at bounding box center [1160, 285] width 22 height 22
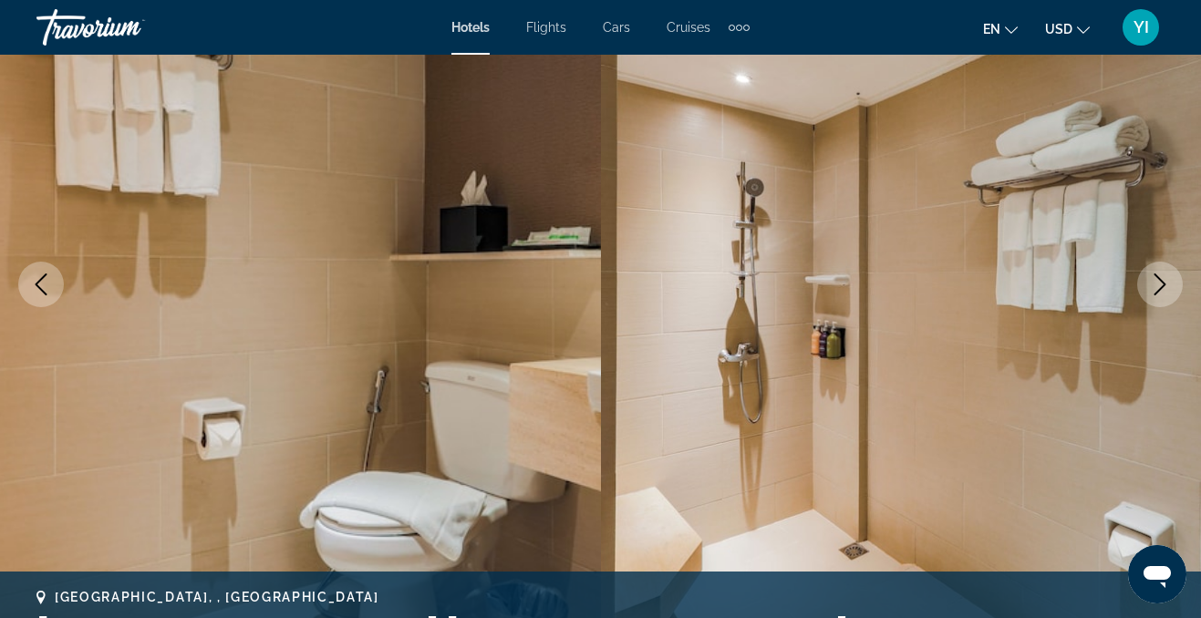
click at [1166, 283] on icon "Next image" at bounding box center [1160, 285] width 22 height 22
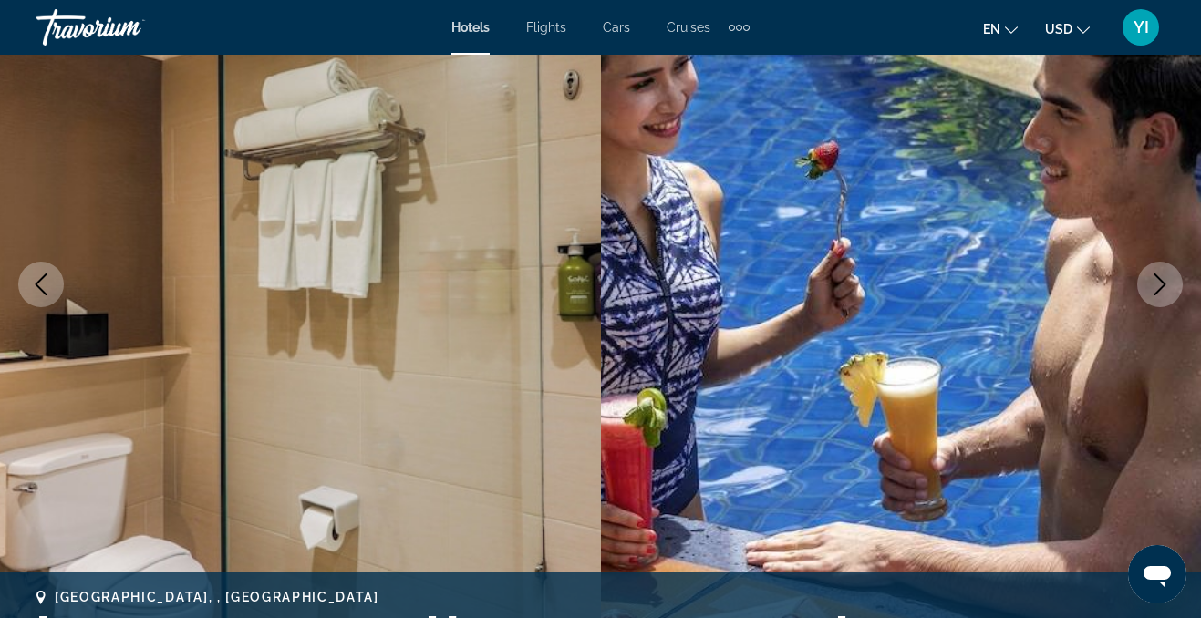
click at [1166, 284] on icon "Next image" at bounding box center [1161, 285] width 12 height 22
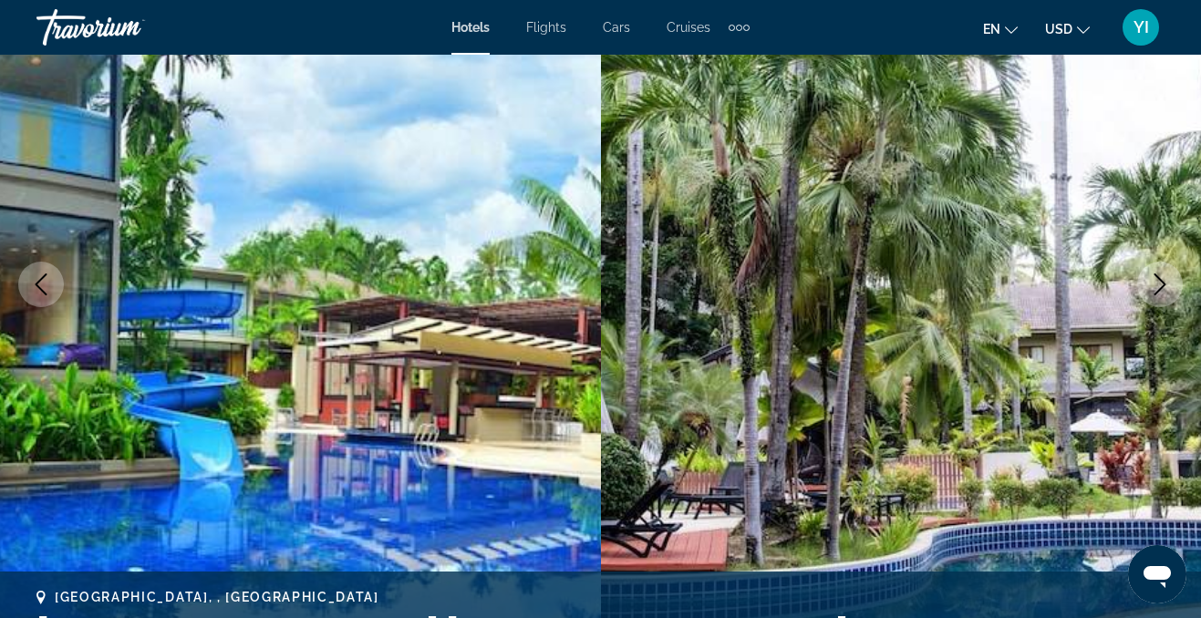
click at [1166, 284] on icon "Next image" at bounding box center [1161, 285] width 12 height 22
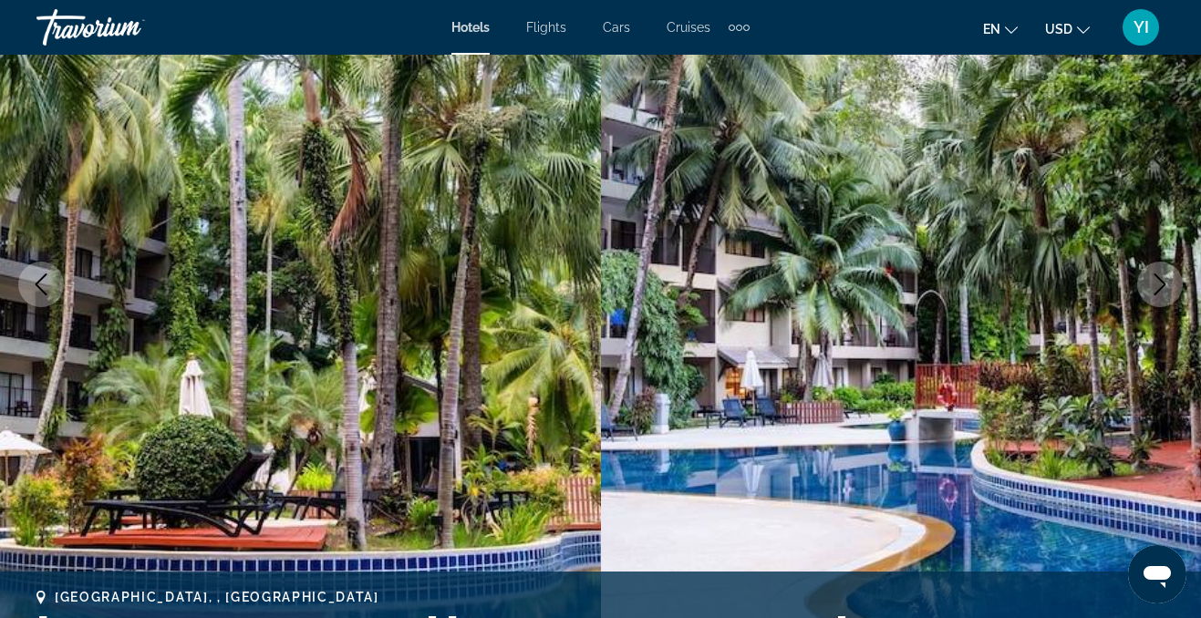
click at [1166, 284] on icon "Next image" at bounding box center [1161, 285] width 12 height 22
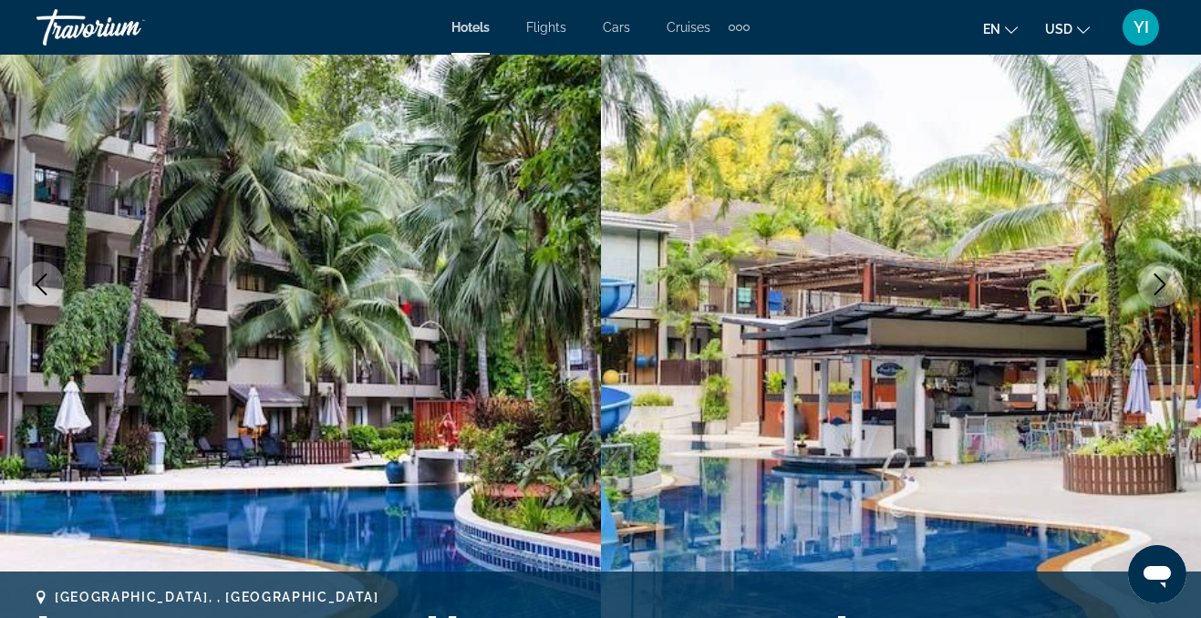
click at [1166, 284] on icon "Next image" at bounding box center [1161, 285] width 12 height 22
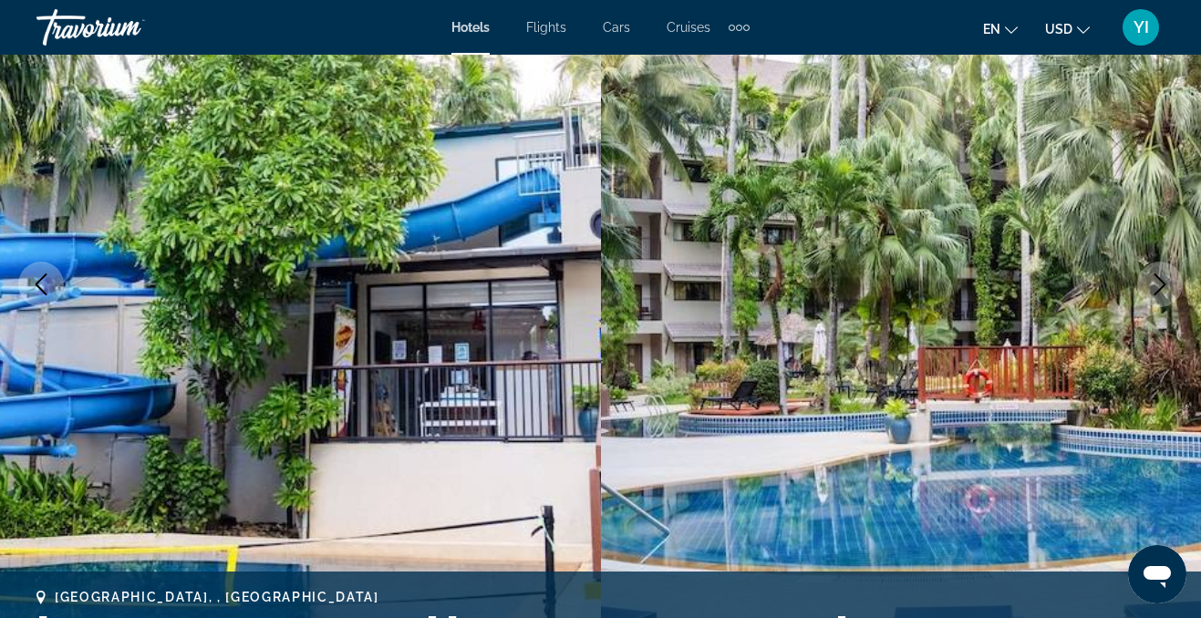
click at [1166, 284] on icon "Next image" at bounding box center [1161, 285] width 12 height 22
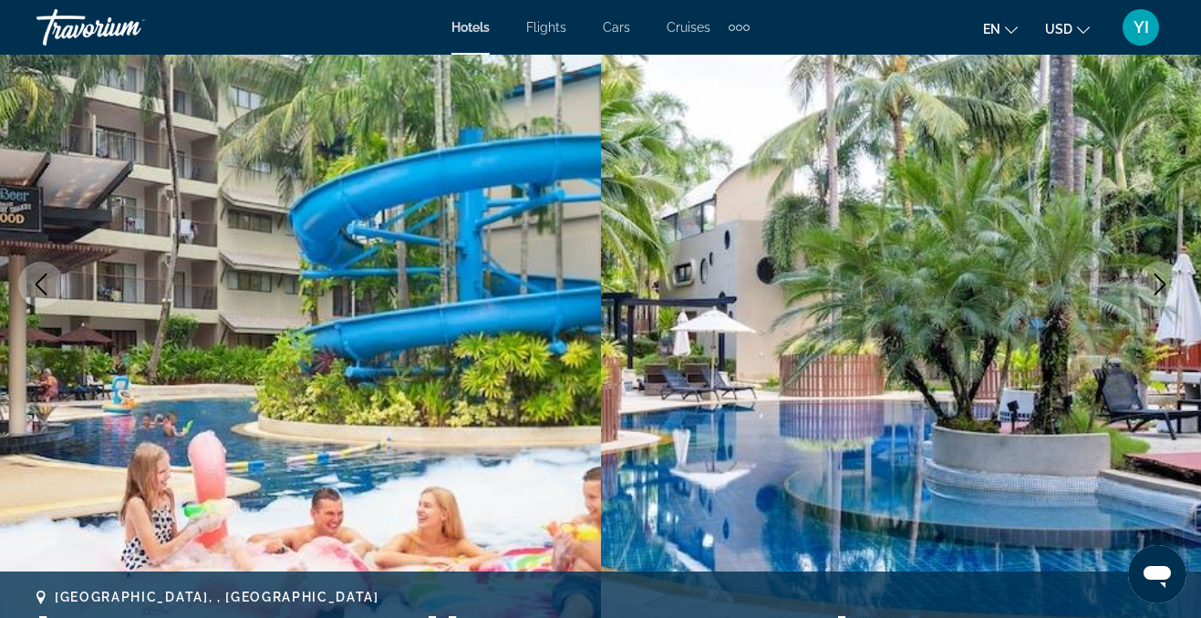
click at [1166, 284] on icon "Next image" at bounding box center [1161, 285] width 12 height 22
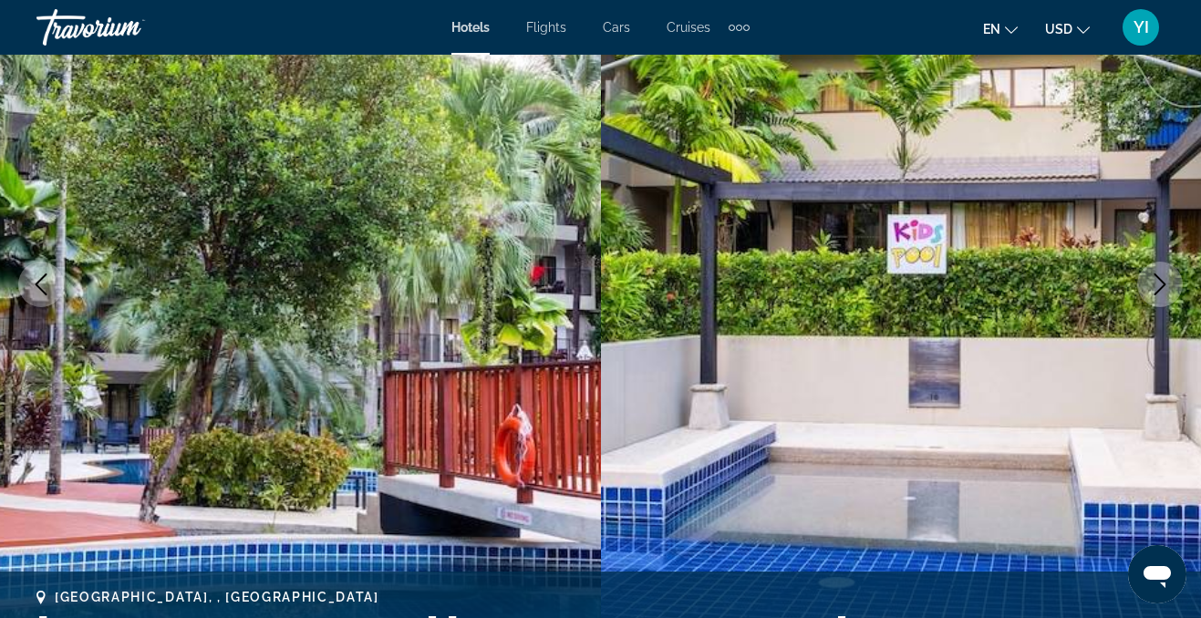
click at [1166, 285] on icon "Next image" at bounding box center [1160, 285] width 22 height 22
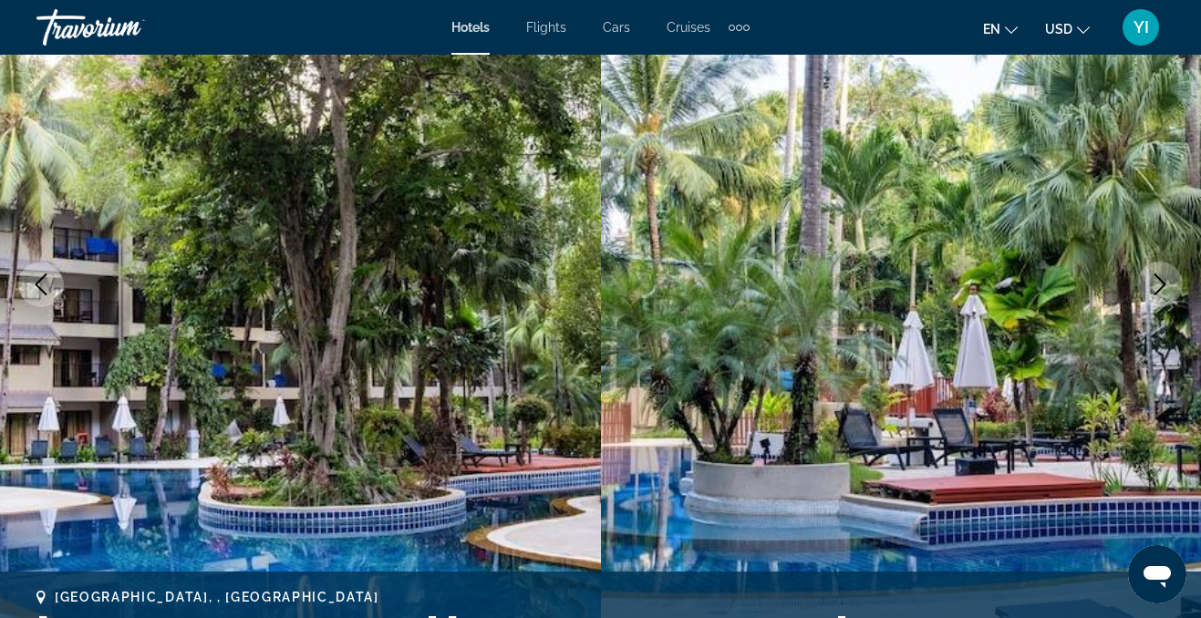
click at [1166, 285] on icon "Next image" at bounding box center [1160, 285] width 22 height 22
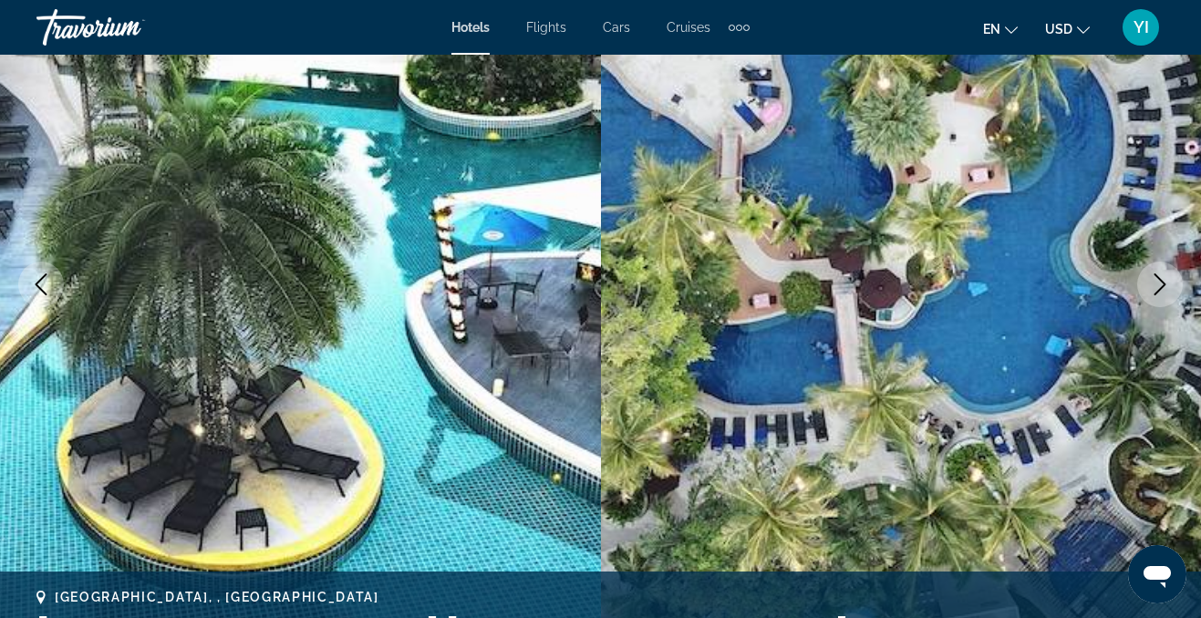
click at [1166, 285] on icon "Next image" at bounding box center [1160, 285] width 22 height 22
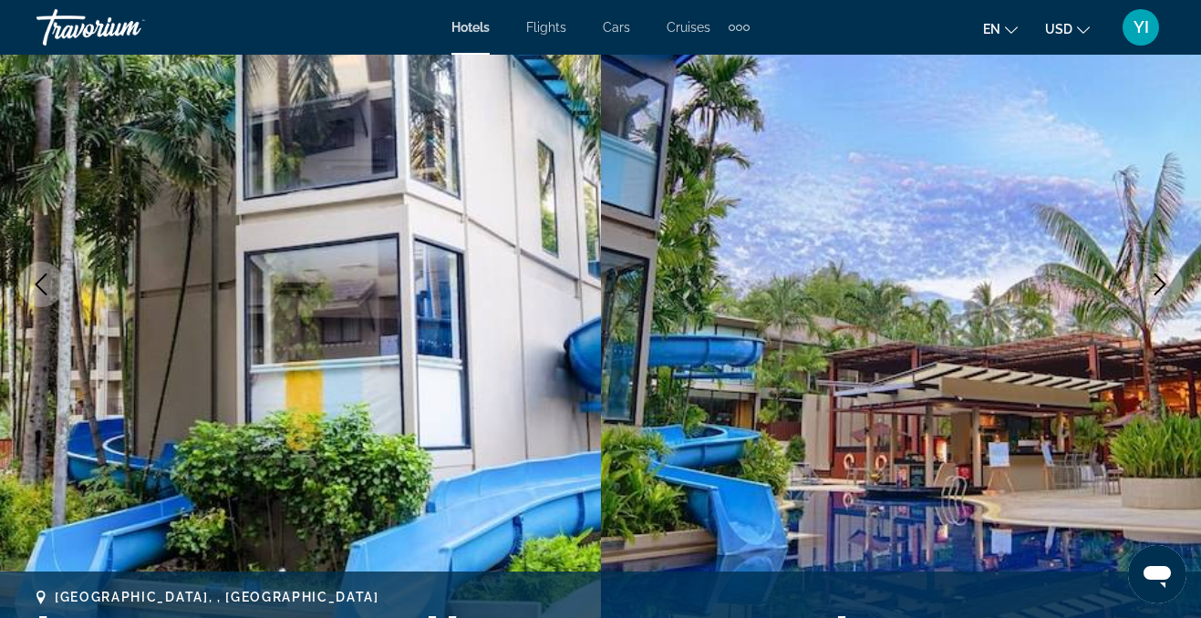
click at [1166, 285] on icon "Next image" at bounding box center [1160, 285] width 22 height 22
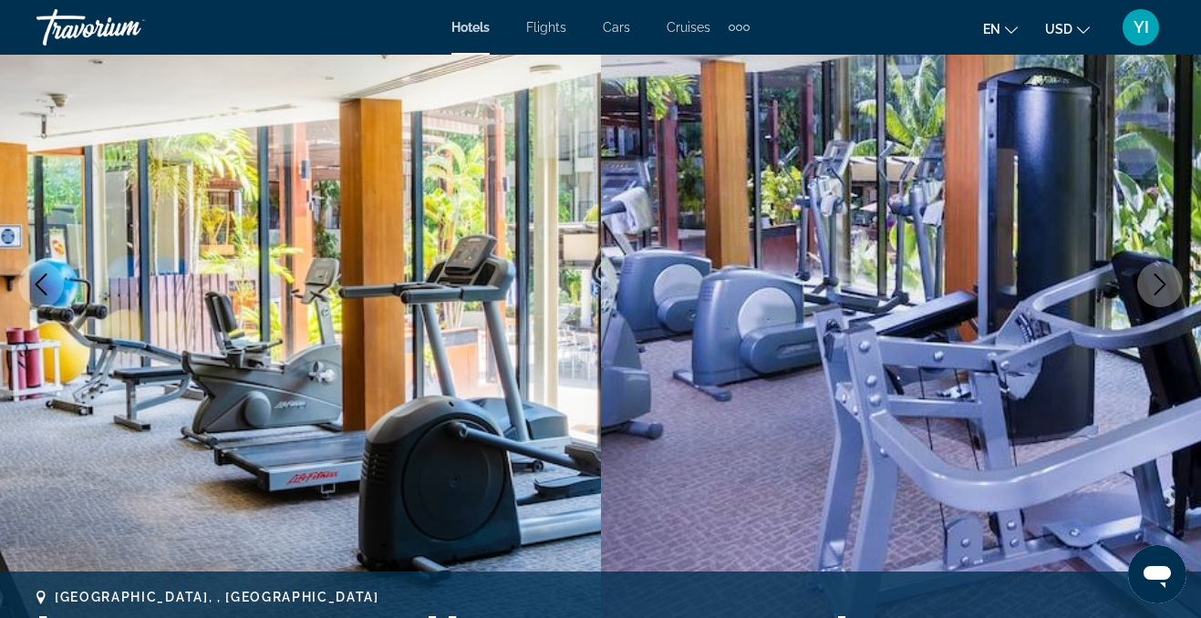
click at [1166, 285] on icon "Next image" at bounding box center [1160, 285] width 22 height 22
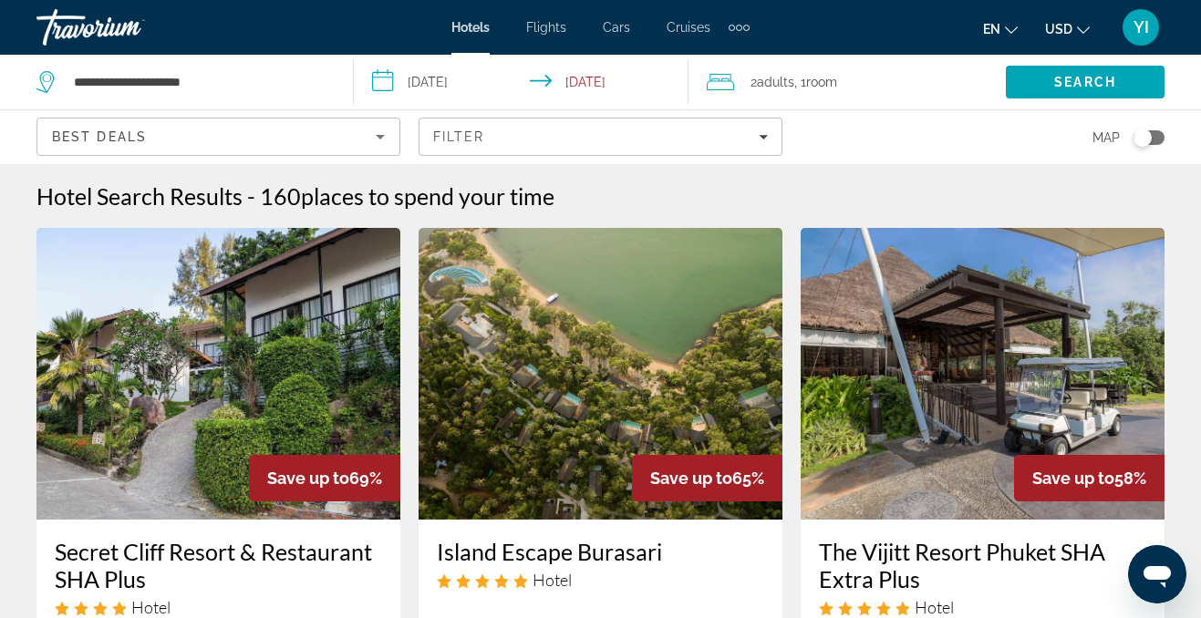
scroll to position [55, 0]
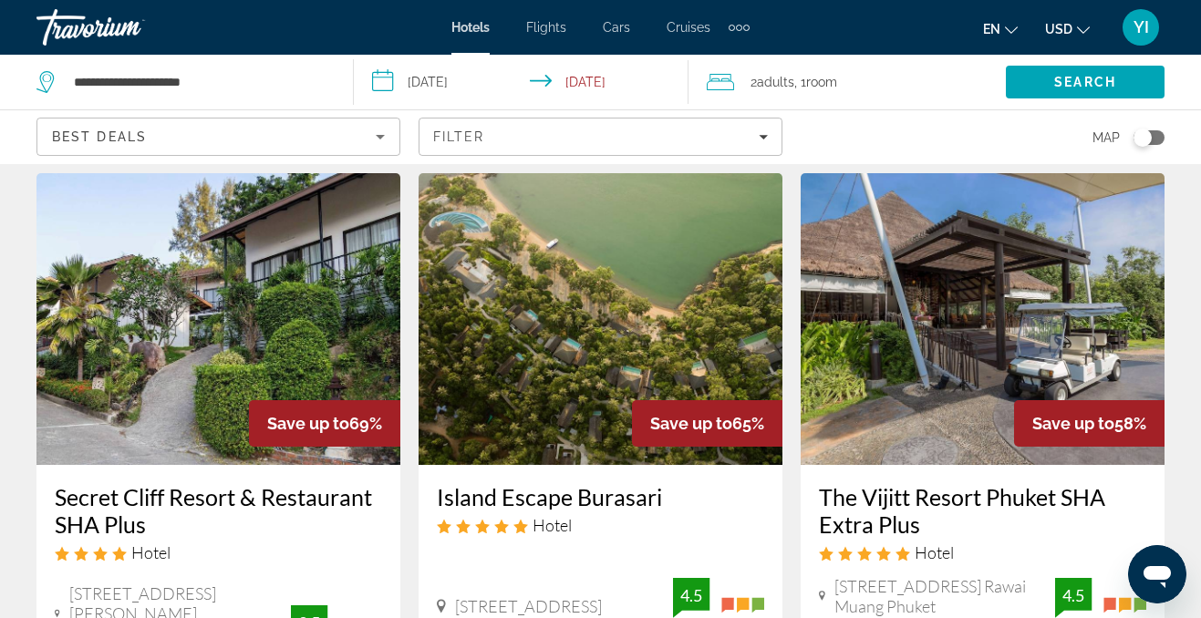
click at [556, 381] on img "Main content" at bounding box center [601, 319] width 364 height 292
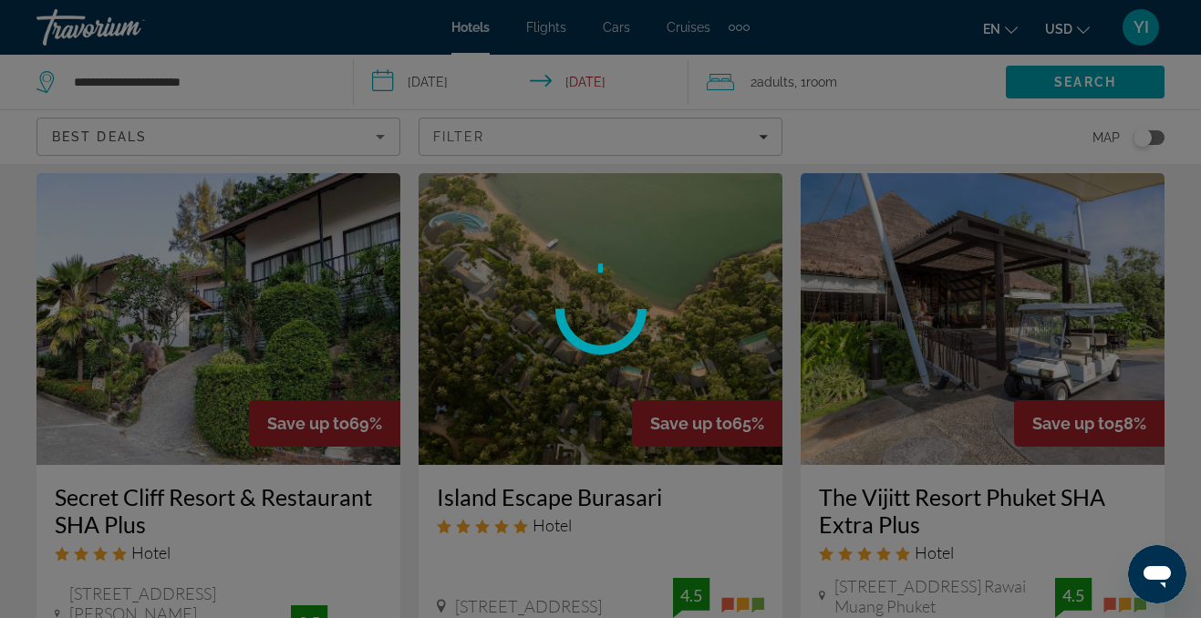
scroll to position [128, 0]
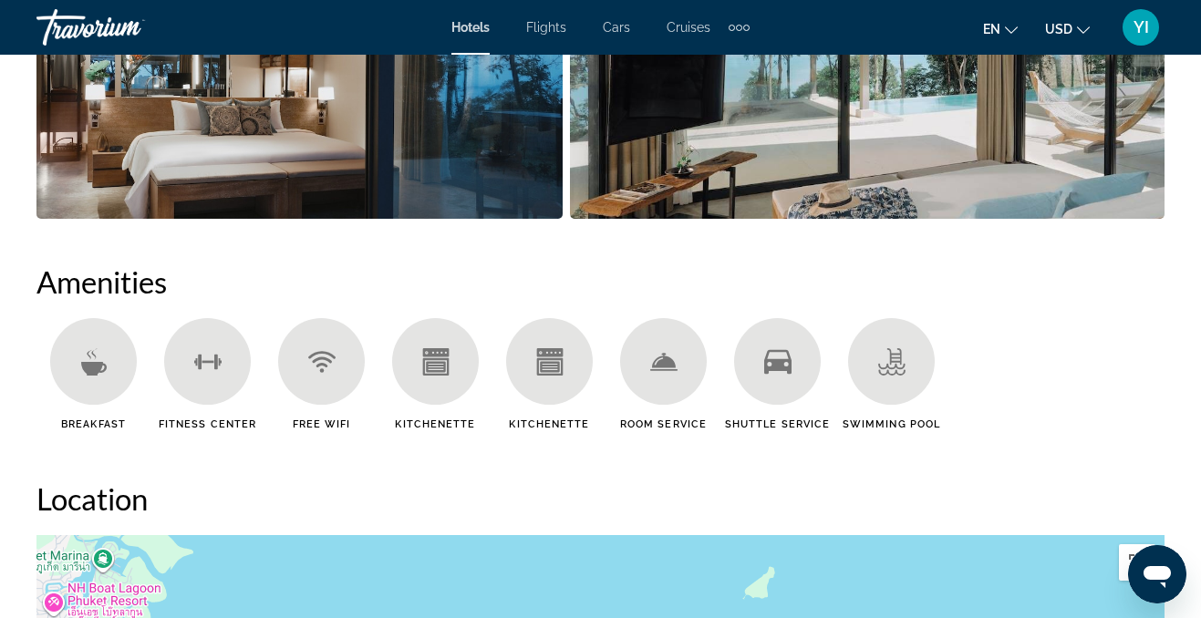
scroll to position [1625, 0]
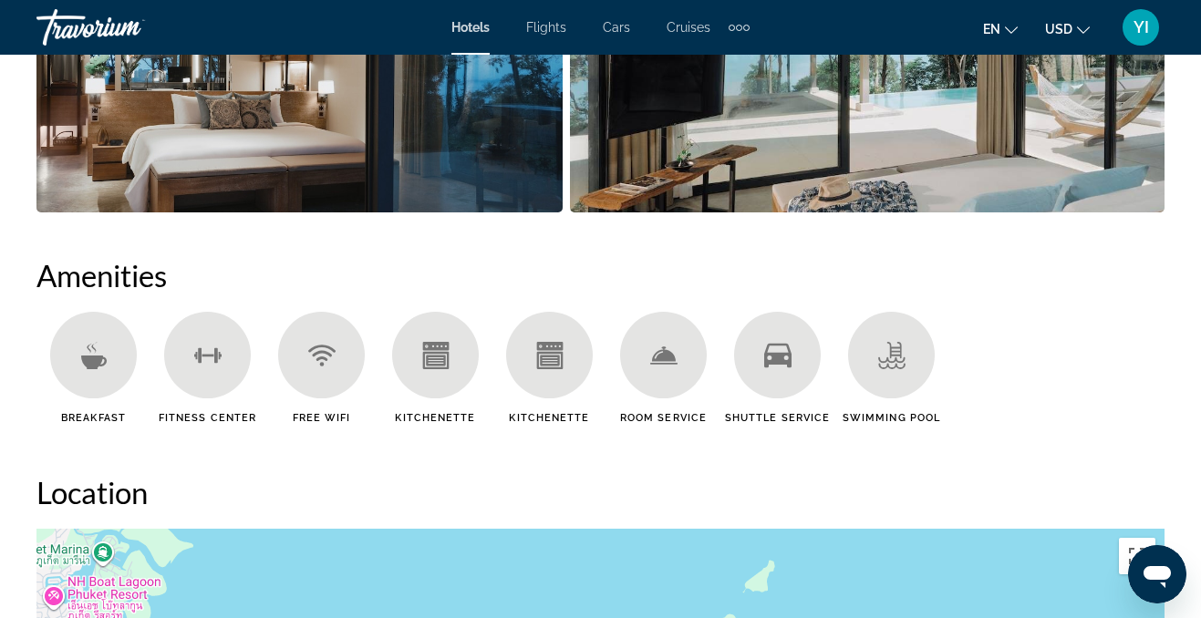
click at [109, 365] on div "Main content" at bounding box center [93, 355] width 87 height 87
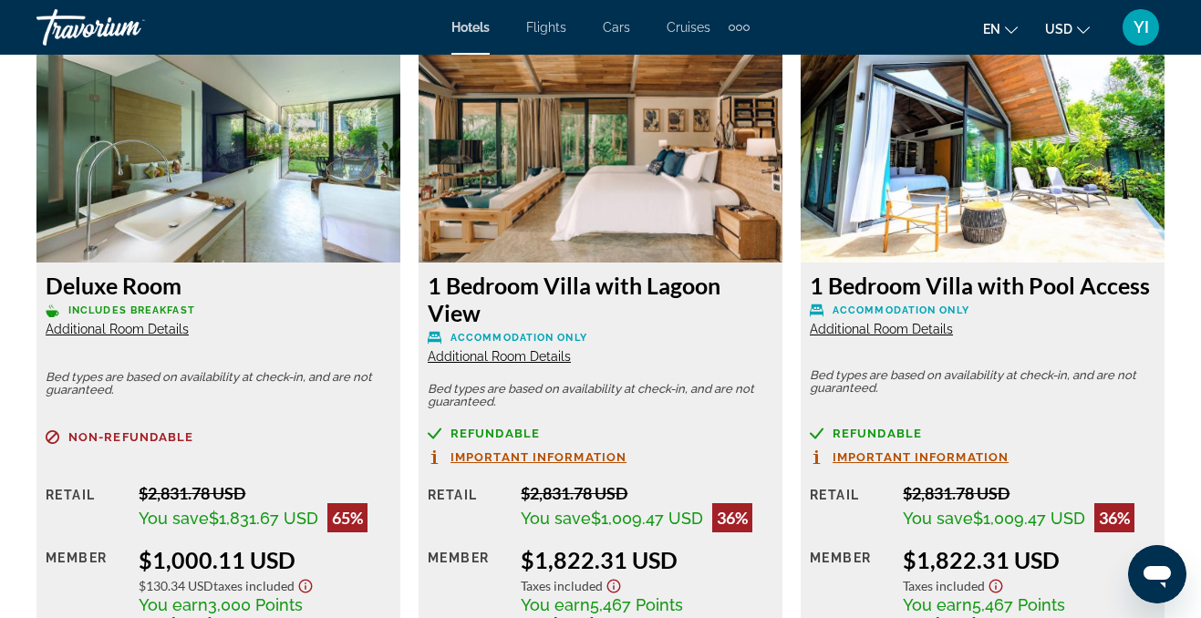
scroll to position [2868, 0]
click at [519, 210] on img "Main content" at bounding box center [601, 148] width 364 height 228
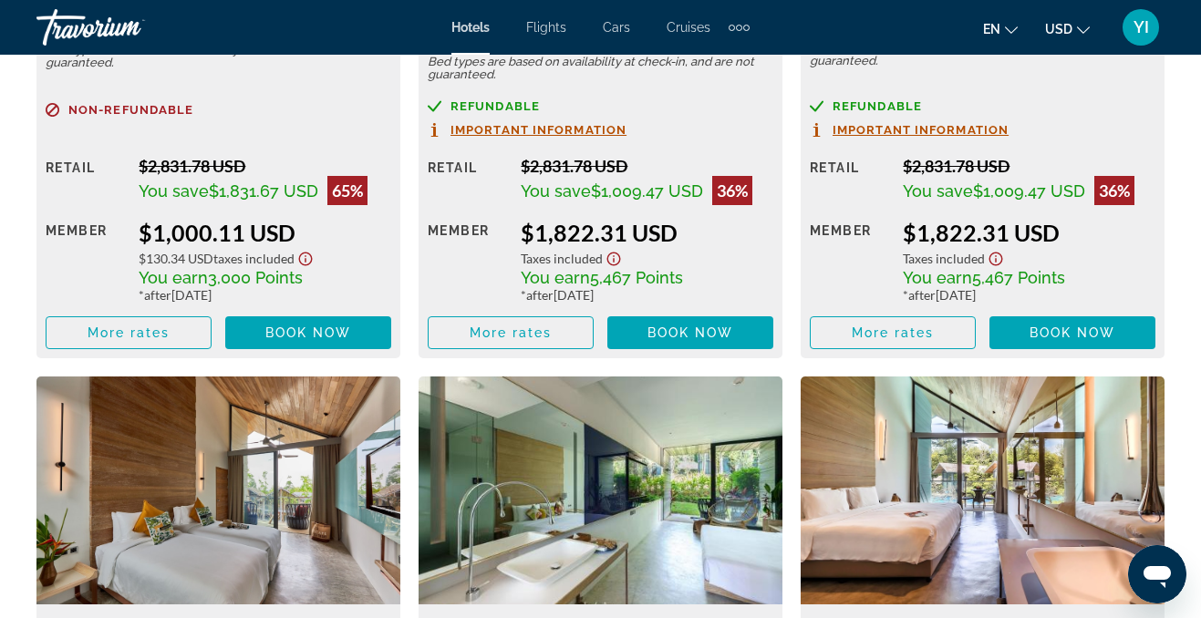
scroll to position [3188, 0]
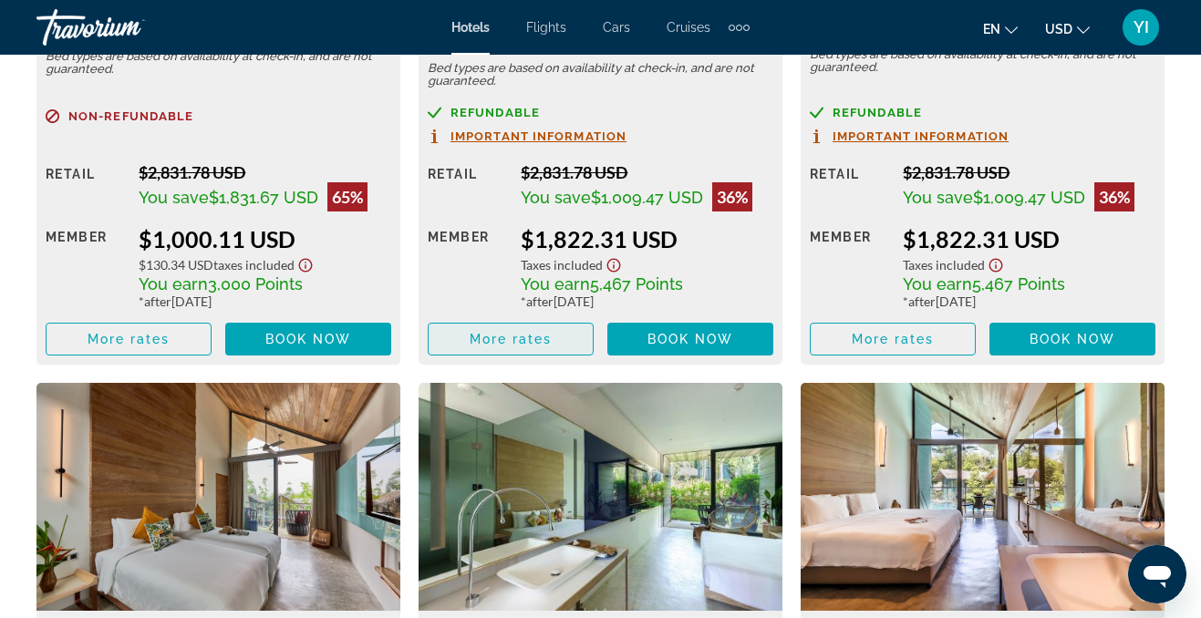
click at [561, 332] on span "Main content" at bounding box center [511, 339] width 164 height 44
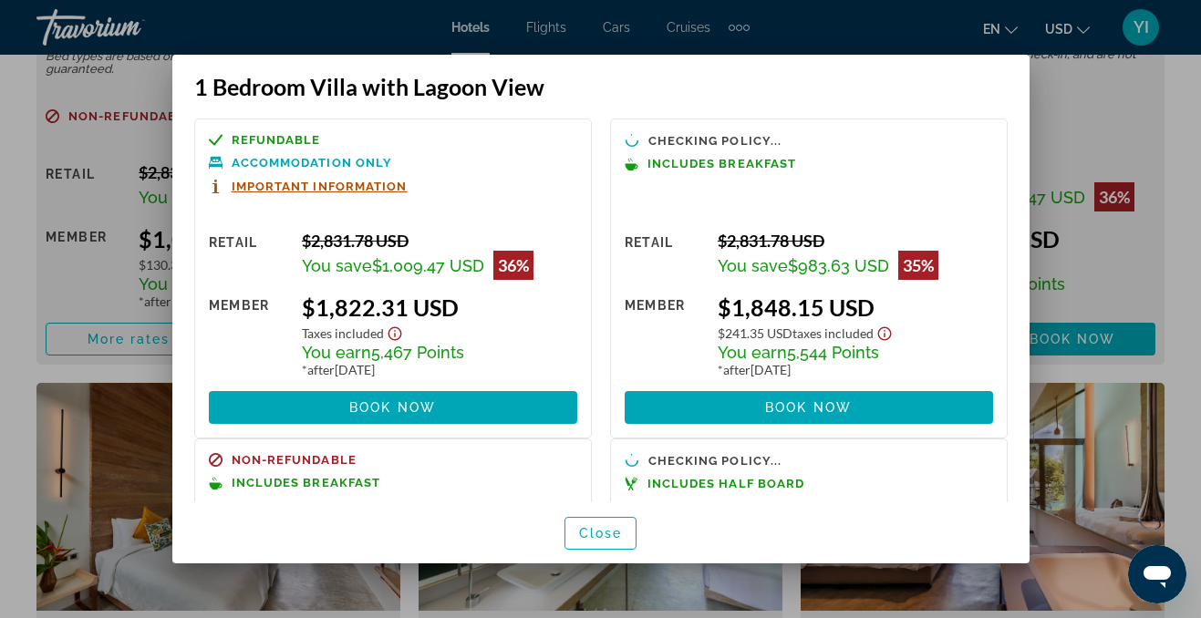
scroll to position [0, 0]
click at [588, 527] on span "Close" at bounding box center [601, 533] width 44 height 15
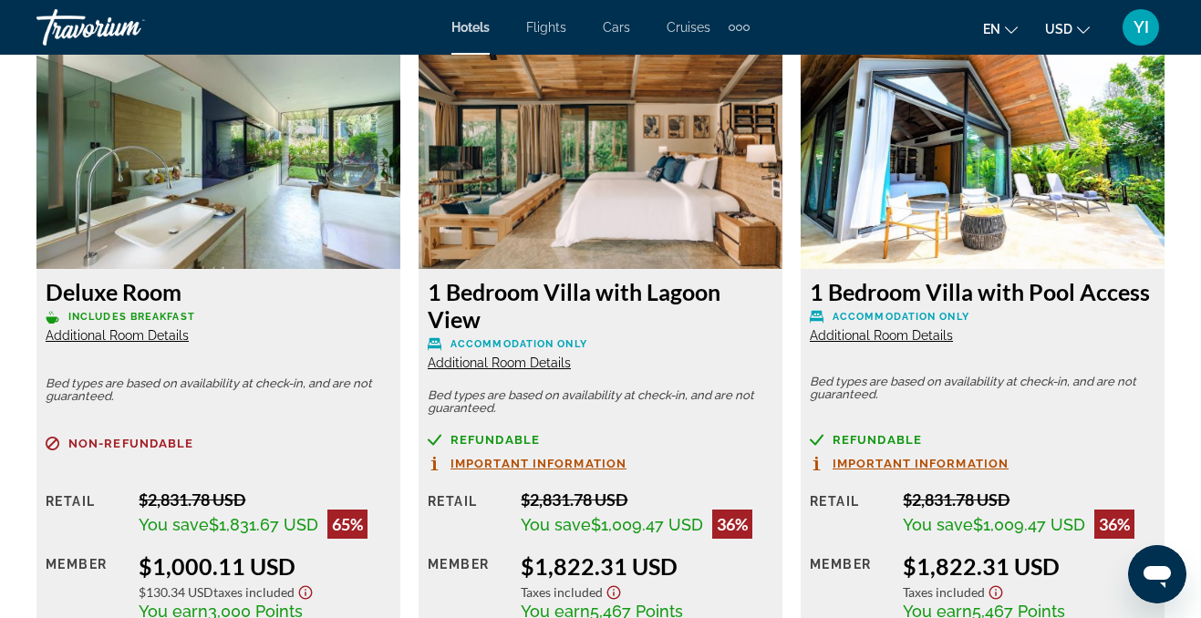
scroll to position [2857, 0]
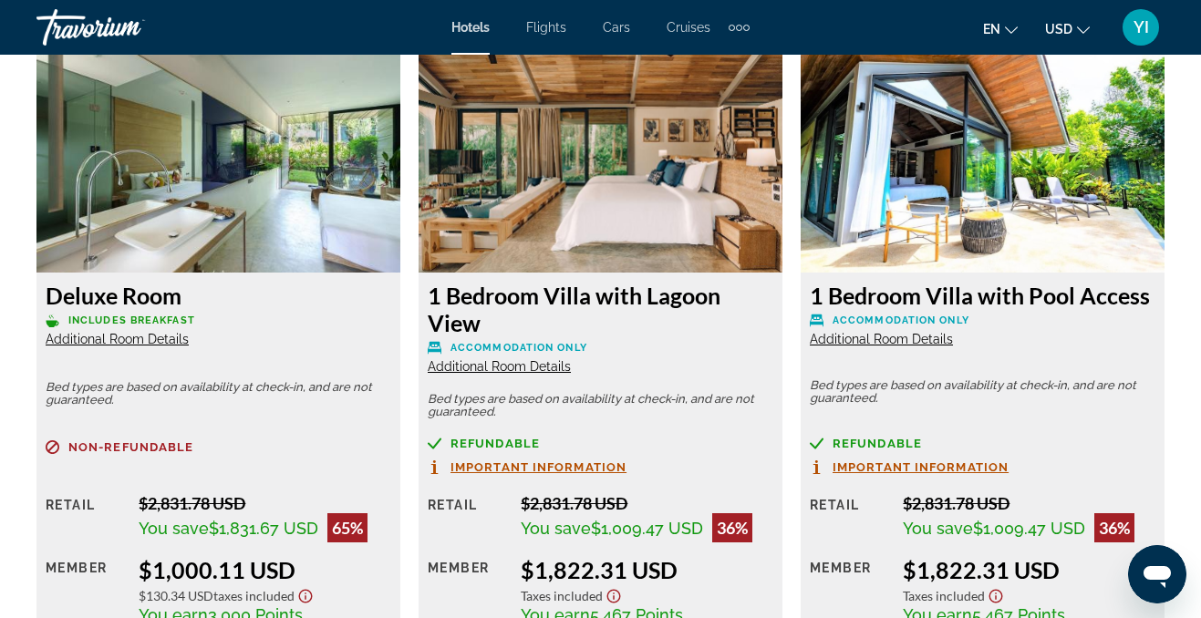
click at [587, 279] on div "1 Bedroom Villa with Lagoon View Accommodation Only Additional Room Details Bed…" at bounding box center [601, 484] width 364 height 423
click at [571, 302] on h3 "1 Bedroom Villa with Lagoon View" at bounding box center [601, 309] width 346 height 55
click at [538, 369] on span "Additional Room Details" at bounding box center [499, 366] width 143 height 15
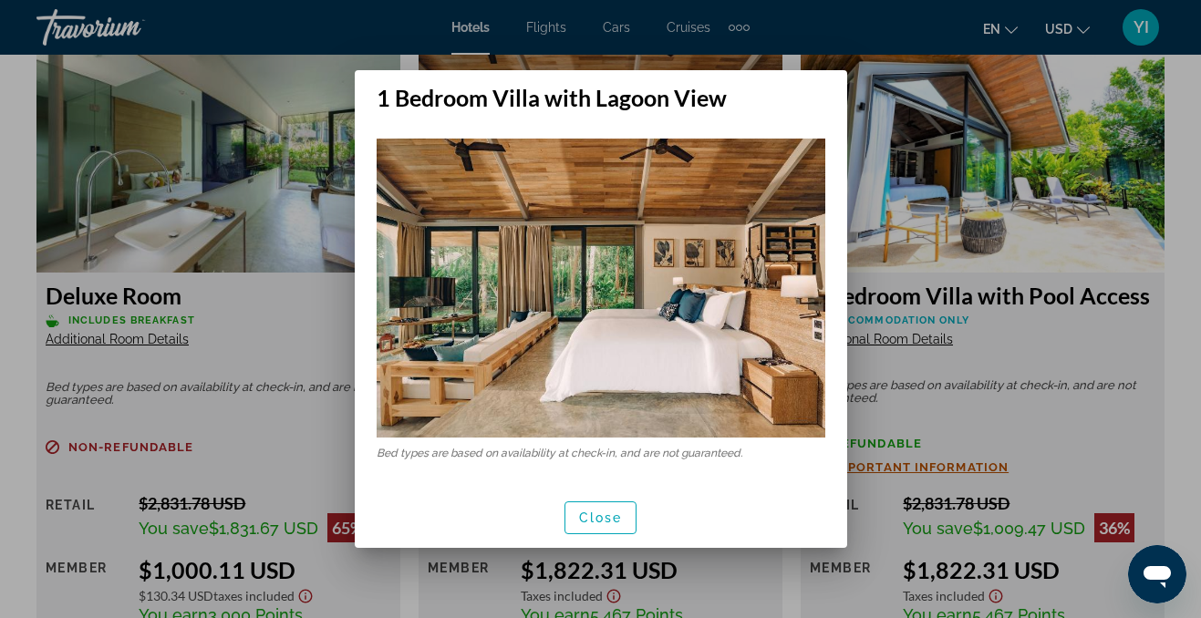
scroll to position [0, 0]
click at [612, 497] on span "button" at bounding box center [601, 518] width 71 height 44
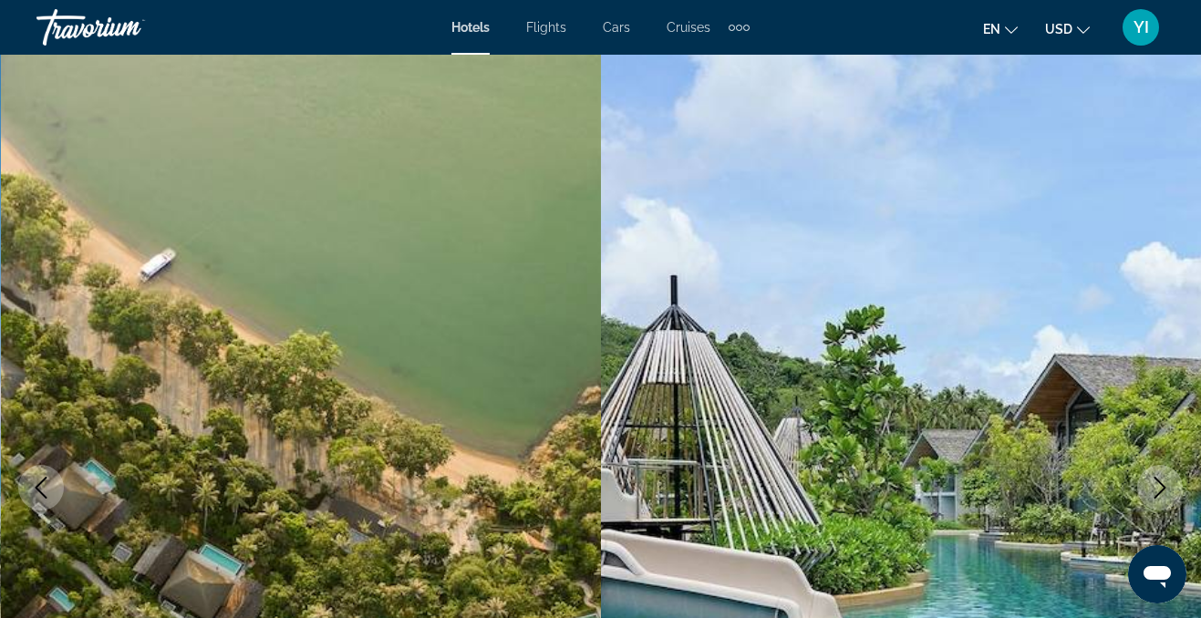
scroll to position [2857, 0]
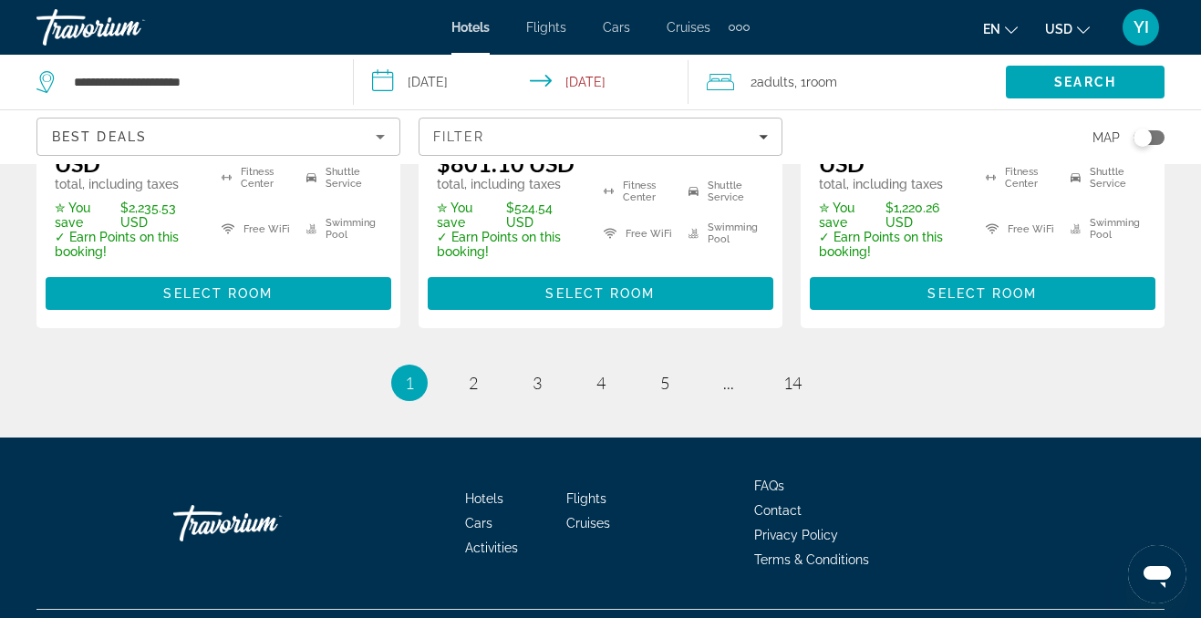
scroll to position [2958, 0]
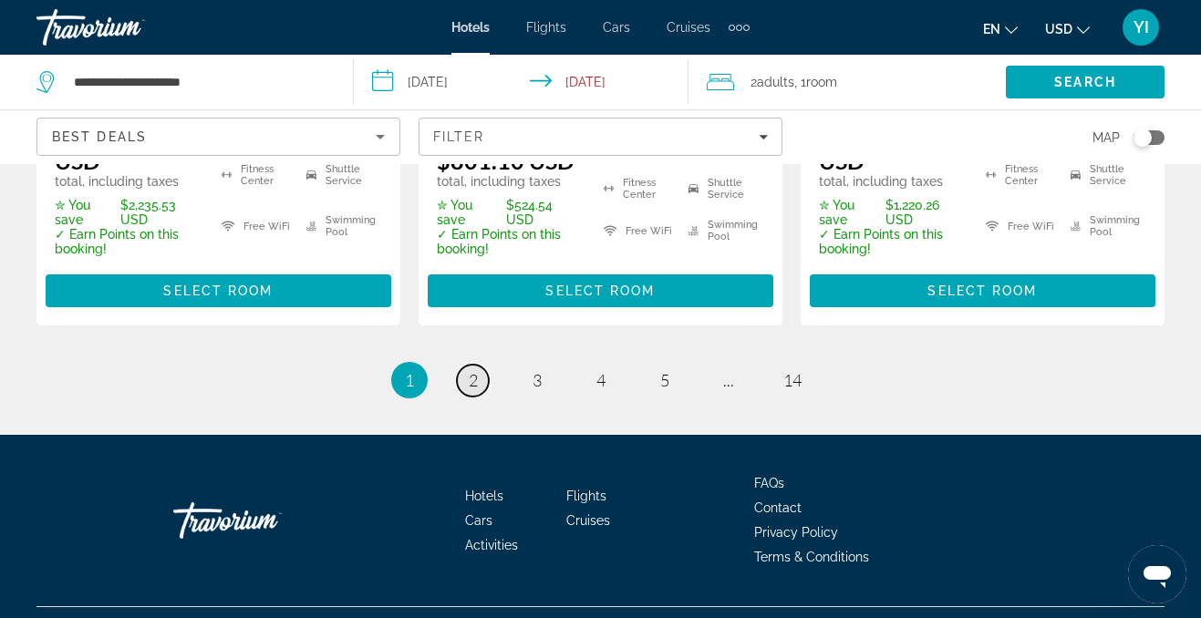
click at [474, 370] on span "2" at bounding box center [473, 380] width 9 height 20
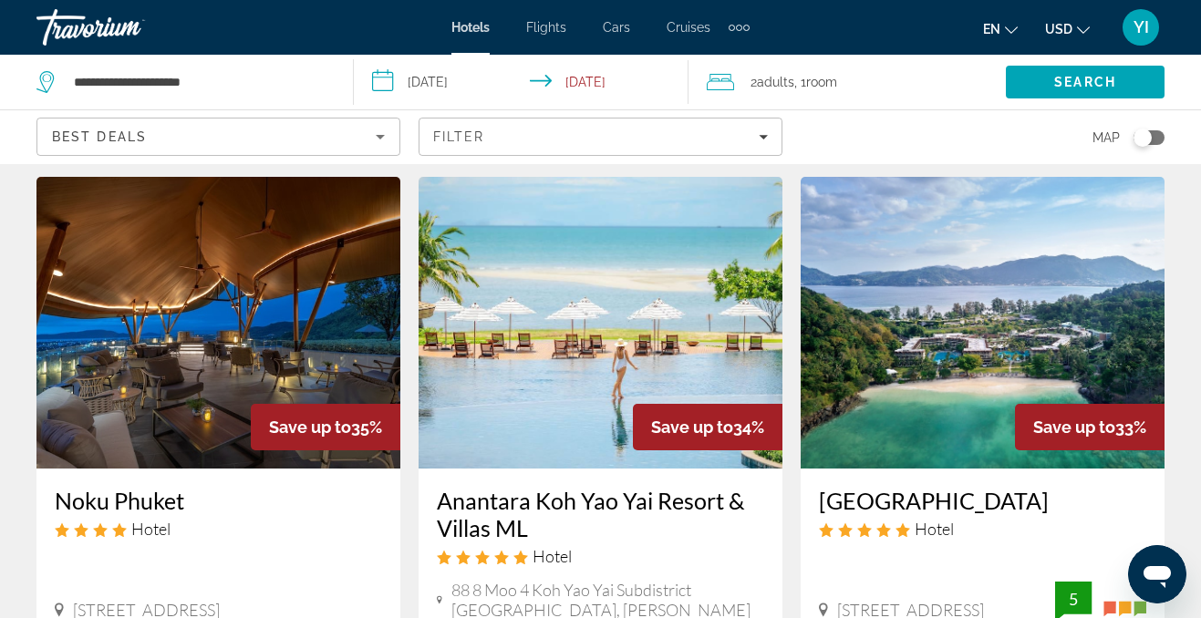
scroll to position [904, 0]
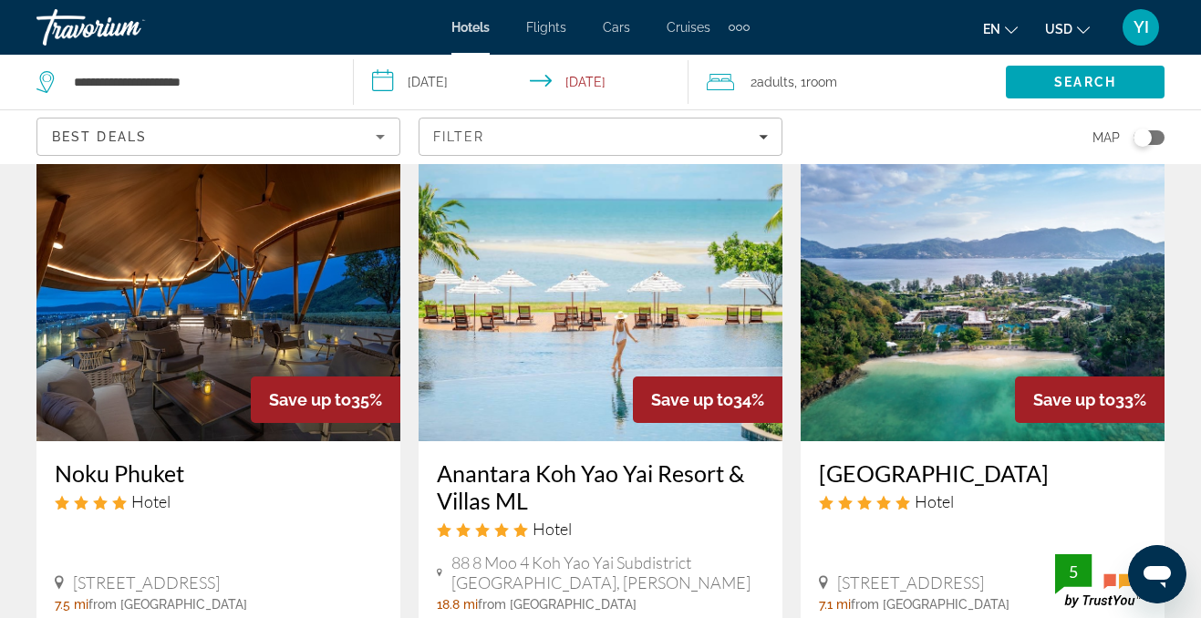
click at [880, 460] on h3 "[GEOGRAPHIC_DATA]" at bounding box center [982, 473] width 327 height 27
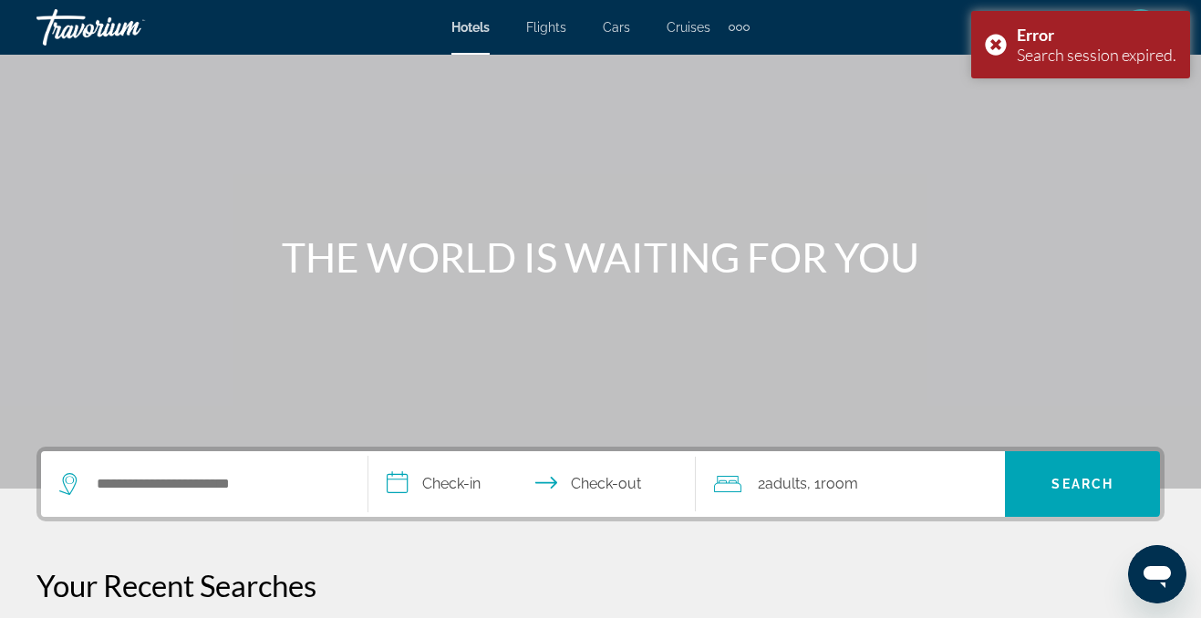
scroll to position [57, 0]
